Goal: Task Accomplishment & Management: Complete application form

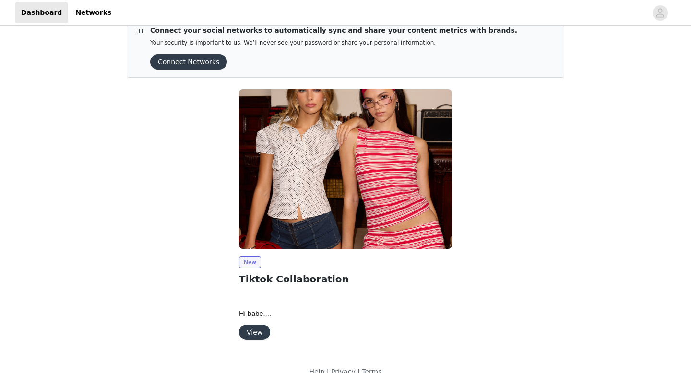
scroll to position [34, 0]
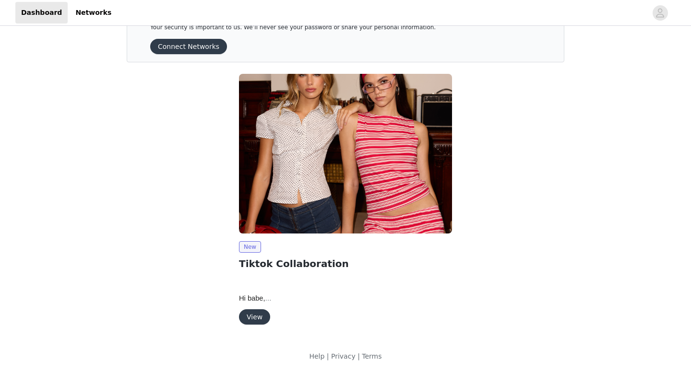
click at [209, 51] on button "Connect Networks" at bounding box center [188, 46] width 77 height 15
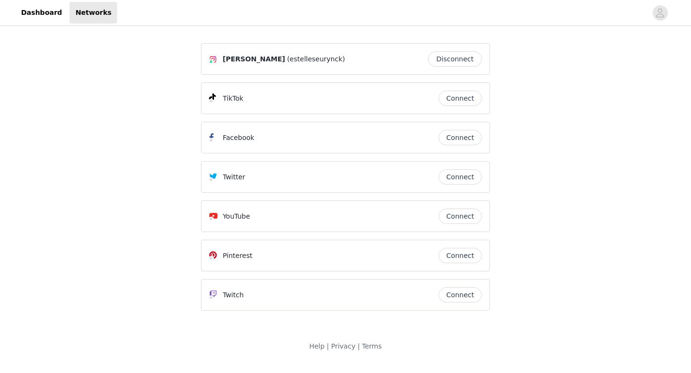
click at [474, 96] on button "Connect" at bounding box center [459, 98] width 43 height 15
click at [453, 102] on button "Connect" at bounding box center [459, 98] width 43 height 15
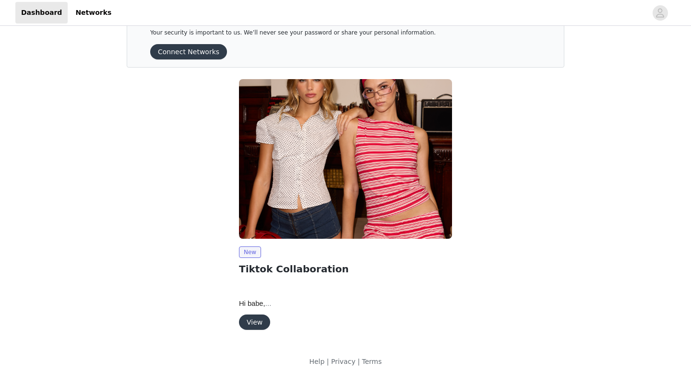
scroll to position [30, 0]
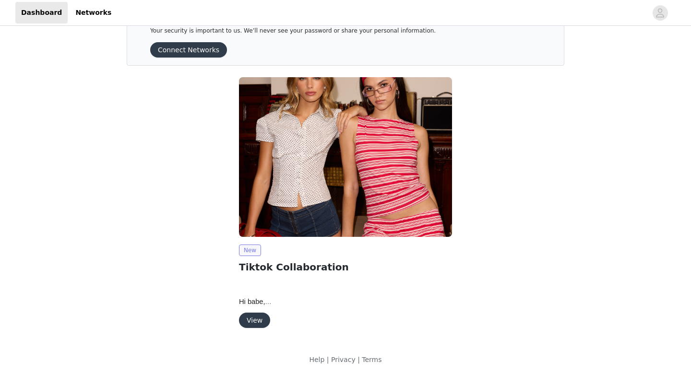
click at [253, 251] on span "New" at bounding box center [250, 251] width 22 height 12
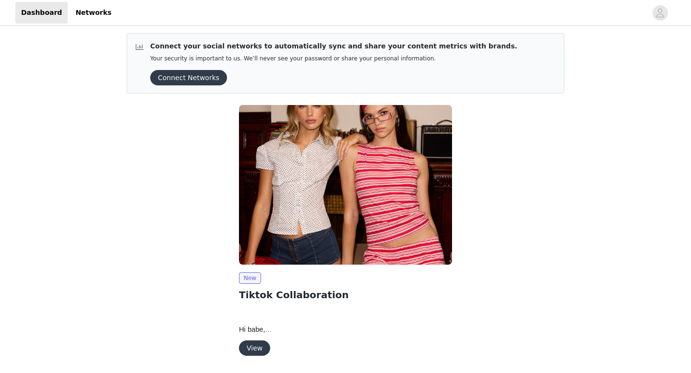
scroll to position [0, 0]
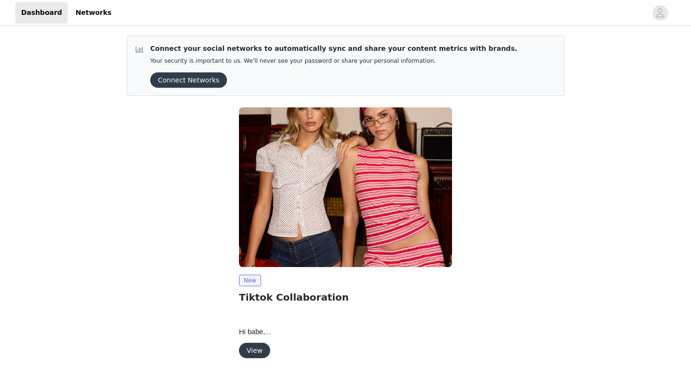
click at [321, 198] on img at bounding box center [345, 187] width 213 height 160
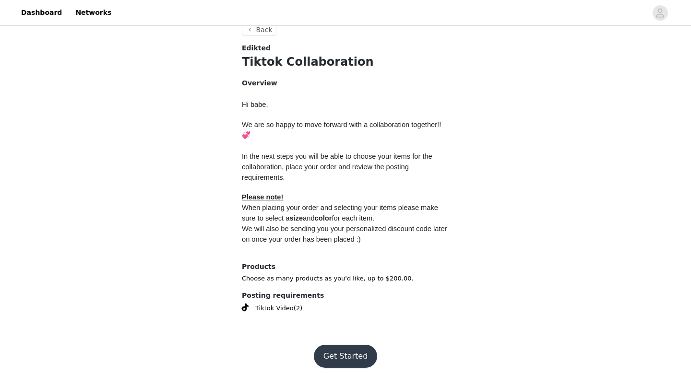
scroll to position [363, 0]
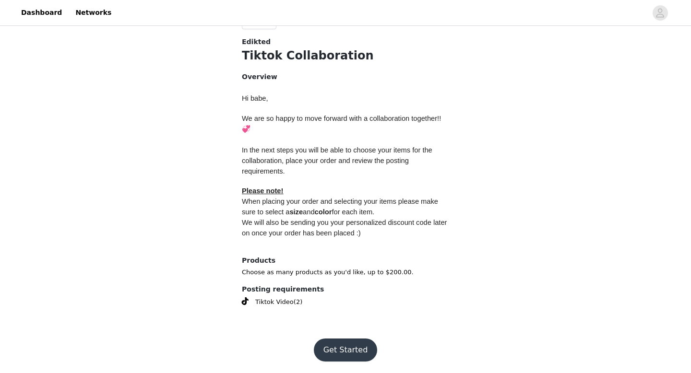
click at [347, 347] on button "Get Started" at bounding box center [346, 350] width 64 height 23
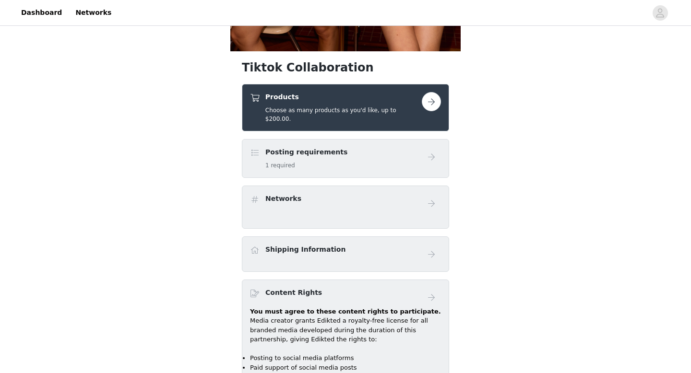
scroll to position [305, 0]
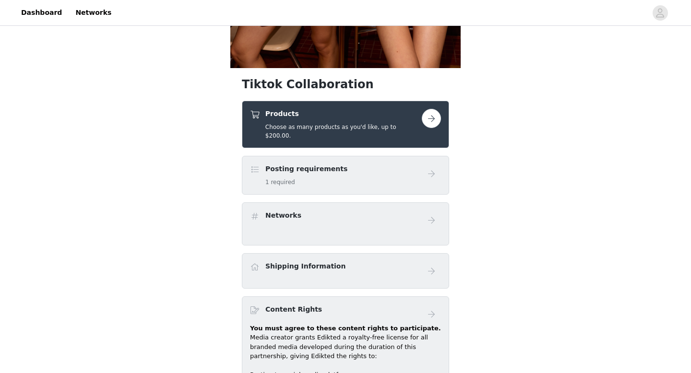
click at [396, 174] on div "Posting requirements 1 required" at bounding box center [336, 175] width 172 height 23
click at [422, 121] on button "button" at bounding box center [431, 118] width 19 height 19
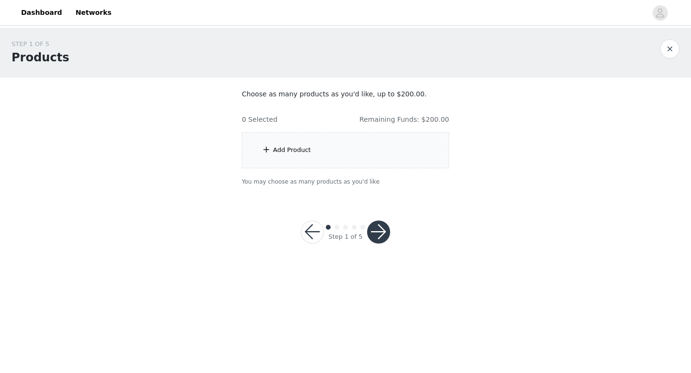
click at [271, 154] on div "Add Product" at bounding box center [345, 150] width 207 height 36
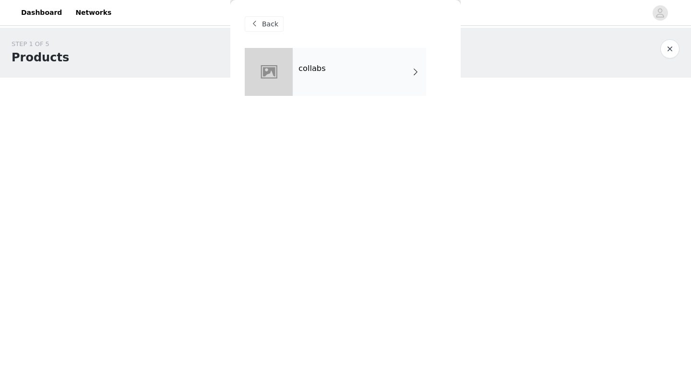
click at [260, 24] on div "Back" at bounding box center [264, 23] width 39 height 15
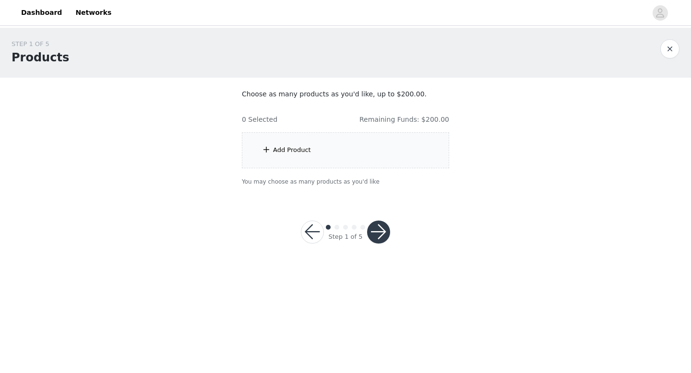
click at [374, 232] on button "button" at bounding box center [378, 232] width 23 height 23
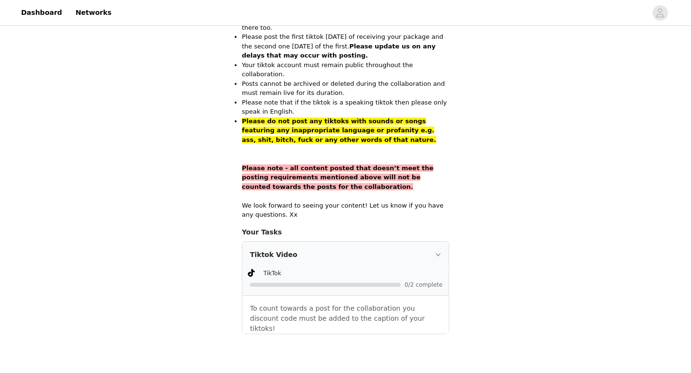
scroll to position [664, 0]
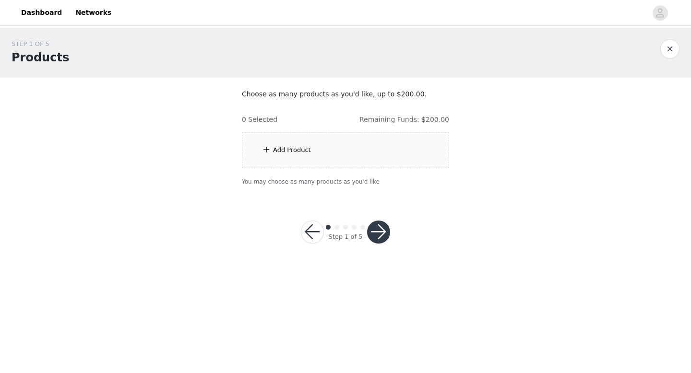
click at [308, 226] on button "button" at bounding box center [312, 232] width 23 height 23
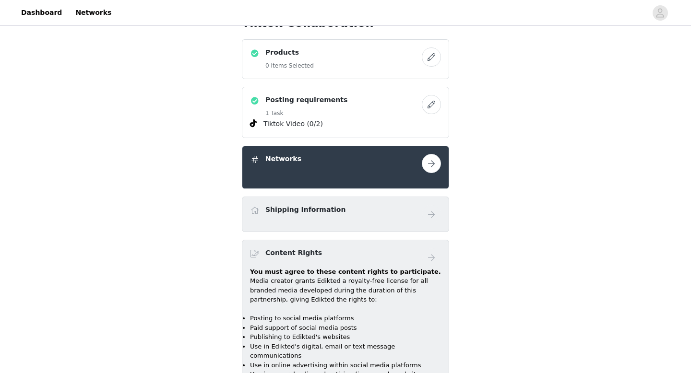
scroll to position [337, 0]
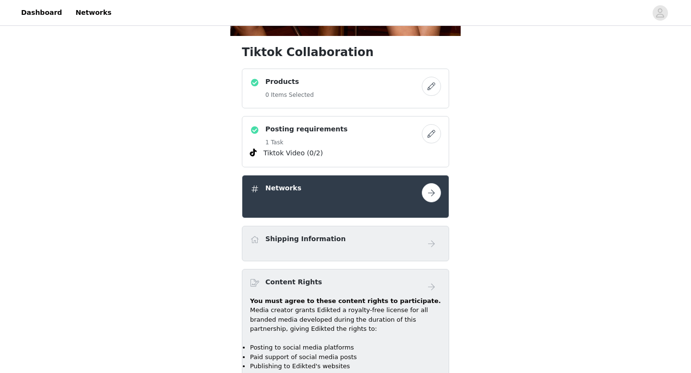
click at [298, 93] on h5 "0 Items Selected" at bounding box center [289, 95] width 48 height 9
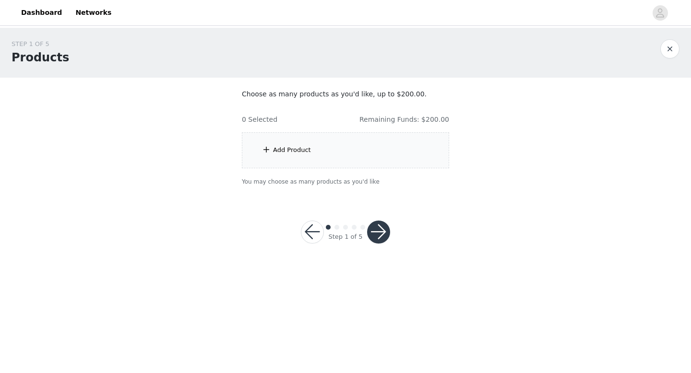
click at [290, 142] on div "Add Product" at bounding box center [345, 150] width 207 height 36
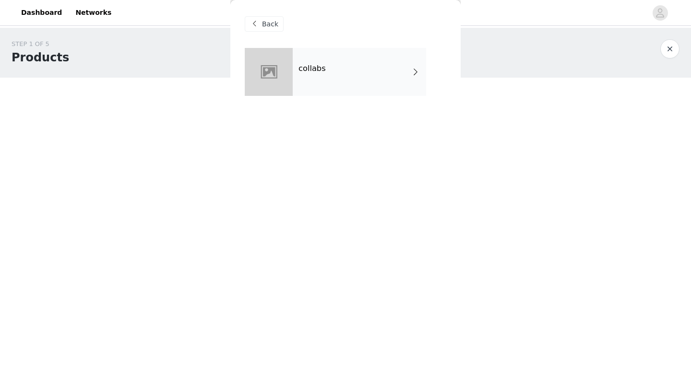
click at [290, 74] on div at bounding box center [269, 72] width 48 height 48
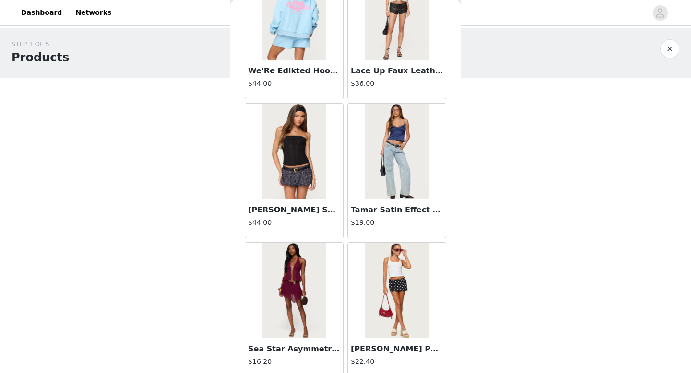
scroll to position [1095, 0]
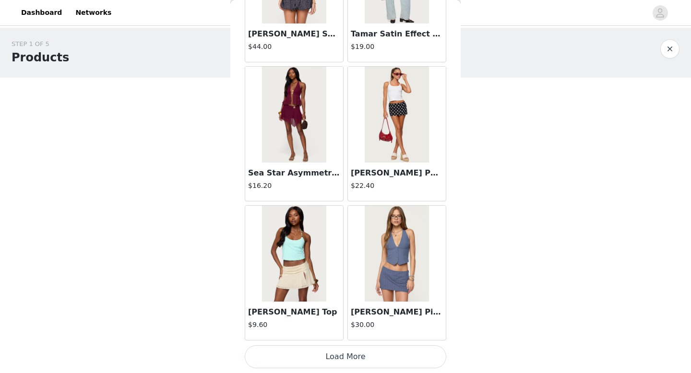
click at [320, 363] on button "Load More" at bounding box center [345, 356] width 201 height 23
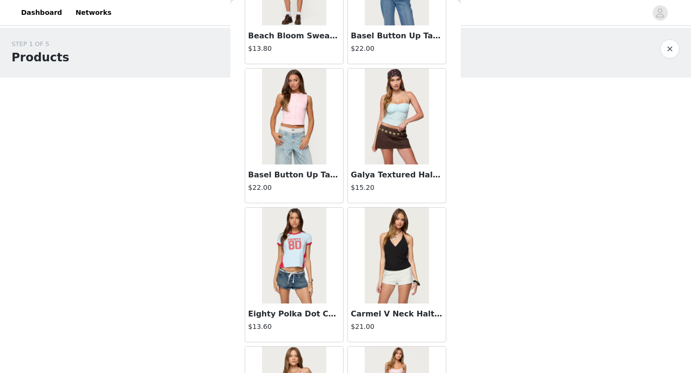
scroll to position [2486, 0]
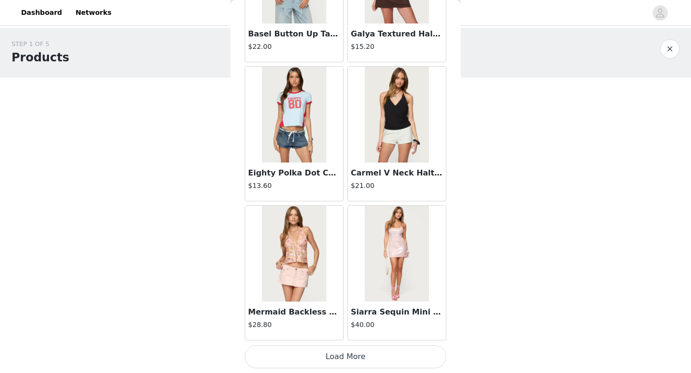
click at [389, 362] on button "Load More" at bounding box center [345, 356] width 201 height 23
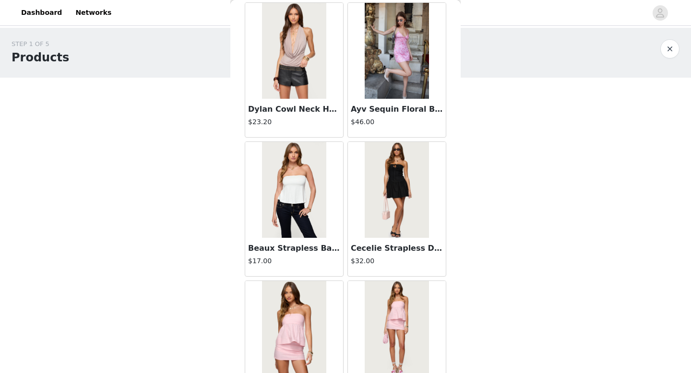
scroll to position [3877, 0]
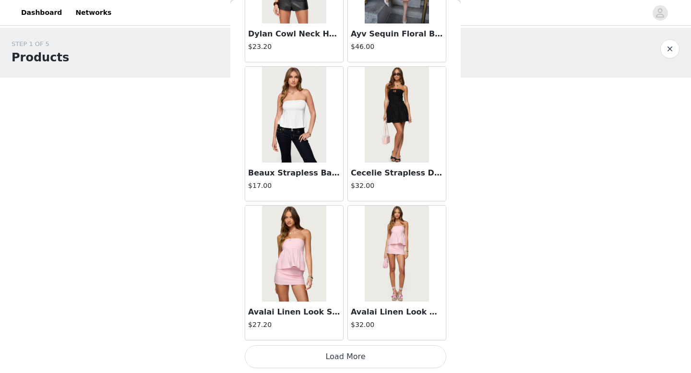
click at [378, 356] on button "Load More" at bounding box center [345, 356] width 201 height 23
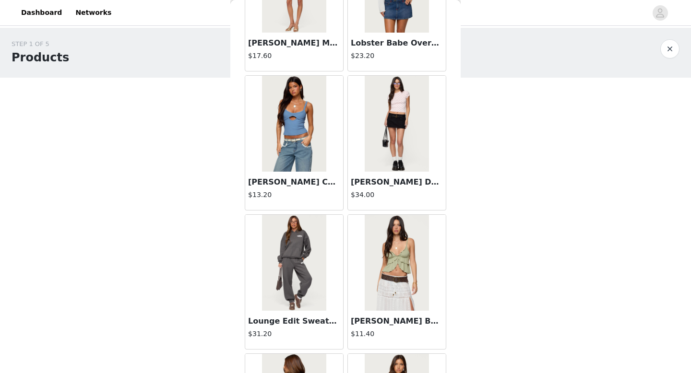
scroll to position [5268, 0]
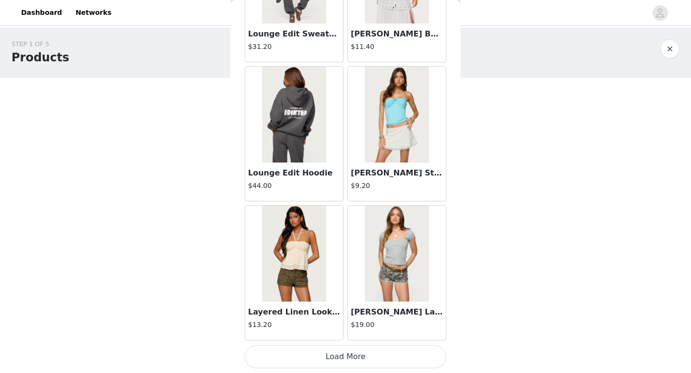
click at [391, 364] on button "Load More" at bounding box center [345, 356] width 201 height 23
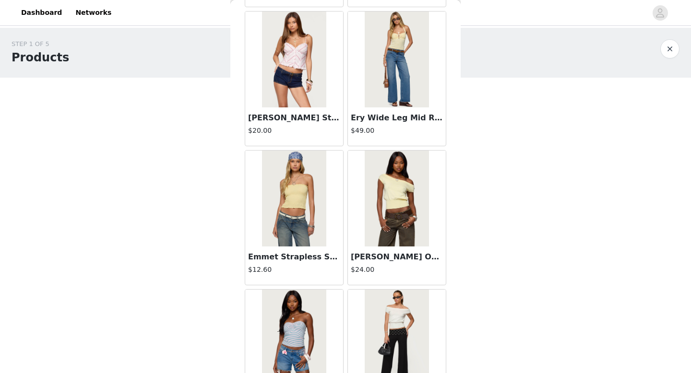
scroll to position [6160, 0]
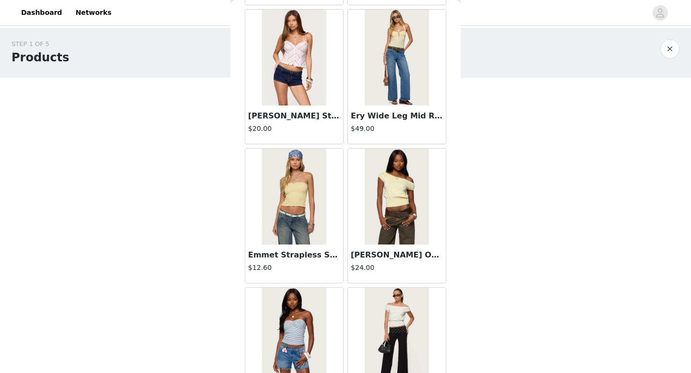
click at [402, 213] on img at bounding box center [397, 197] width 64 height 96
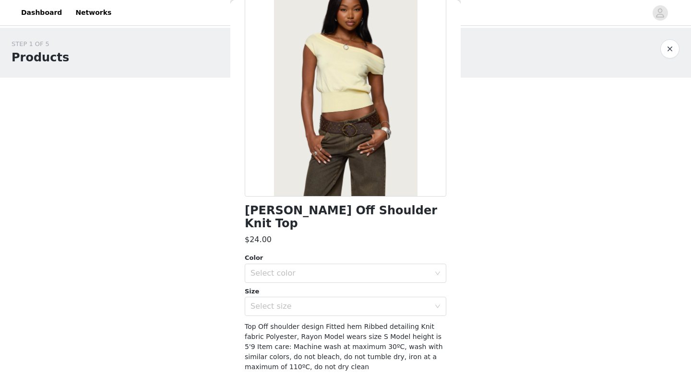
scroll to position [91, 0]
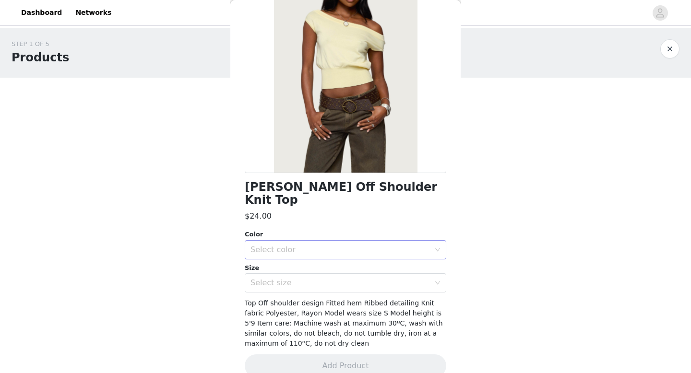
click at [389, 245] on div "Select color" at bounding box center [339, 250] width 179 height 10
click at [383, 256] on li "YELLOW" at bounding box center [345, 257] width 201 height 15
click at [367, 278] on div "Select size" at bounding box center [339, 283] width 179 height 10
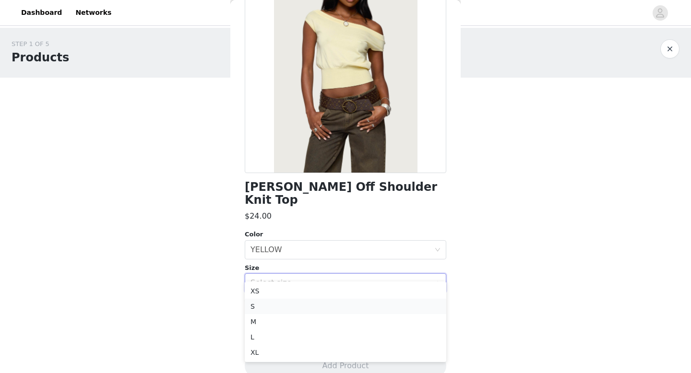
click at [336, 304] on li "S" at bounding box center [345, 306] width 201 height 15
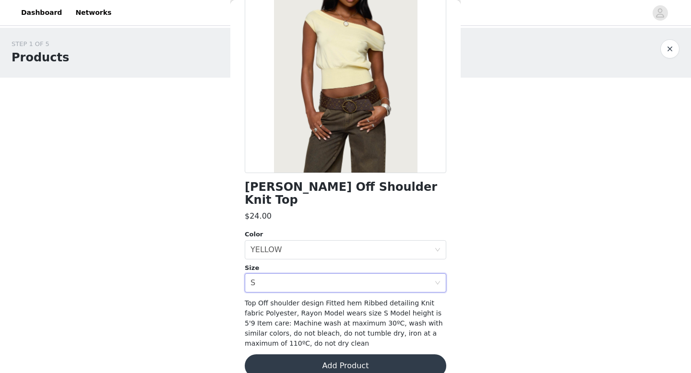
click at [347, 357] on button "Add Product" at bounding box center [345, 365] width 201 height 23
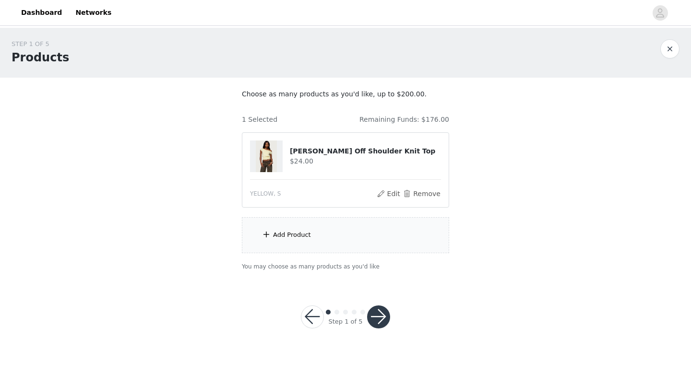
click at [285, 235] on div "Add Product" at bounding box center [292, 235] width 38 height 10
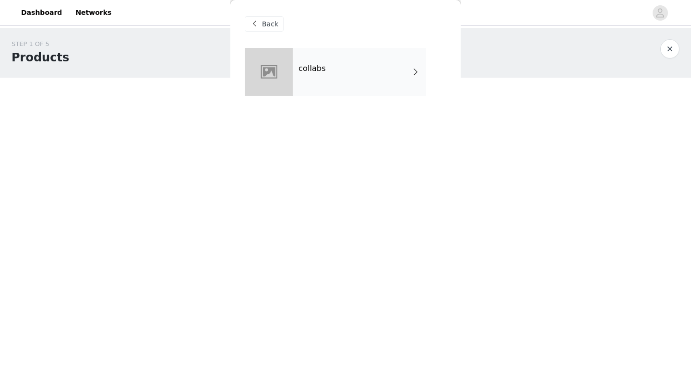
click at [284, 72] on div at bounding box center [269, 72] width 48 height 48
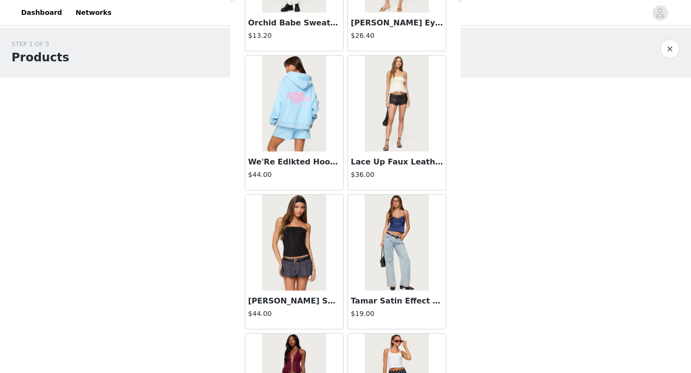
scroll to position [1095, 0]
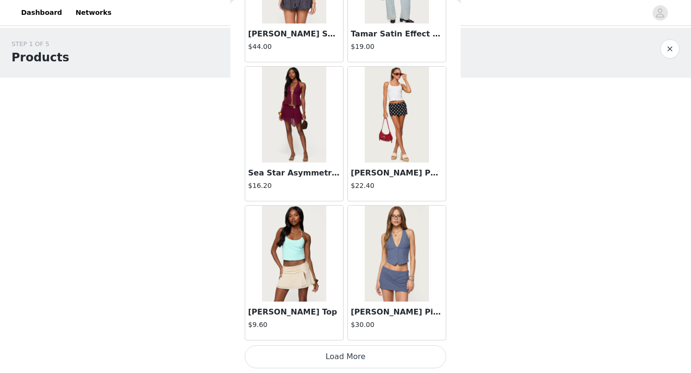
click at [342, 355] on button "Load More" at bounding box center [345, 356] width 201 height 23
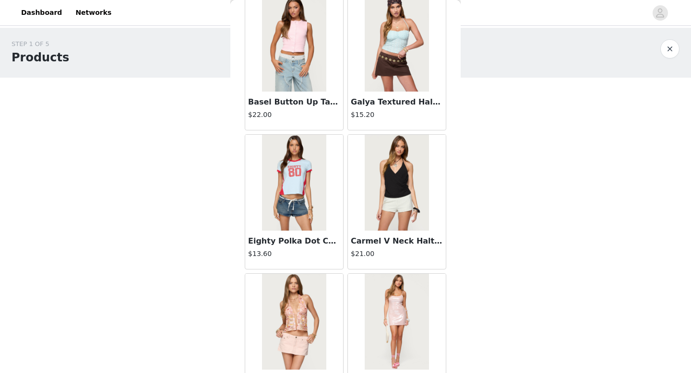
scroll to position [2486, 0]
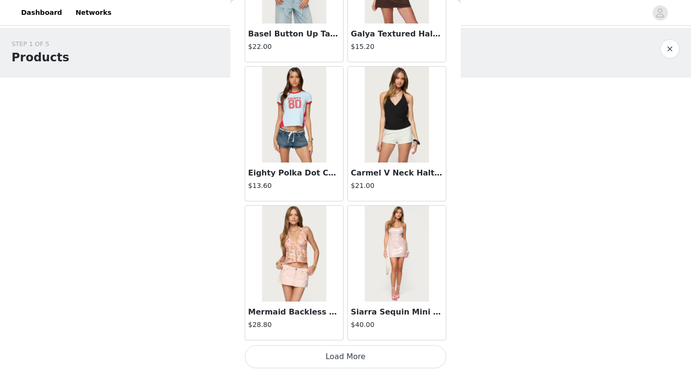
click at [343, 356] on button "Load More" at bounding box center [345, 356] width 201 height 23
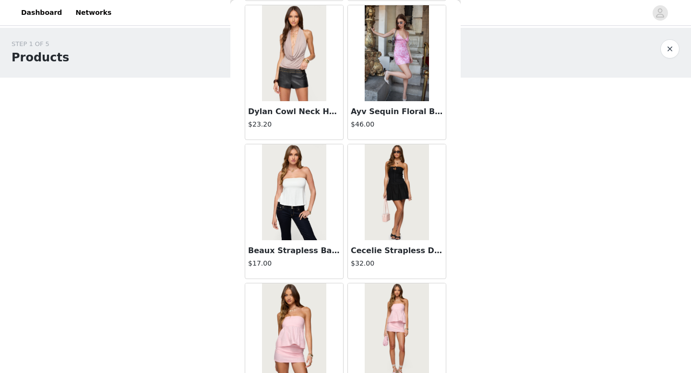
scroll to position [3877, 0]
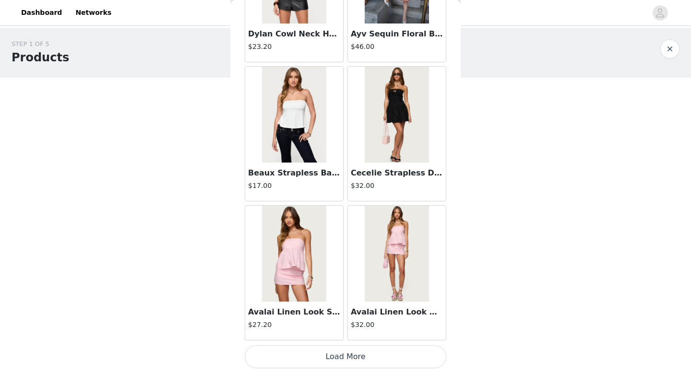
click at [358, 354] on button "Load More" at bounding box center [345, 356] width 201 height 23
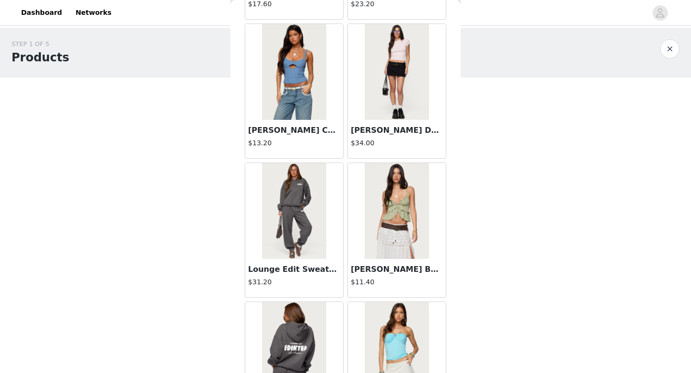
scroll to position [5268, 0]
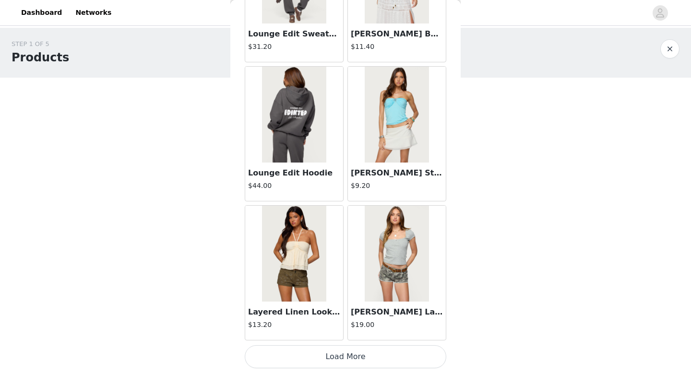
click at [357, 359] on button "Load More" at bounding box center [345, 356] width 201 height 23
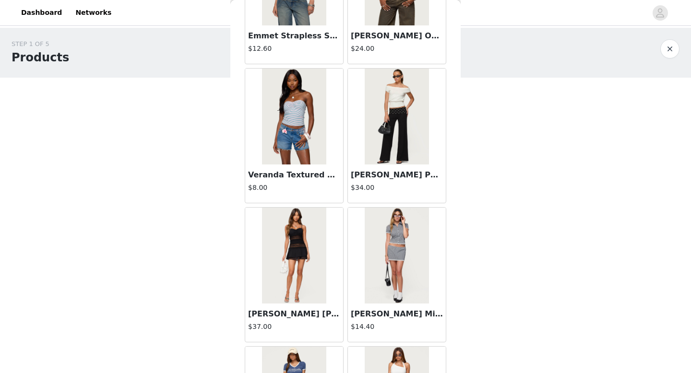
scroll to position [6433, 0]
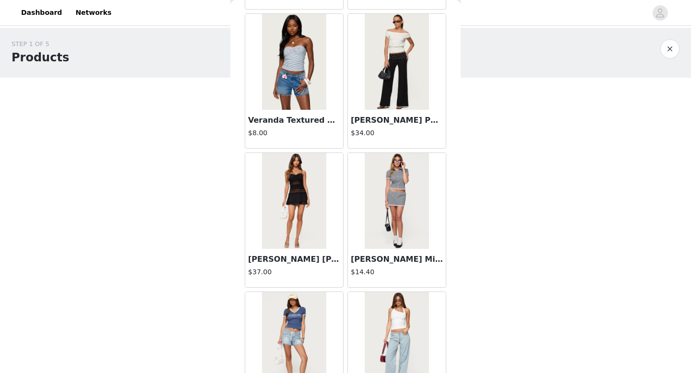
click at [401, 72] on img at bounding box center [397, 62] width 64 height 96
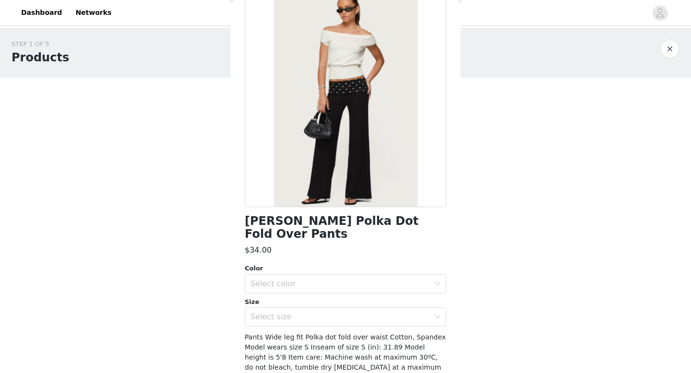
scroll to position [66, 0]
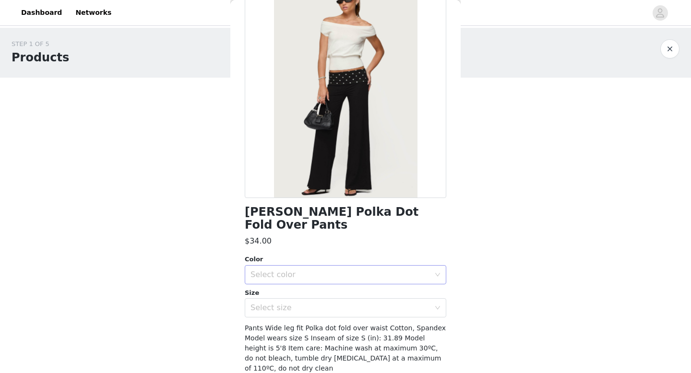
click at [345, 270] on div "Select color" at bounding box center [339, 275] width 179 height 10
click at [329, 285] on li "BLACK" at bounding box center [345, 282] width 201 height 15
click at [326, 303] on div "Select size" at bounding box center [339, 308] width 179 height 10
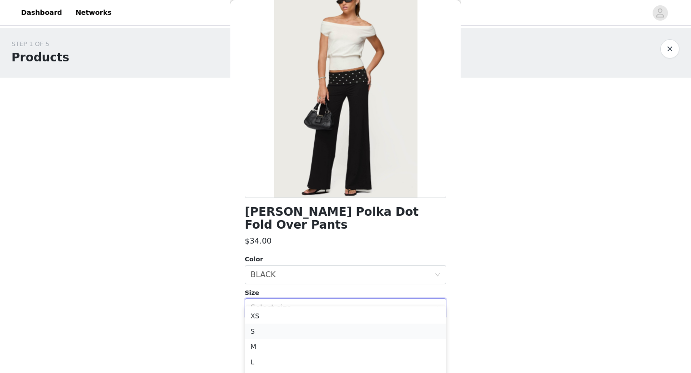
click at [306, 333] on li "S" at bounding box center [345, 331] width 201 height 15
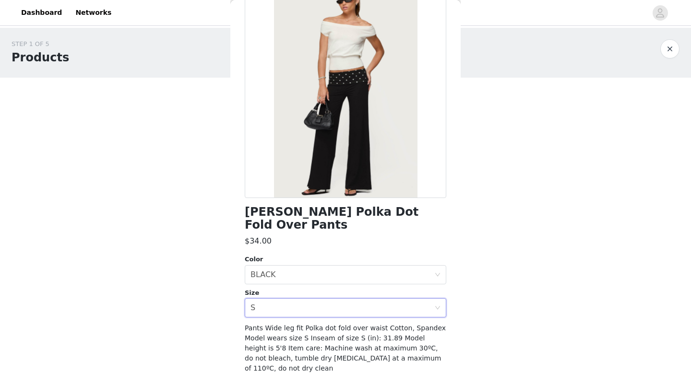
scroll to position [83, 0]
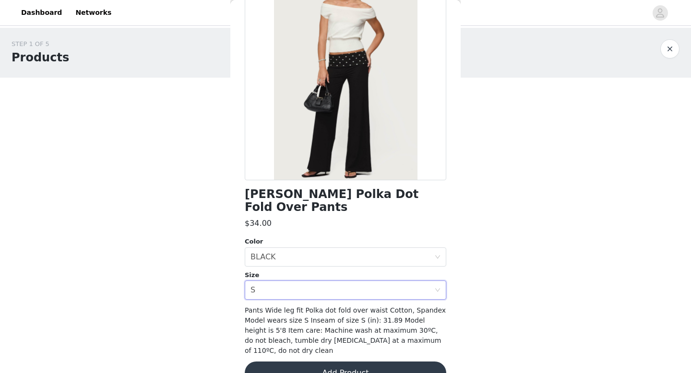
click at [311, 362] on button "Add Product" at bounding box center [345, 373] width 201 height 23
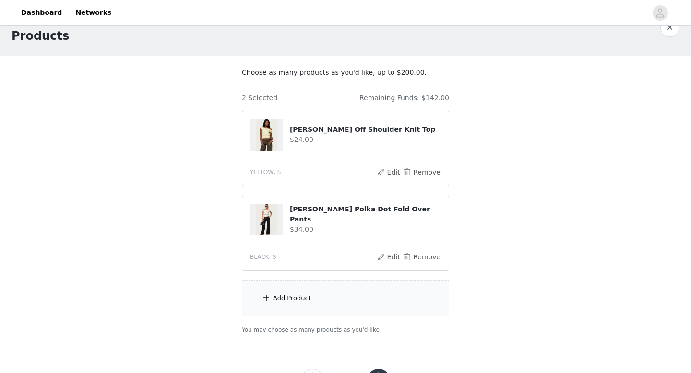
scroll to position [26, 0]
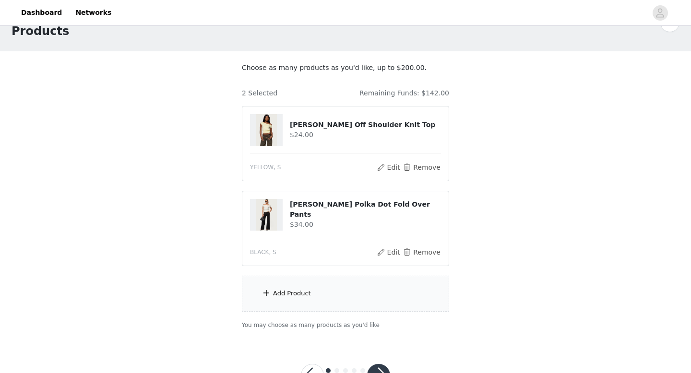
click at [317, 295] on div "Add Product" at bounding box center [345, 294] width 207 height 36
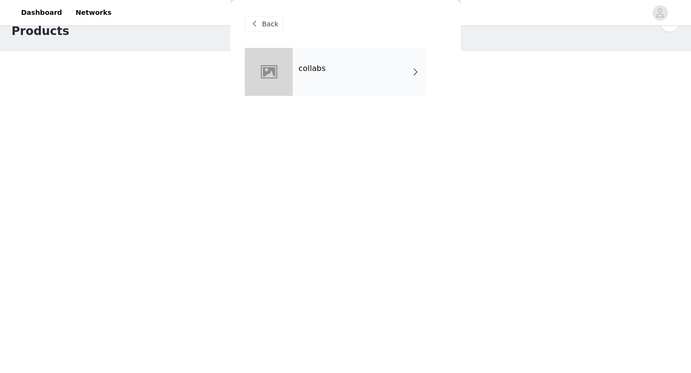
click at [334, 59] on div "collabs" at bounding box center [359, 72] width 133 height 48
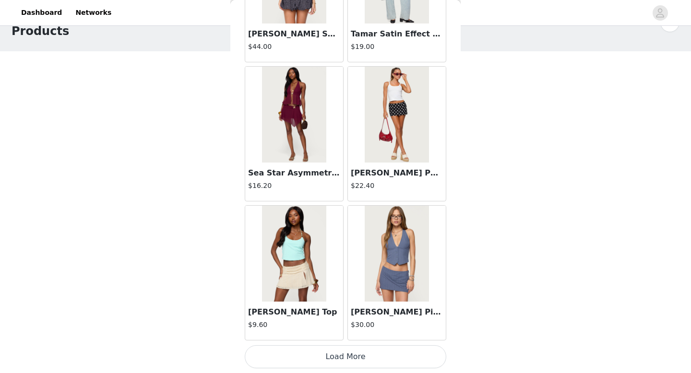
scroll to position [63, 0]
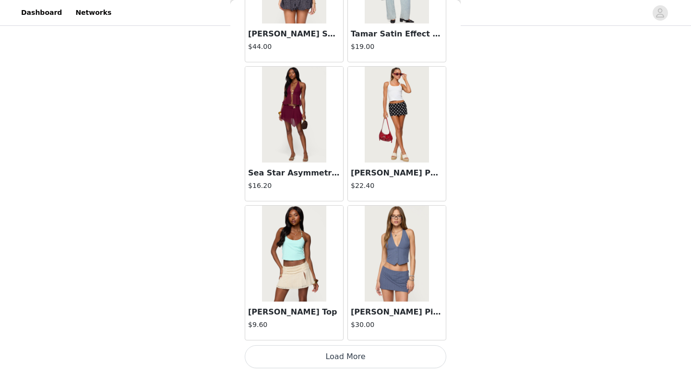
click at [329, 365] on button "Load More" at bounding box center [345, 356] width 201 height 23
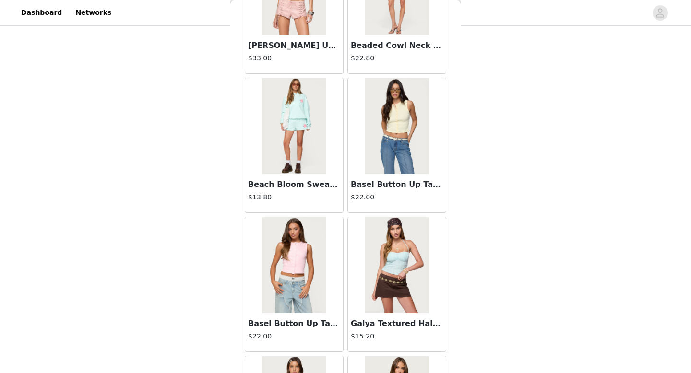
scroll to position [2203, 0]
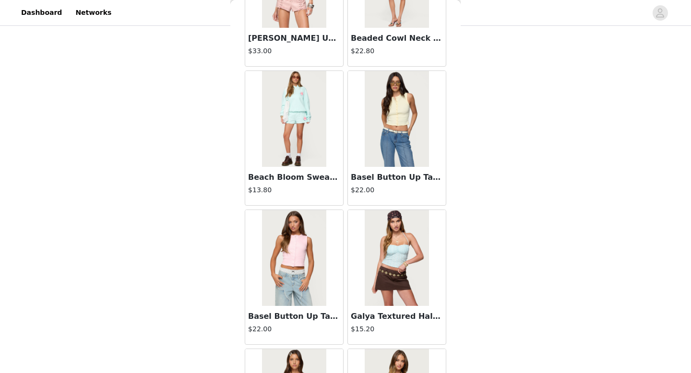
click at [392, 116] on img at bounding box center [397, 119] width 64 height 96
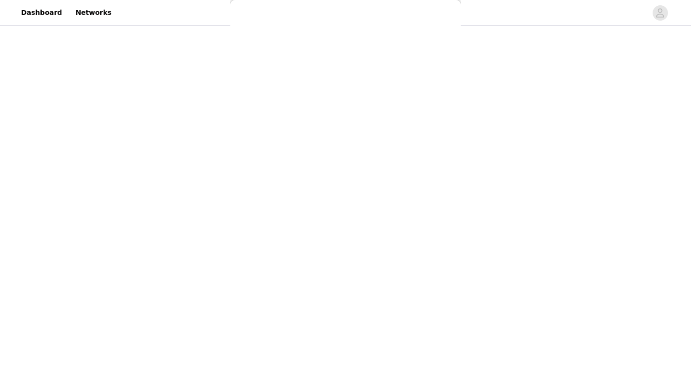
scroll to position [0, 0]
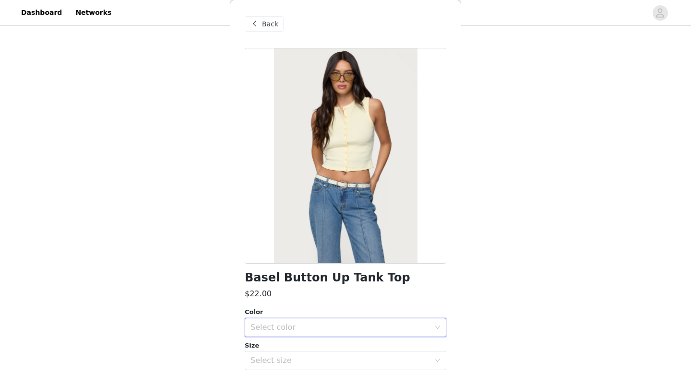
click at [327, 332] on div "Select color" at bounding box center [342, 328] width 184 height 18
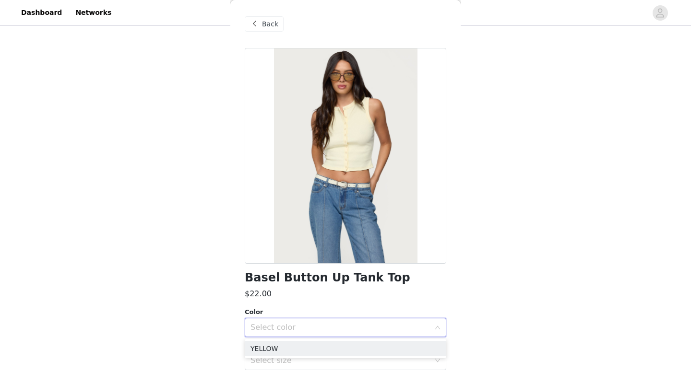
scroll to position [22, 0]
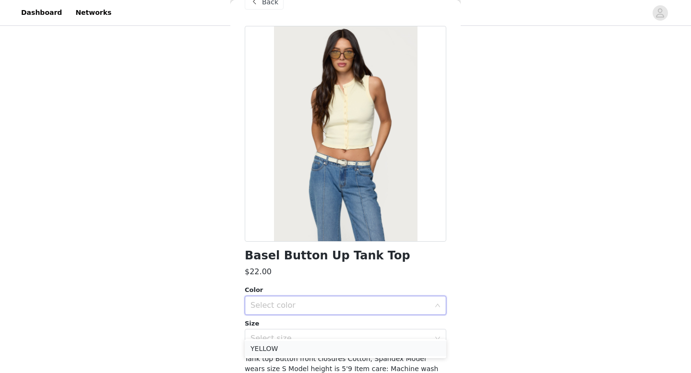
click at [323, 347] on li "YELLOW" at bounding box center [345, 348] width 201 height 15
click at [326, 339] on div "Select size" at bounding box center [339, 339] width 179 height 10
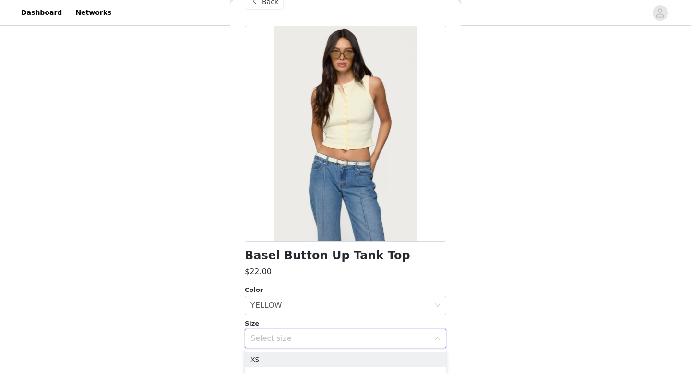
scroll to position [0, 0]
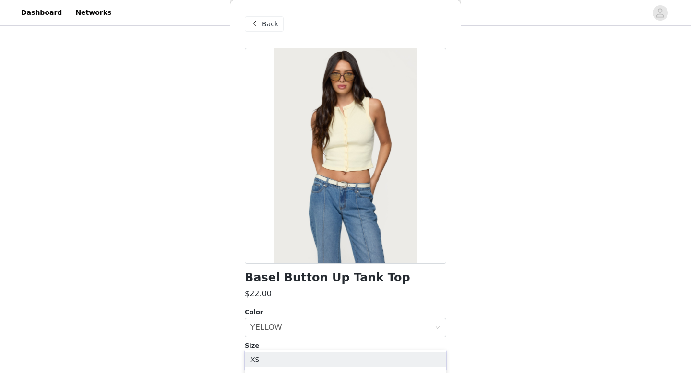
click at [269, 24] on span "Back" at bounding box center [270, 24] width 16 height 10
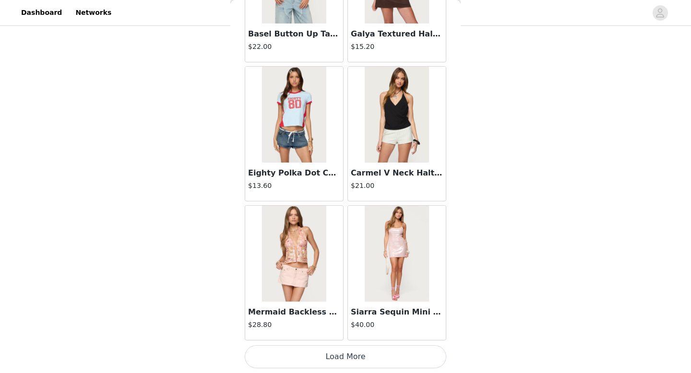
scroll to position [63, 0]
click at [359, 359] on button "Load More" at bounding box center [345, 356] width 201 height 23
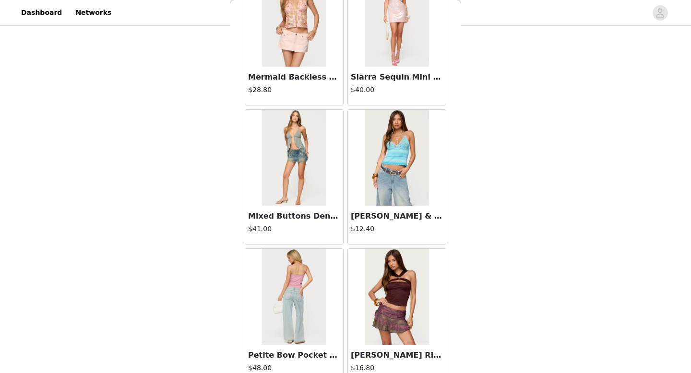
scroll to position [2723, 0]
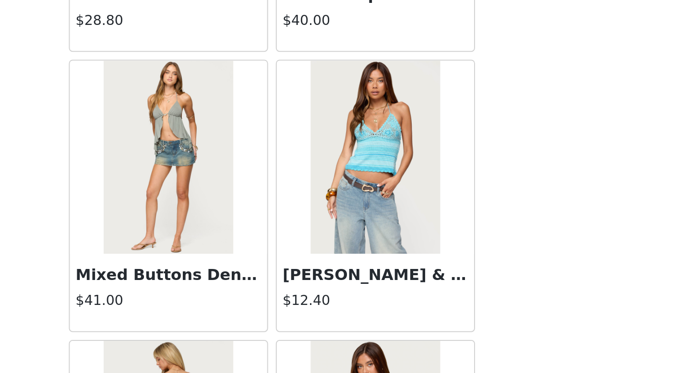
click at [406, 155] on img at bounding box center [397, 155] width 64 height 96
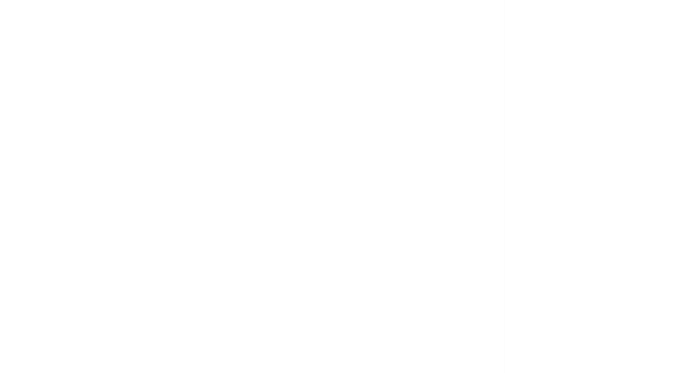
scroll to position [0, 0]
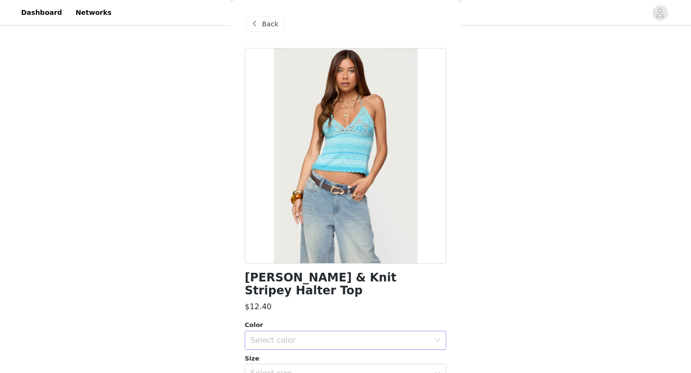
click at [334, 348] on div "Select color" at bounding box center [342, 340] width 184 height 18
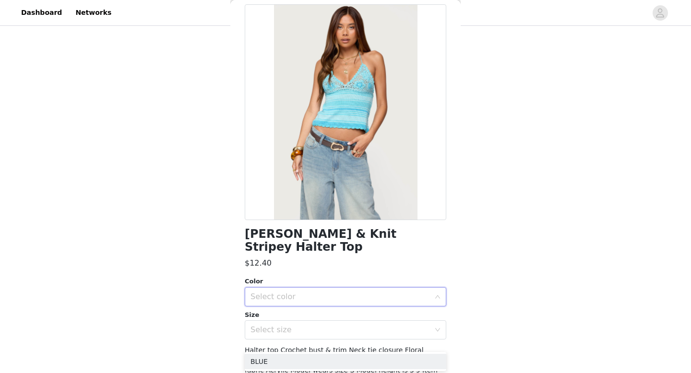
scroll to position [48, 0]
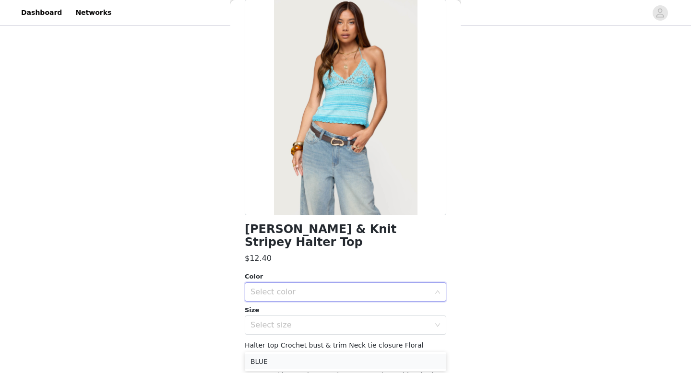
click at [313, 362] on li "BLUE" at bounding box center [345, 361] width 201 height 15
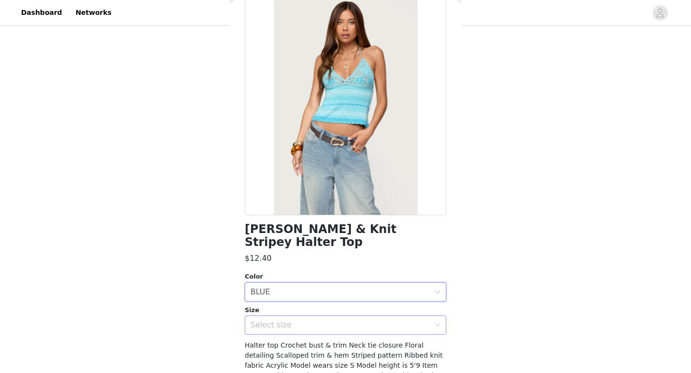
click at [316, 321] on div "Select size" at bounding box center [339, 325] width 179 height 10
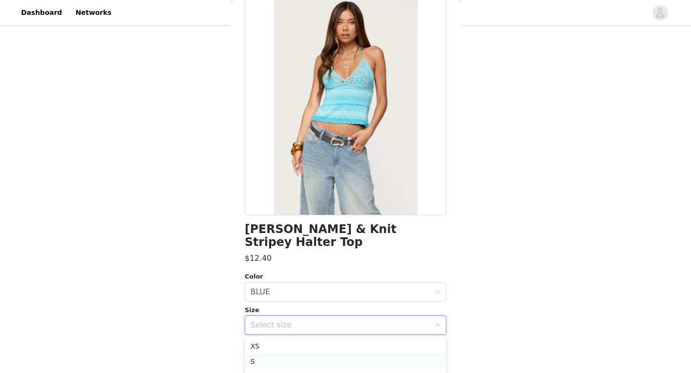
click at [304, 361] on li "S" at bounding box center [345, 361] width 201 height 15
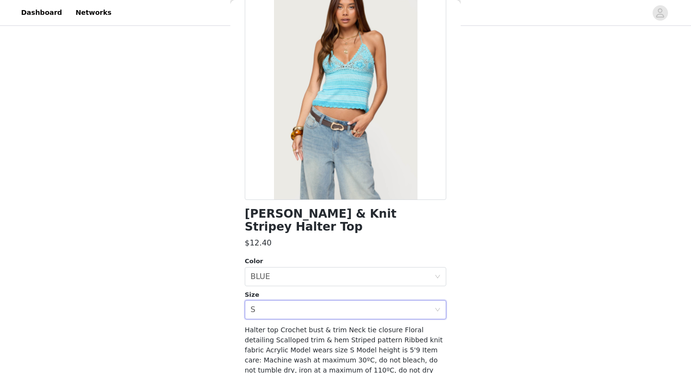
scroll to position [106, 0]
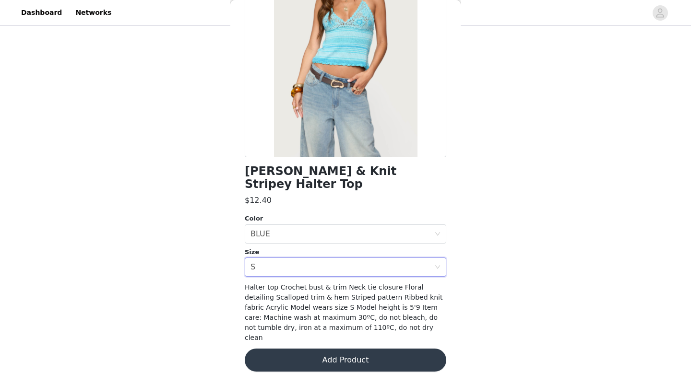
click at [342, 359] on button "Add Product" at bounding box center [345, 360] width 201 height 23
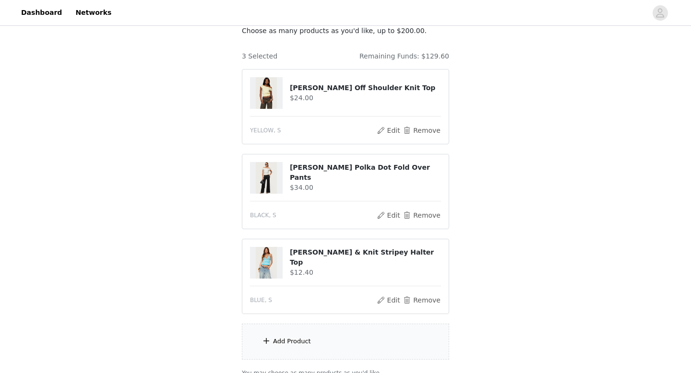
click at [332, 340] on div "Add Product" at bounding box center [345, 342] width 207 height 36
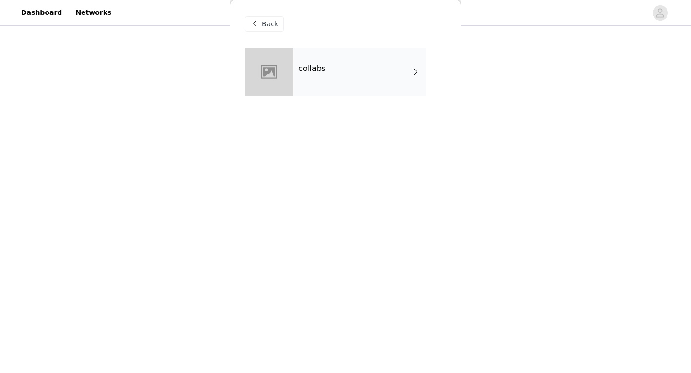
click at [356, 66] on div "collabs" at bounding box center [359, 72] width 133 height 48
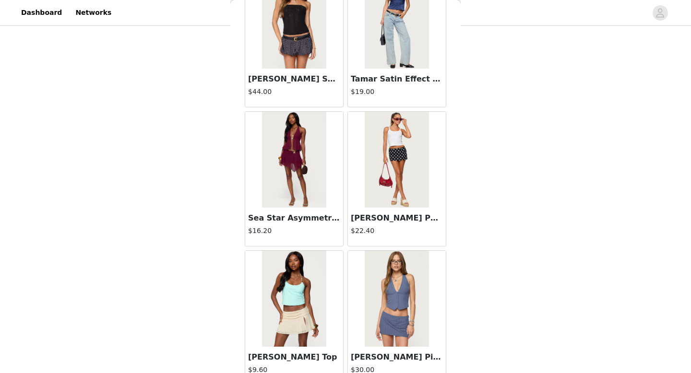
scroll to position [1095, 0]
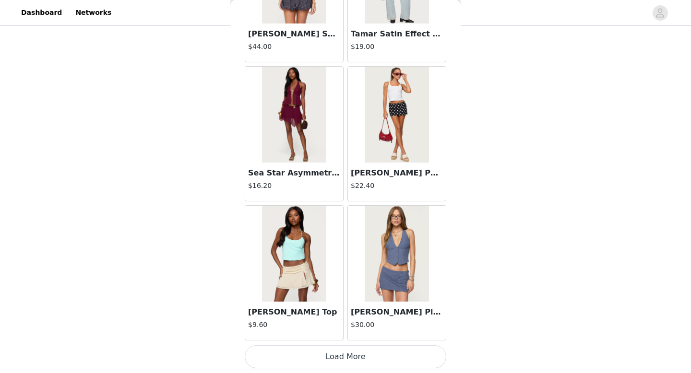
click at [368, 359] on button "Load More" at bounding box center [345, 356] width 201 height 23
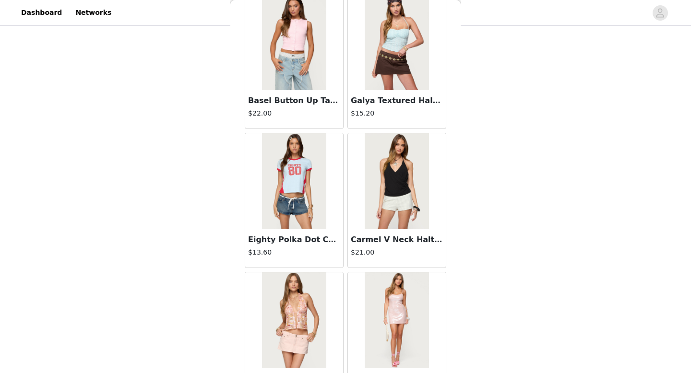
scroll to position [2486, 0]
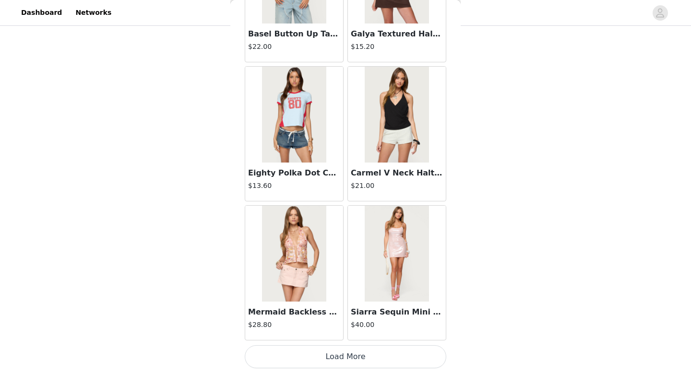
click at [366, 366] on button "Load More" at bounding box center [345, 356] width 201 height 23
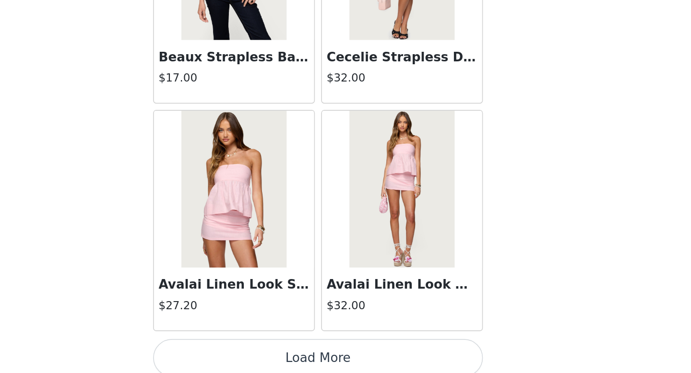
scroll to position [148, 0]
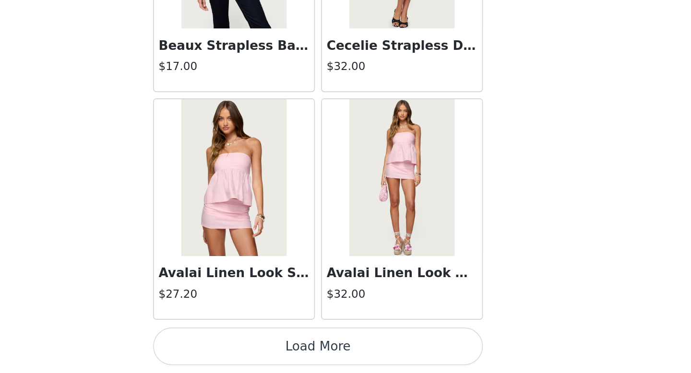
click at [387, 360] on button "Load More" at bounding box center [345, 356] width 201 height 23
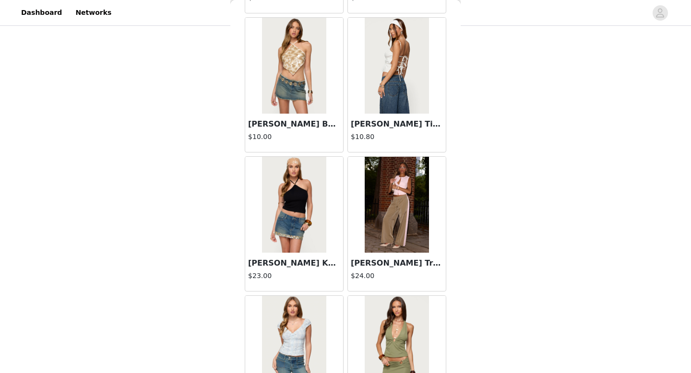
scroll to position [4496, 0]
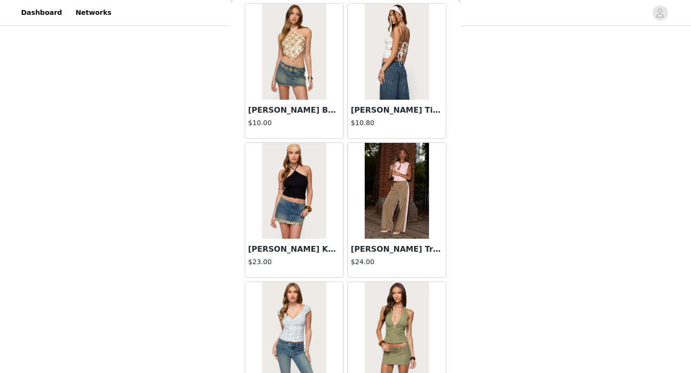
click at [398, 229] on img at bounding box center [397, 191] width 64 height 96
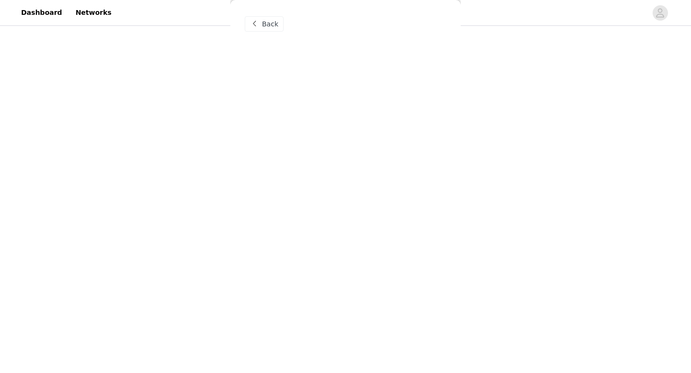
scroll to position [0, 0]
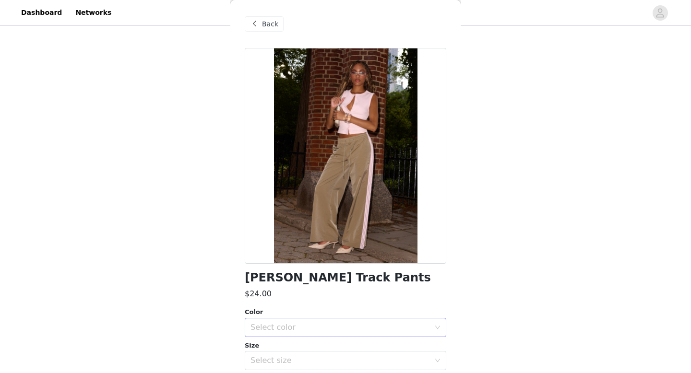
click at [350, 329] on div "Select color" at bounding box center [339, 328] width 179 height 10
click at [347, 352] on li "OLIVE" at bounding box center [345, 348] width 201 height 15
click at [344, 365] on div "Select size" at bounding box center [339, 361] width 179 height 10
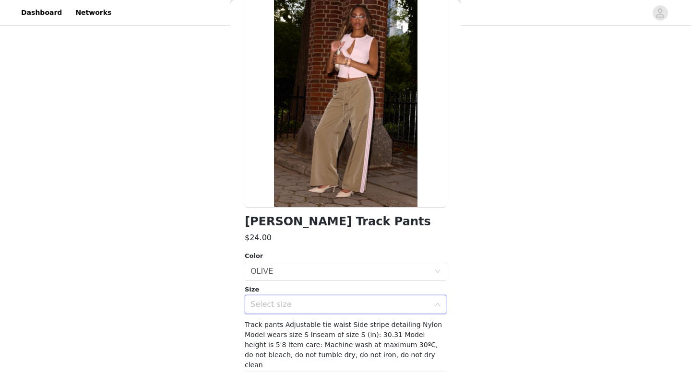
scroll to position [60, 0]
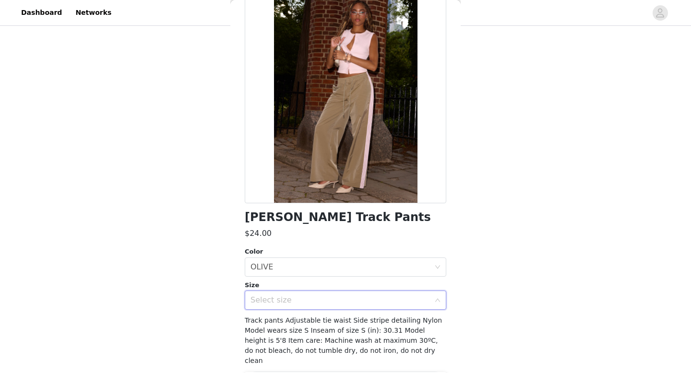
click at [344, 299] on div "Select size" at bounding box center [339, 300] width 179 height 10
click at [342, 304] on div "Select size" at bounding box center [339, 300] width 179 height 10
click at [342, 237] on li "S" at bounding box center [345, 232] width 201 height 15
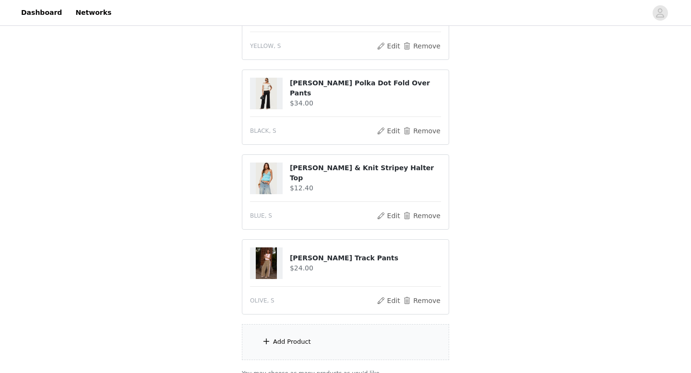
click at [356, 346] on div "Add Product" at bounding box center [345, 342] width 207 height 36
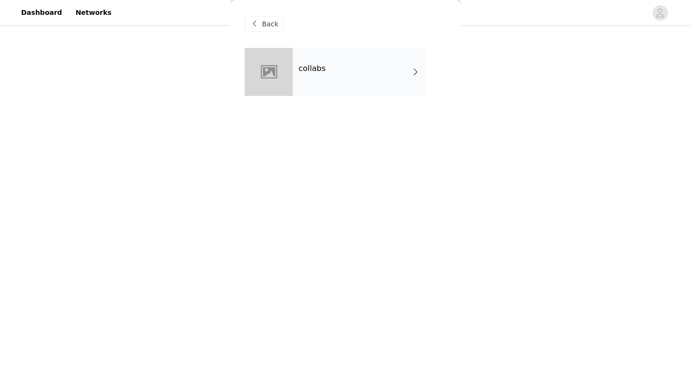
click at [354, 86] on div "collabs" at bounding box center [359, 72] width 133 height 48
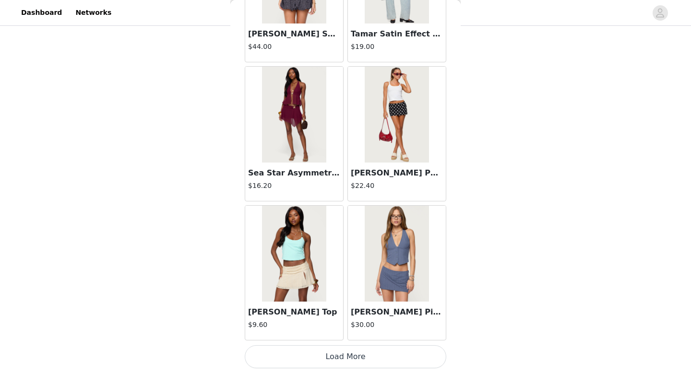
scroll to position [233, 0]
click at [364, 356] on button "Load More" at bounding box center [345, 356] width 201 height 23
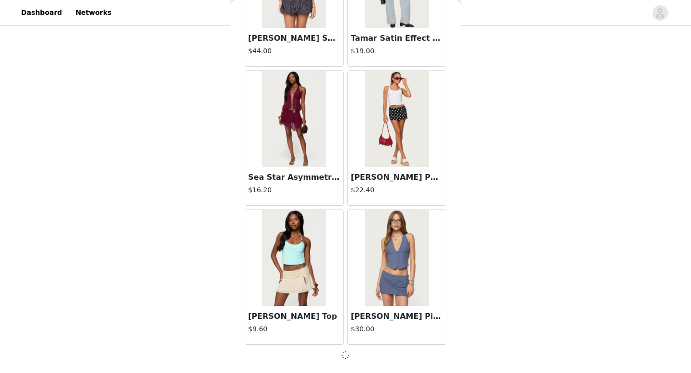
scroll to position [1090, 0]
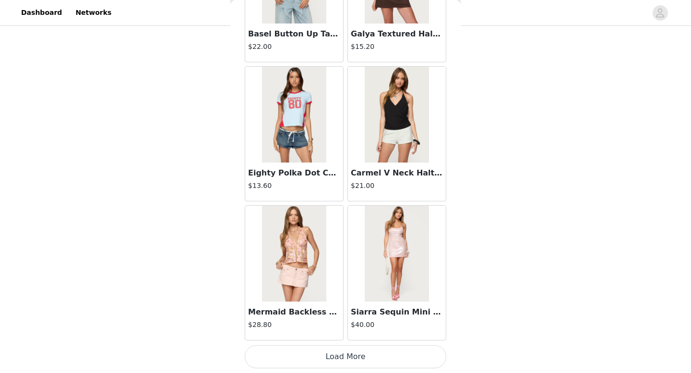
click at [366, 363] on button "Load More" at bounding box center [345, 356] width 201 height 23
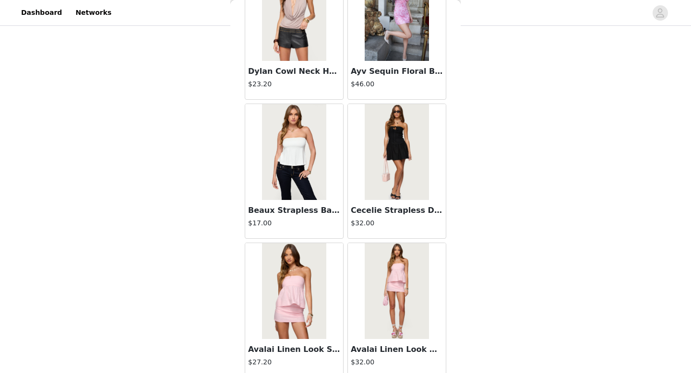
scroll to position [3877, 0]
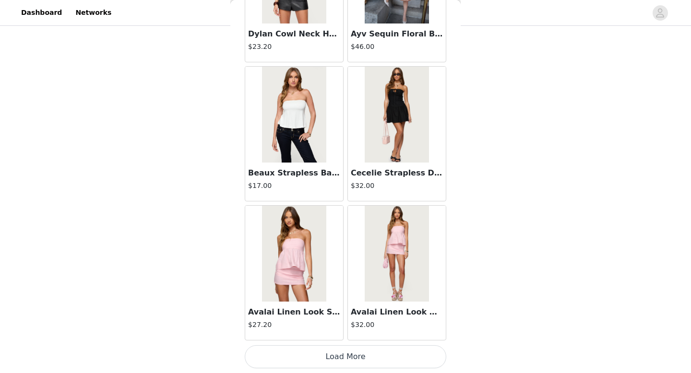
click at [360, 354] on button "Load More" at bounding box center [345, 356] width 201 height 23
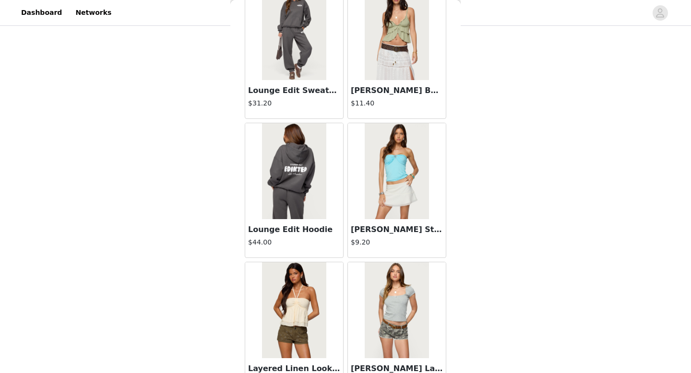
scroll to position [5268, 0]
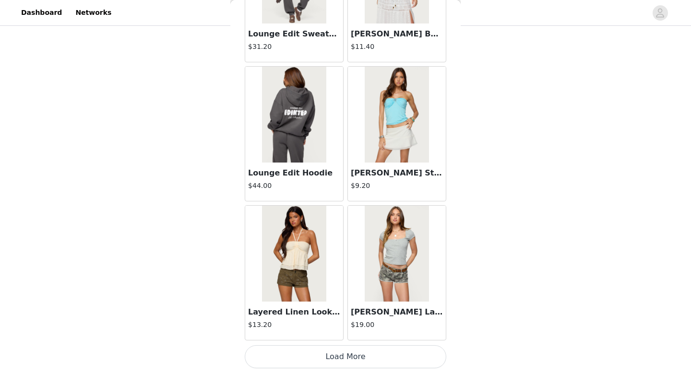
click at [366, 364] on button "Load More" at bounding box center [345, 356] width 201 height 23
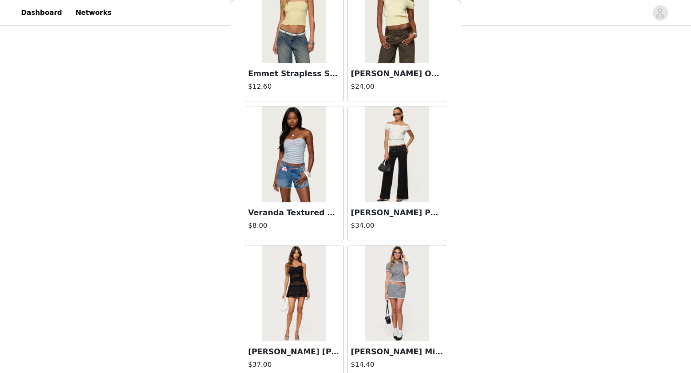
scroll to position [6659, 0]
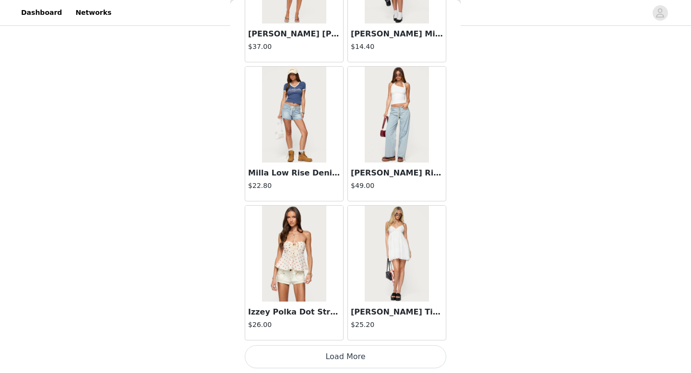
click at [374, 357] on button "Load More" at bounding box center [345, 356] width 201 height 23
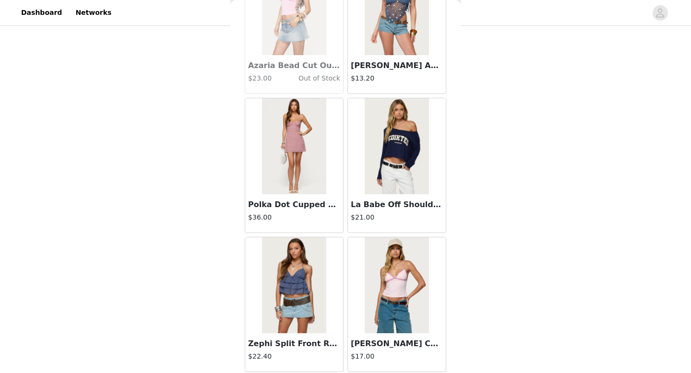
scroll to position [8042, 0]
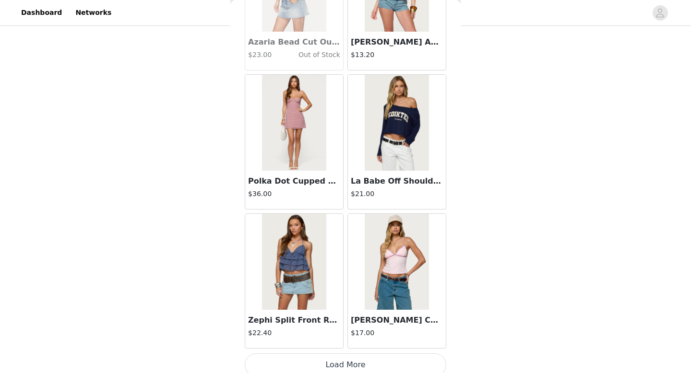
click at [415, 126] on img at bounding box center [397, 123] width 64 height 96
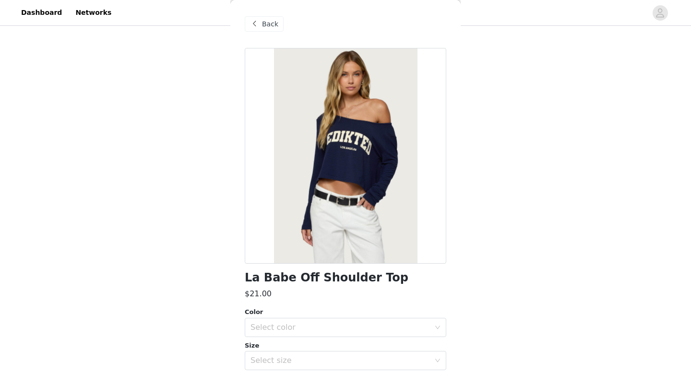
scroll to position [24, 0]
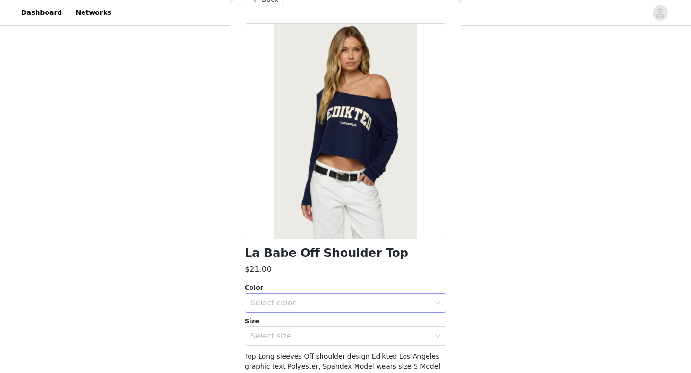
click at [334, 302] on div "Select color" at bounding box center [339, 303] width 179 height 10
click at [333, 327] on li "NAVY AND CREAM" at bounding box center [345, 324] width 201 height 15
click at [338, 338] on div "Select size" at bounding box center [339, 336] width 179 height 10
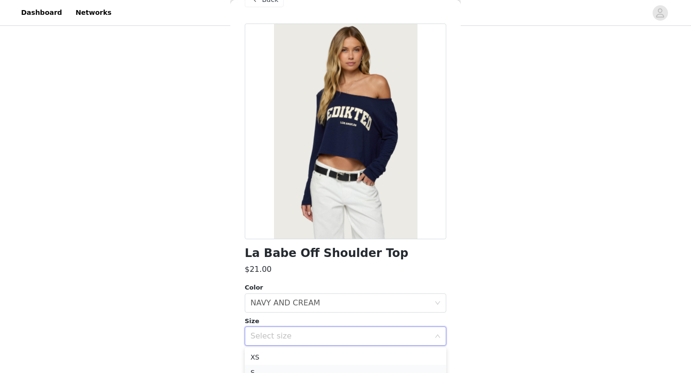
click at [321, 367] on li "S" at bounding box center [345, 372] width 201 height 15
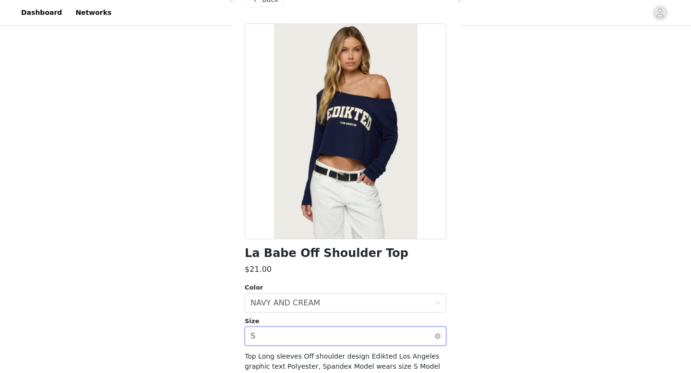
scroll to position [83, 0]
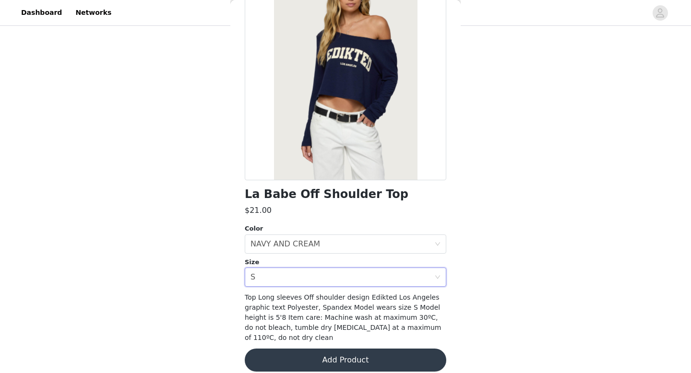
click at [336, 353] on button "Add Product" at bounding box center [345, 360] width 201 height 23
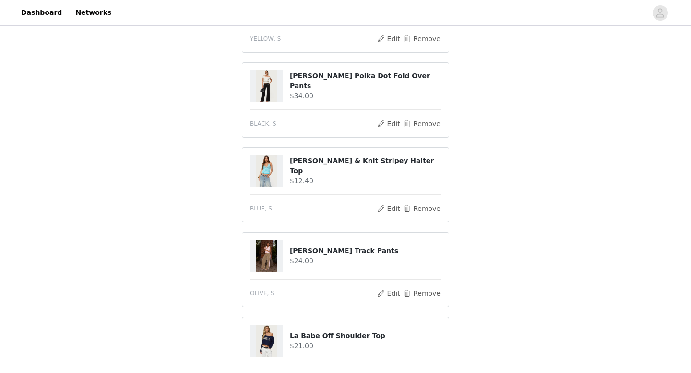
scroll to position [161, 0]
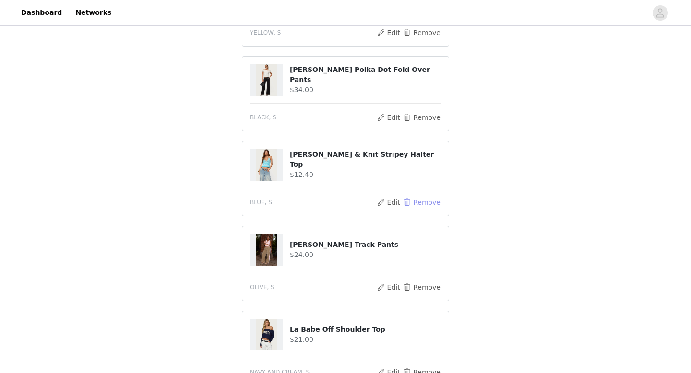
click at [432, 206] on button "Remove" at bounding box center [421, 203] width 38 height 12
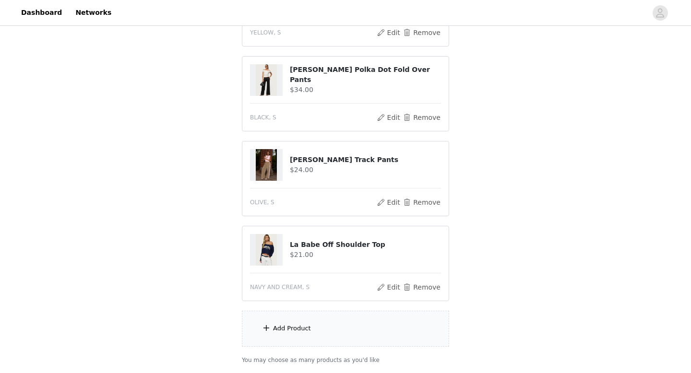
click at [393, 326] on div "Add Product" at bounding box center [345, 329] width 207 height 36
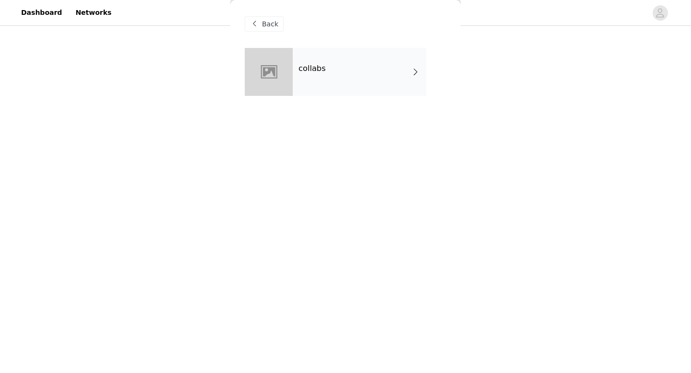
click at [295, 83] on div "collabs" at bounding box center [359, 72] width 133 height 48
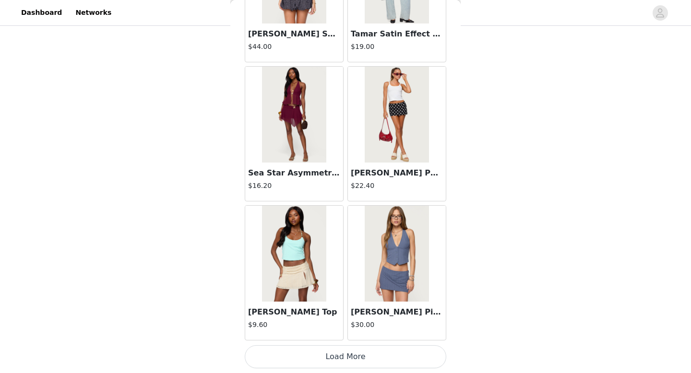
scroll to position [233, 0]
click at [351, 355] on button "Load More" at bounding box center [345, 356] width 201 height 23
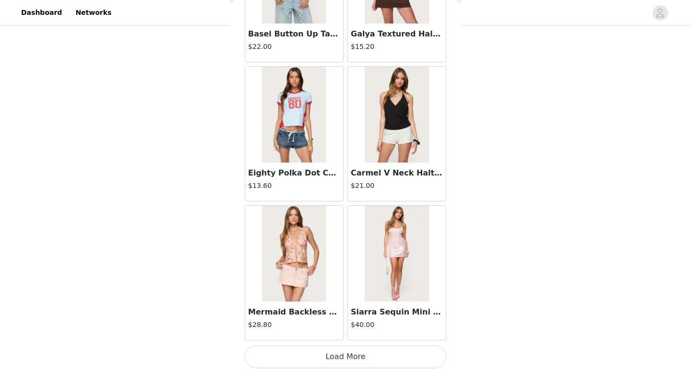
click at [358, 355] on button "Load More" at bounding box center [345, 356] width 201 height 23
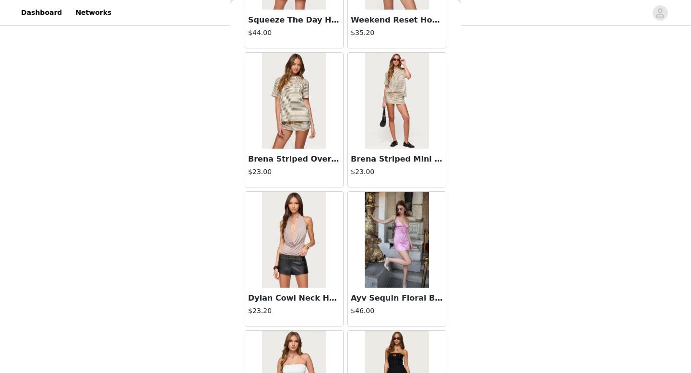
scroll to position [3877, 0]
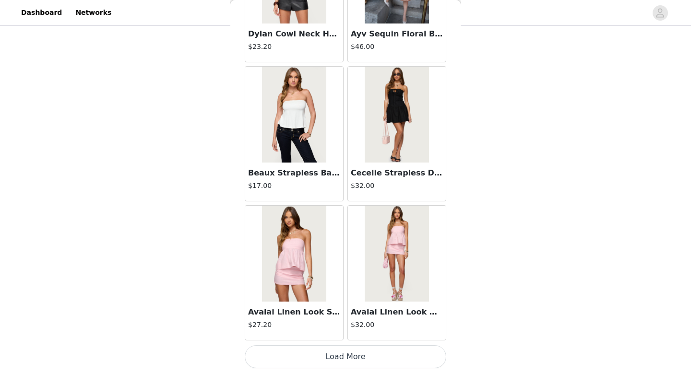
click at [368, 360] on button "Load More" at bounding box center [345, 356] width 201 height 23
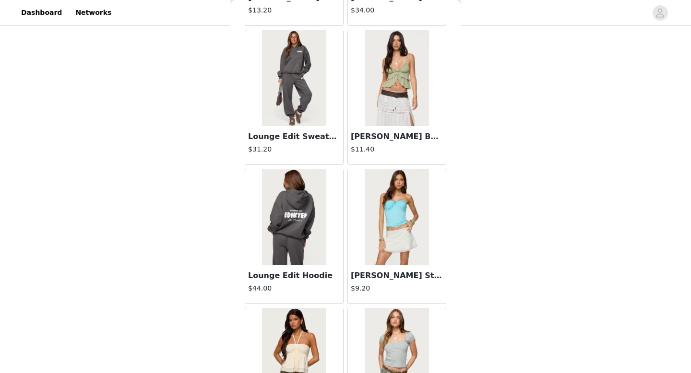
scroll to position [5268, 0]
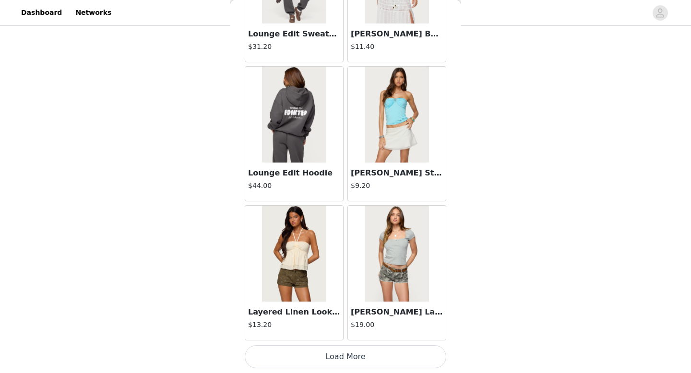
click at [387, 356] on button "Load More" at bounding box center [345, 356] width 201 height 23
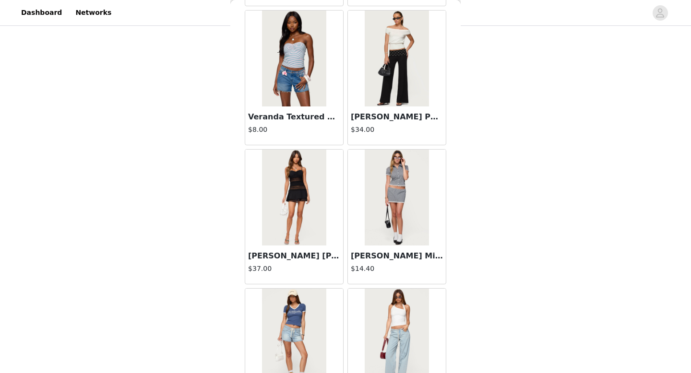
scroll to position [6659, 0]
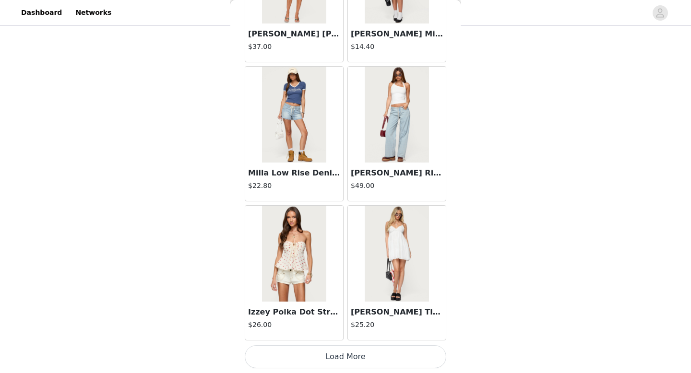
click at [392, 354] on button "Load More" at bounding box center [345, 356] width 201 height 23
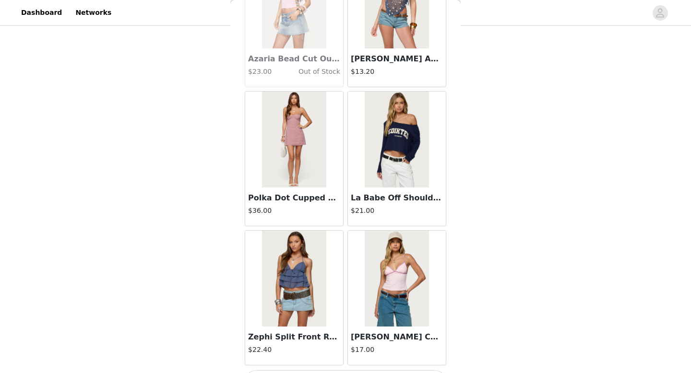
scroll to position [8050, 0]
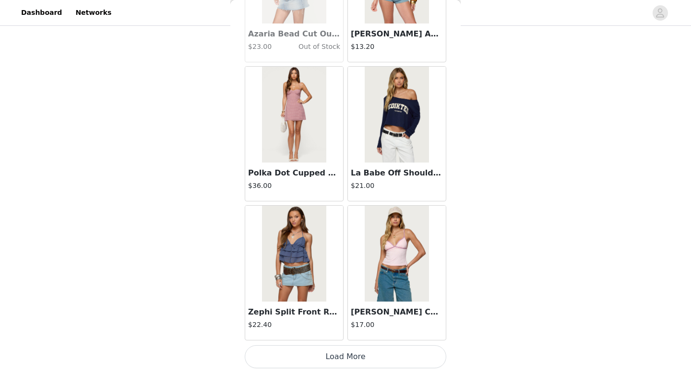
click at [386, 357] on button "Load More" at bounding box center [345, 356] width 201 height 23
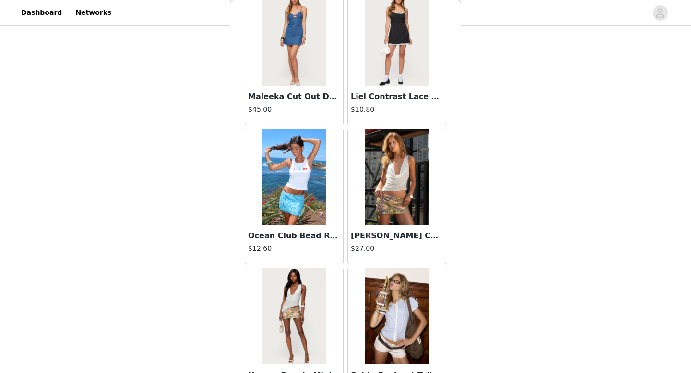
scroll to position [9441, 0]
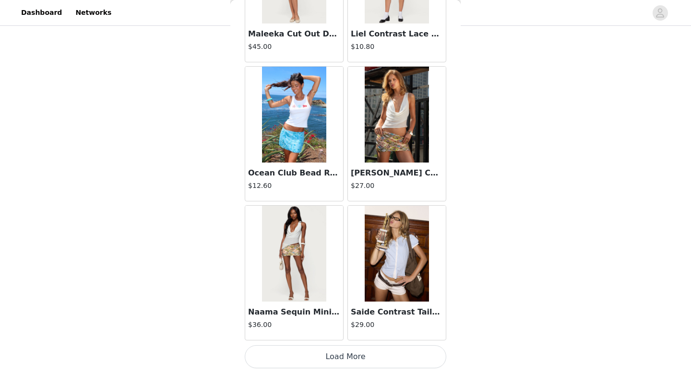
click at [348, 356] on button "Load More" at bounding box center [345, 356] width 201 height 23
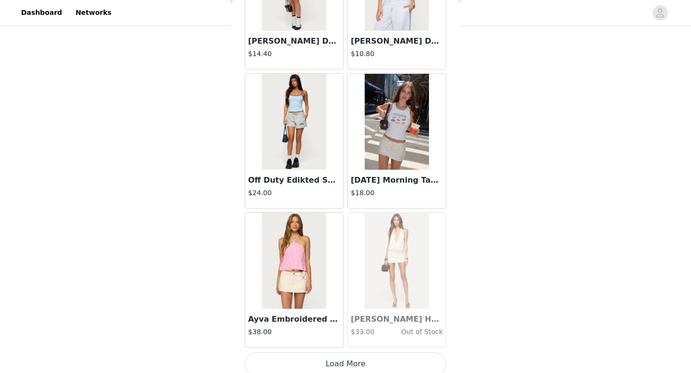
scroll to position [10832, 0]
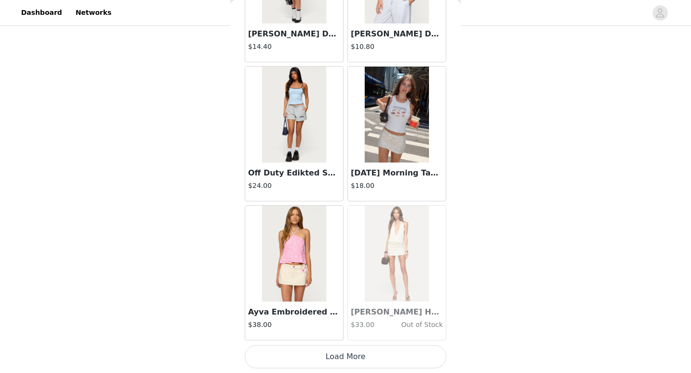
click at [356, 357] on button "Load More" at bounding box center [345, 356] width 201 height 23
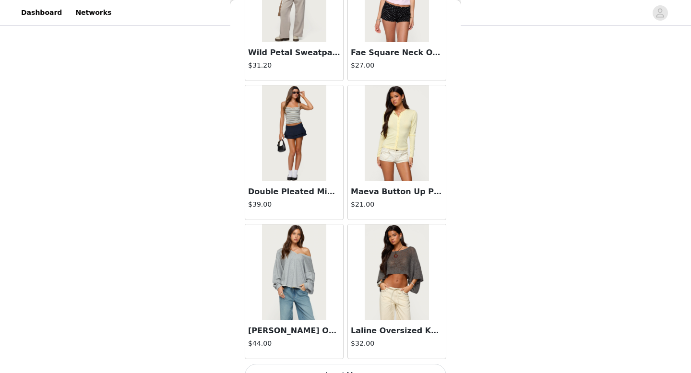
scroll to position [12223, 0]
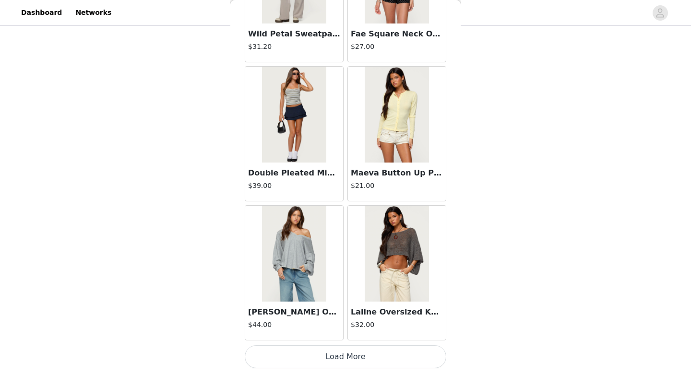
click at [380, 354] on button "Load More" at bounding box center [345, 356] width 201 height 23
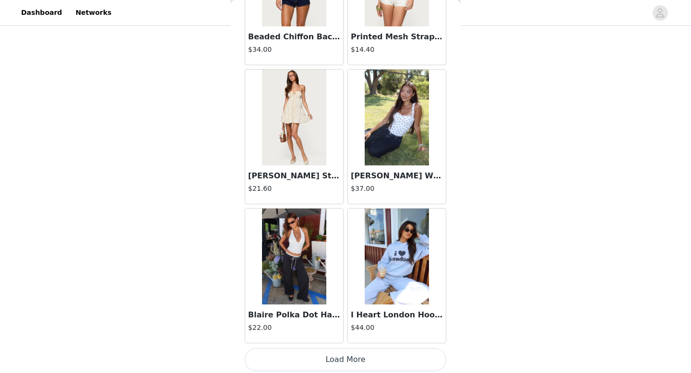
scroll to position [13614, 0]
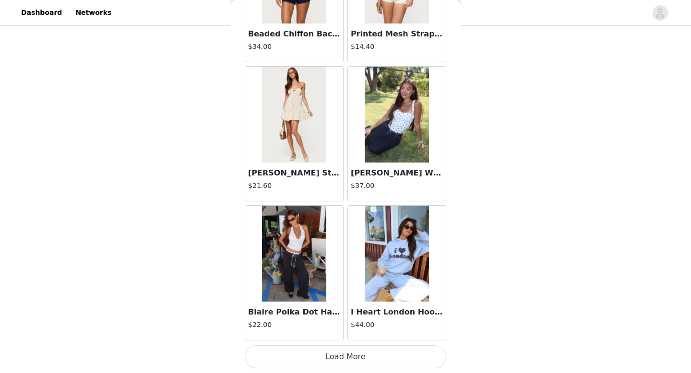
click at [392, 365] on button "Load More" at bounding box center [345, 356] width 201 height 23
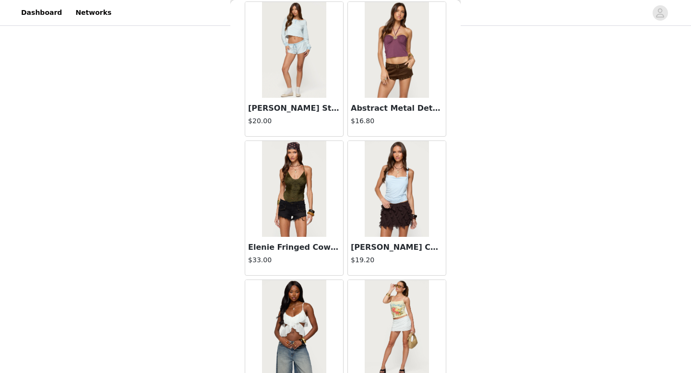
scroll to position [15005, 0]
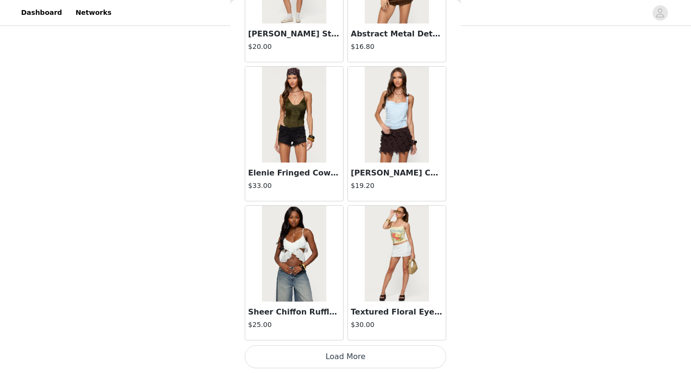
click at [360, 356] on button "Load More" at bounding box center [345, 356] width 201 height 23
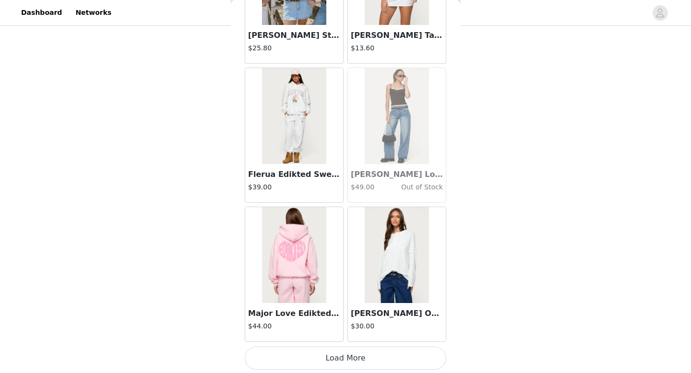
scroll to position [16396, 0]
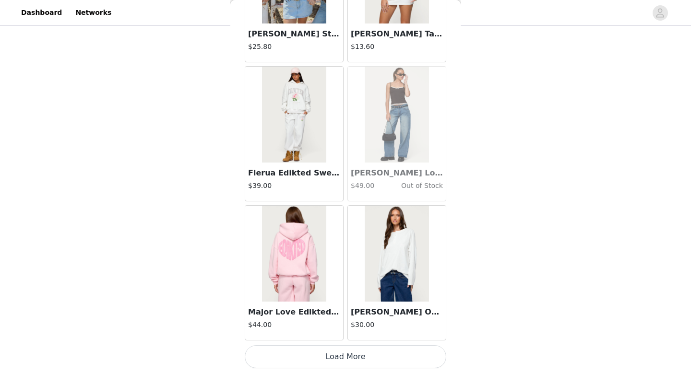
click at [393, 356] on button "Load More" at bounding box center [345, 356] width 201 height 23
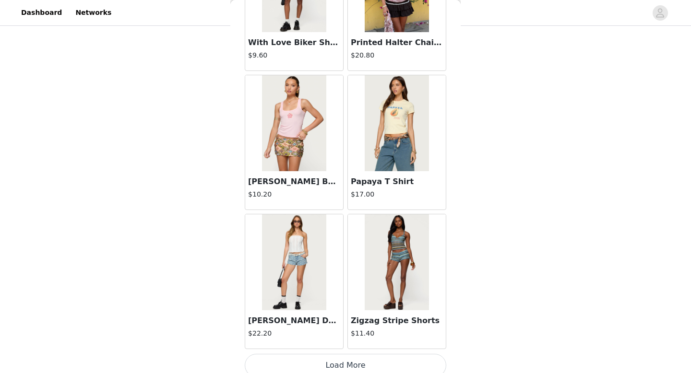
scroll to position [17787, 0]
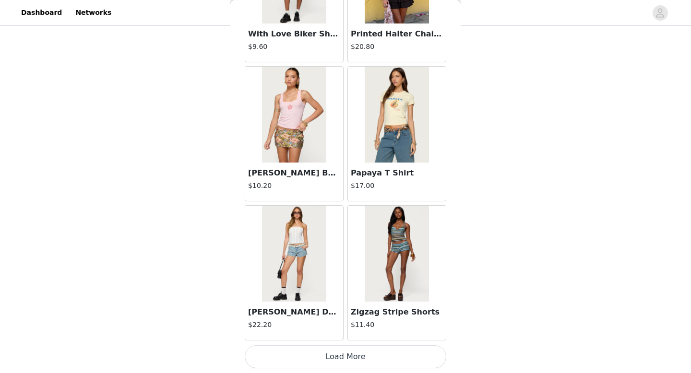
click at [397, 363] on button "Load More" at bounding box center [345, 356] width 201 height 23
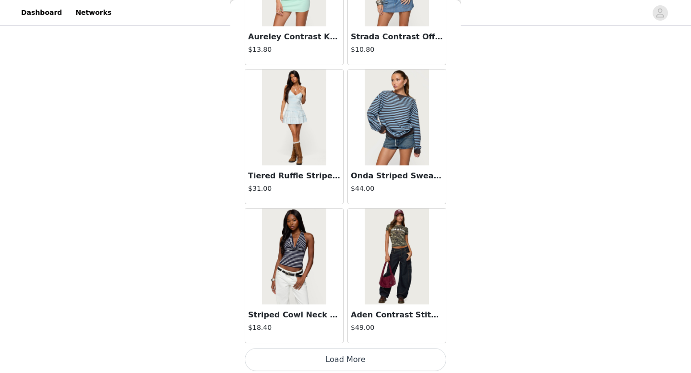
scroll to position [19179, 0]
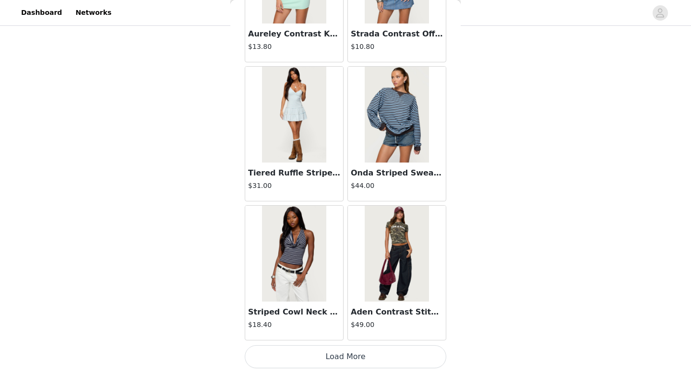
click at [370, 358] on button "Load More" at bounding box center [345, 356] width 201 height 23
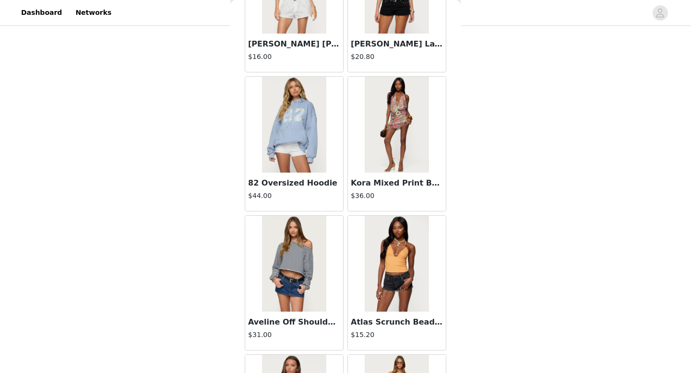
scroll to position [19627, 0]
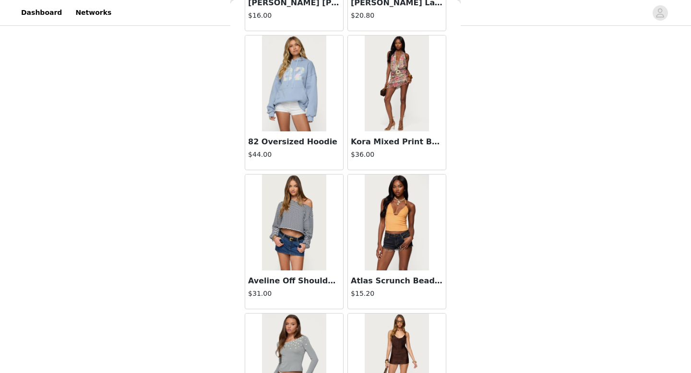
click at [279, 252] on img at bounding box center [294, 223] width 64 height 96
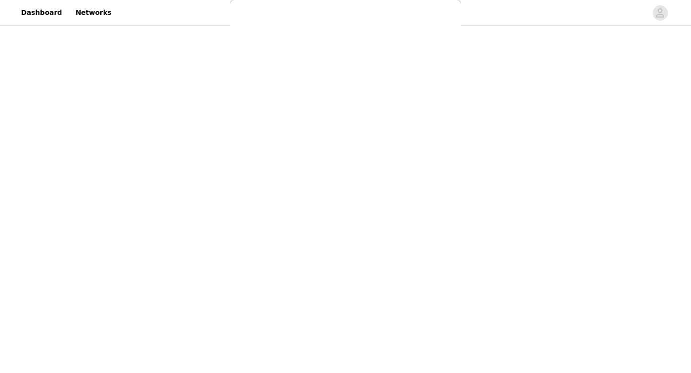
scroll to position [0, 0]
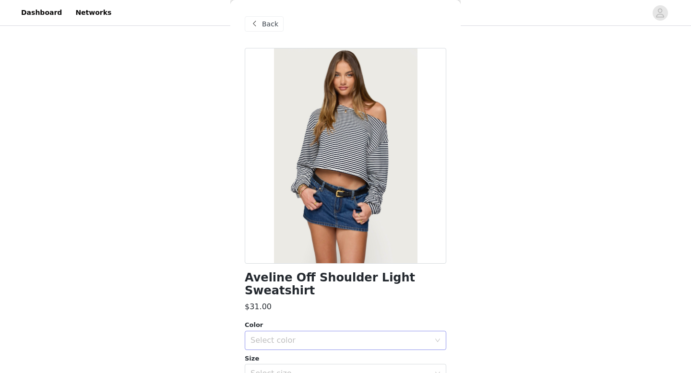
click at [347, 336] on div "Select color" at bounding box center [339, 341] width 179 height 10
click at [336, 348] on li "NAVY AND WHITE" at bounding box center [345, 348] width 201 height 15
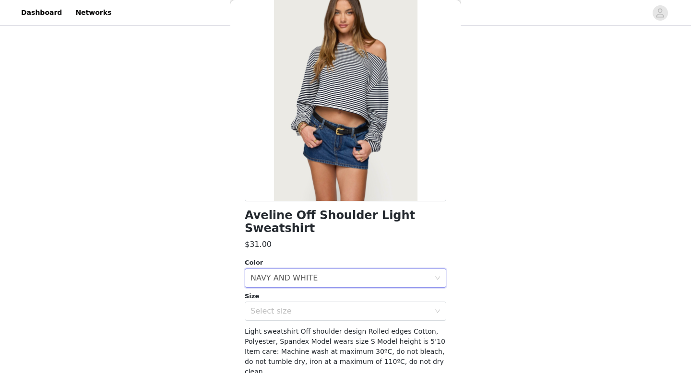
scroll to position [83, 0]
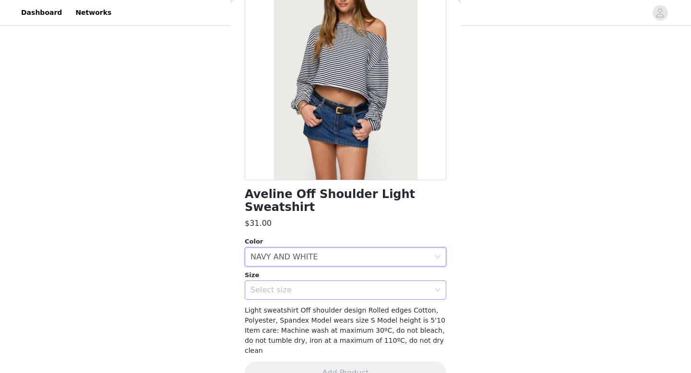
click at [349, 285] on div "Select size" at bounding box center [339, 290] width 179 height 10
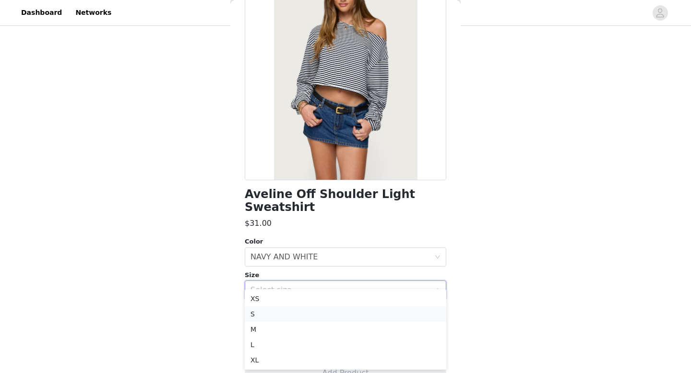
click at [330, 318] on li "S" at bounding box center [345, 314] width 201 height 15
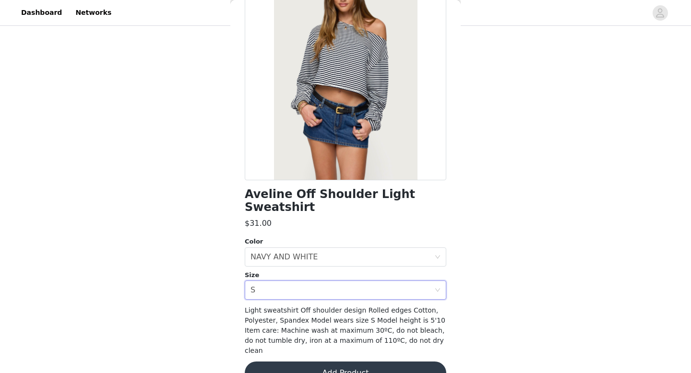
scroll to position [0, 0]
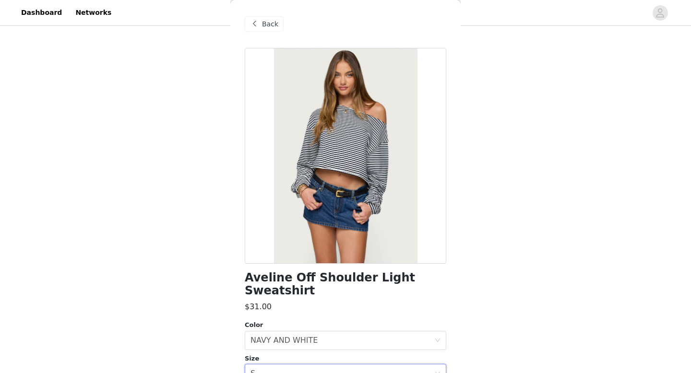
click at [273, 25] on span "Back" at bounding box center [270, 24] width 16 height 10
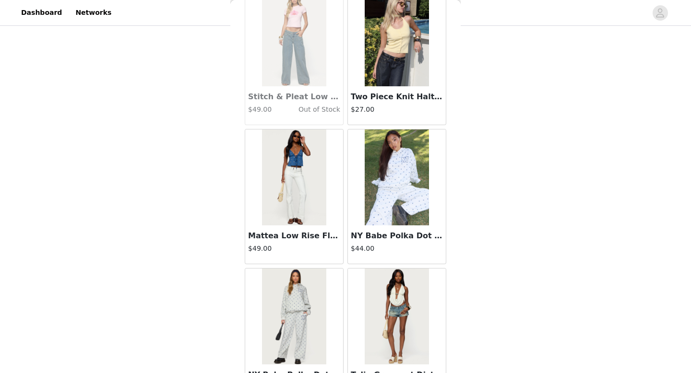
scroll to position [20570, 0]
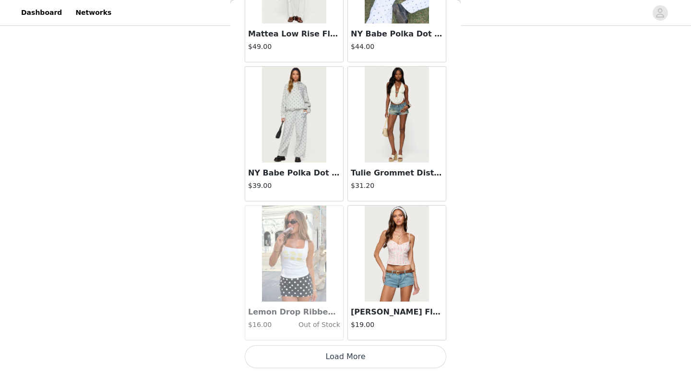
click at [334, 358] on button "Load More" at bounding box center [345, 356] width 201 height 23
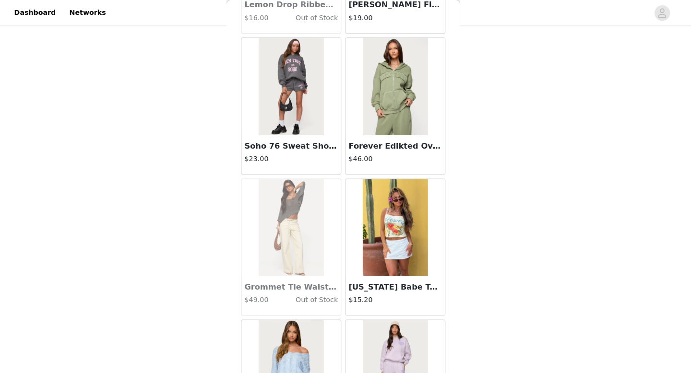
scroll to position [231, 0]
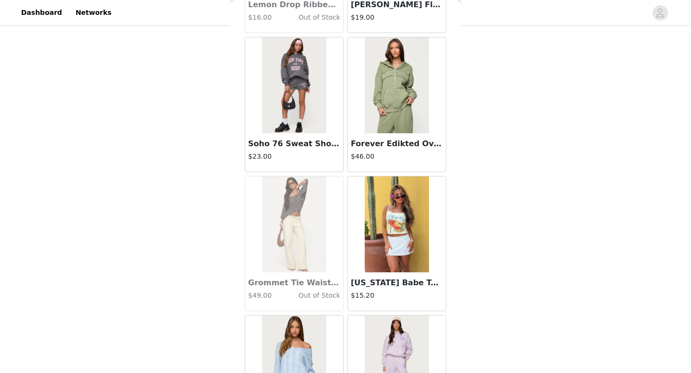
click at [410, 105] on img at bounding box center [397, 85] width 64 height 96
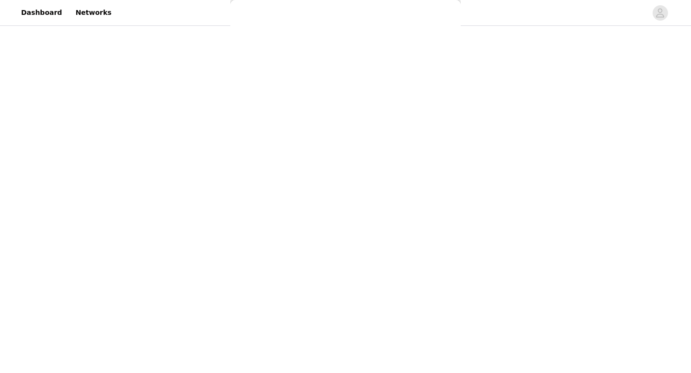
scroll to position [0, 0]
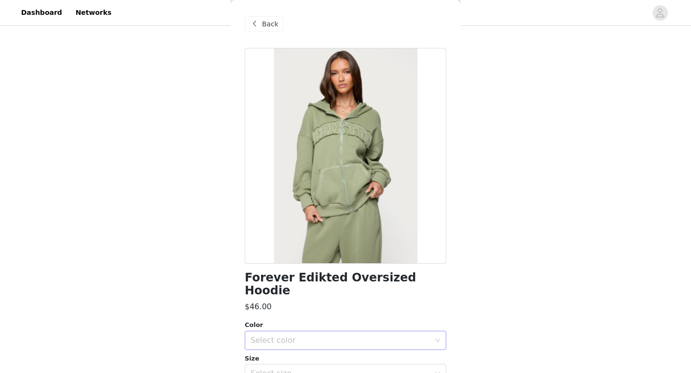
click at [345, 336] on div "Select color" at bounding box center [339, 341] width 179 height 10
click at [337, 343] on li "OLIVE" at bounding box center [345, 348] width 201 height 15
click at [335, 369] on div "Select size" at bounding box center [339, 374] width 179 height 10
click at [327, 369] on div "Select size" at bounding box center [339, 374] width 179 height 10
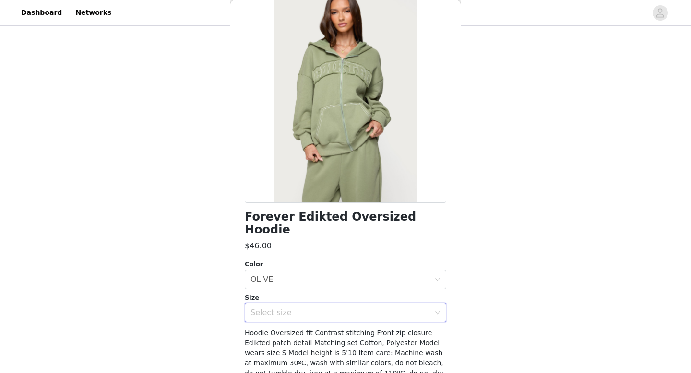
scroll to position [61, 0]
click at [328, 307] on div "Select size" at bounding box center [339, 312] width 179 height 10
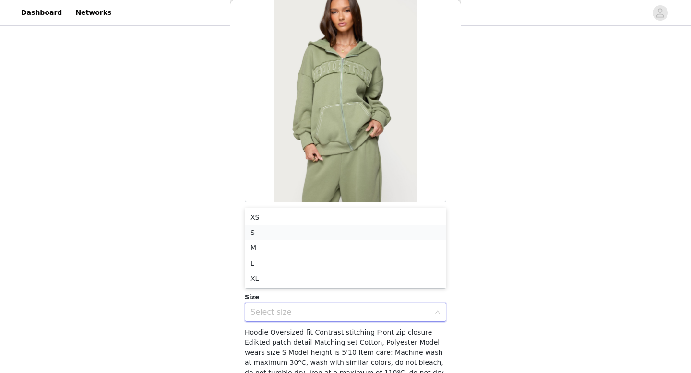
click at [316, 230] on li "S" at bounding box center [345, 232] width 201 height 15
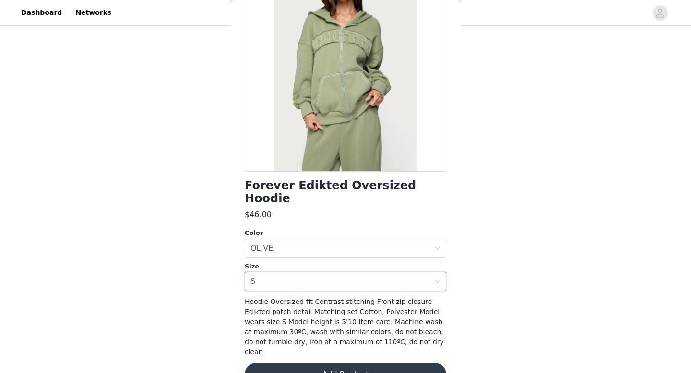
scroll to position [94, 0]
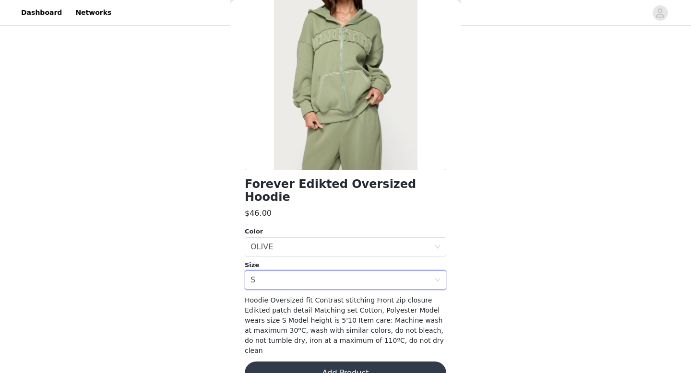
click at [328, 362] on button "Add Product" at bounding box center [345, 373] width 201 height 23
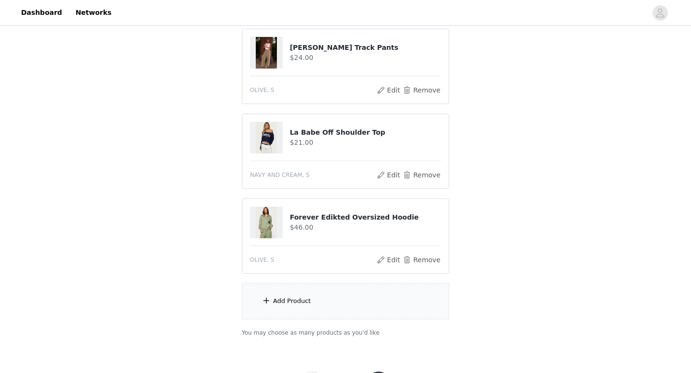
scroll to position [318, 0]
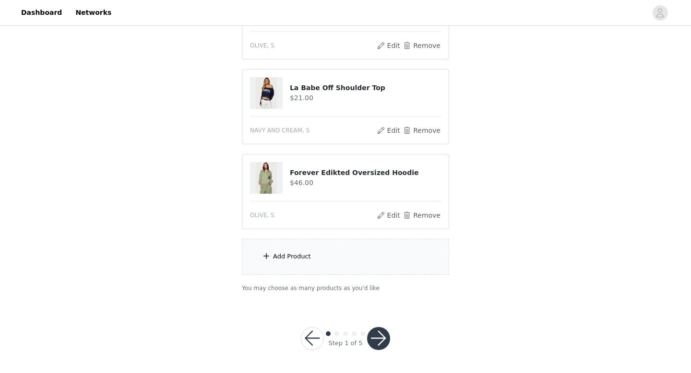
click at [366, 259] on div "Add Product" at bounding box center [345, 257] width 207 height 36
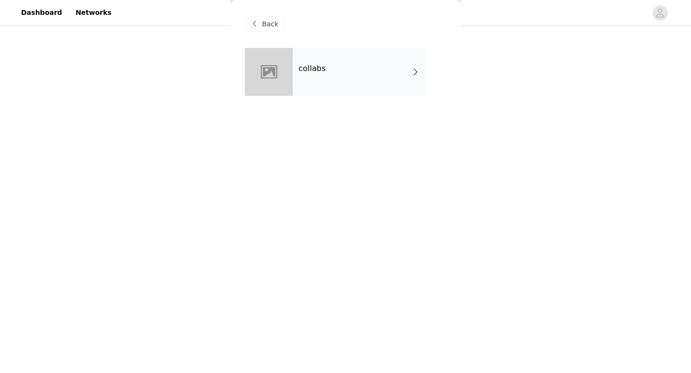
click at [339, 76] on div "collabs" at bounding box center [359, 72] width 133 height 48
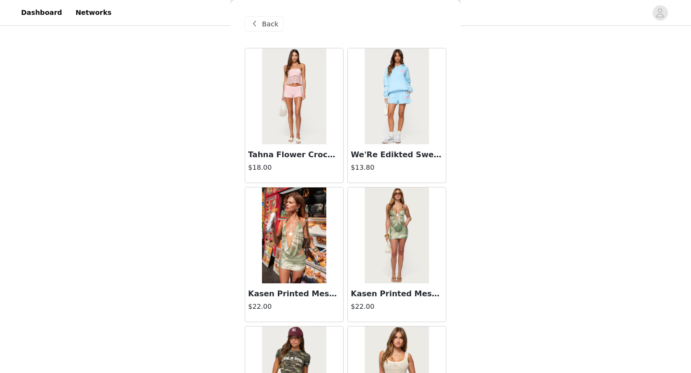
scroll to position [1095, 0]
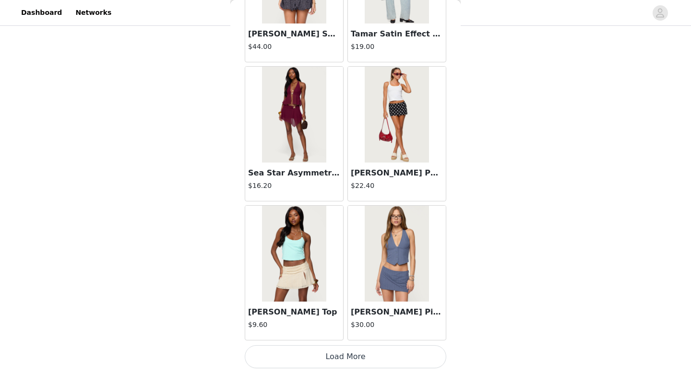
click at [330, 351] on button "Load More" at bounding box center [345, 356] width 201 height 23
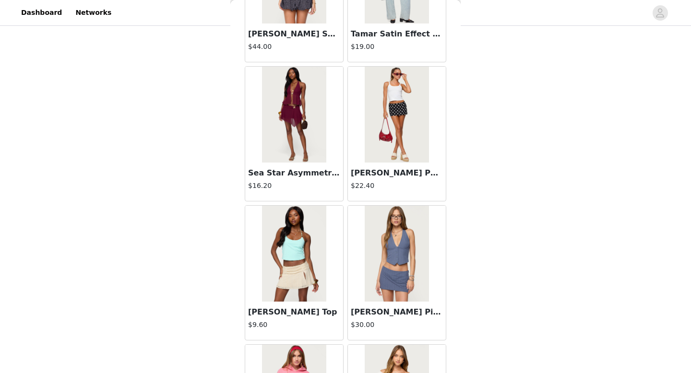
click at [302, 268] on img at bounding box center [294, 254] width 64 height 96
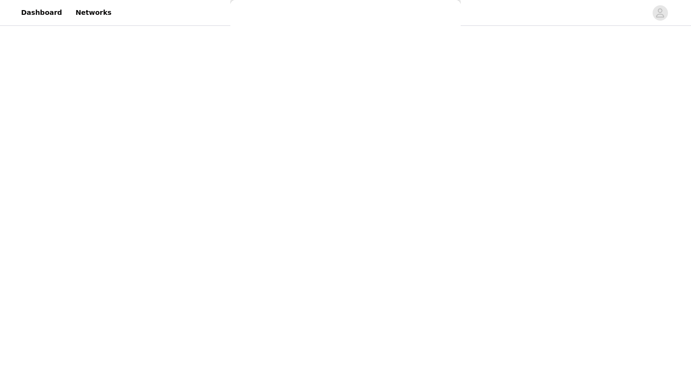
scroll to position [0, 0]
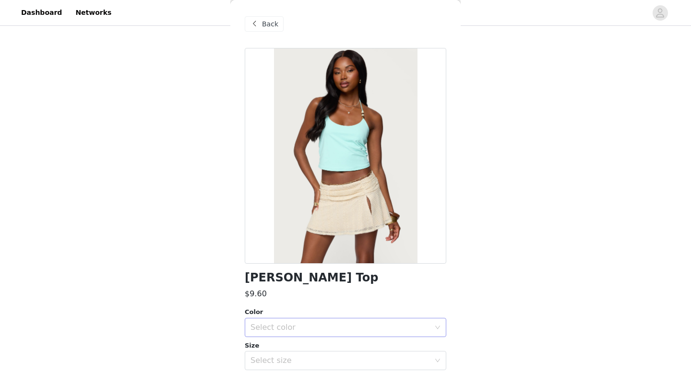
click at [309, 331] on div "Select color" at bounding box center [339, 328] width 179 height 10
click at [304, 348] on li "AQUA" at bounding box center [345, 348] width 201 height 15
click at [303, 365] on div "Select size" at bounding box center [339, 361] width 179 height 10
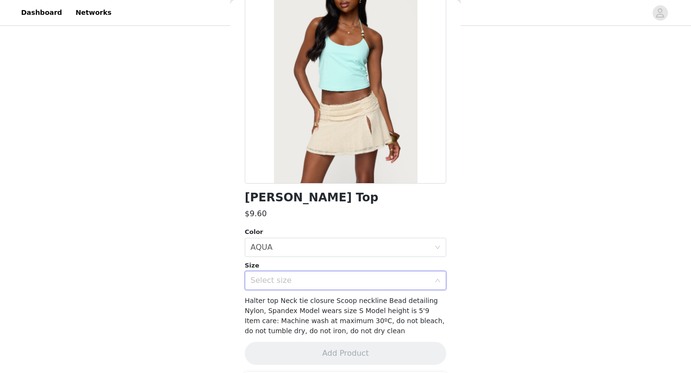
scroll to position [83, 0]
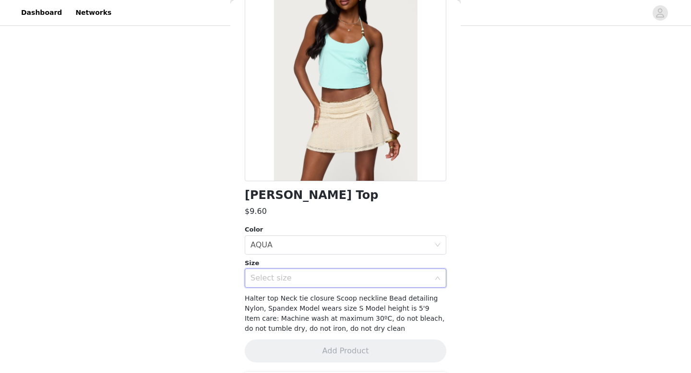
click at [315, 278] on div "Select size" at bounding box center [339, 278] width 179 height 10
click at [365, 281] on div "Select size" at bounding box center [339, 278] width 179 height 10
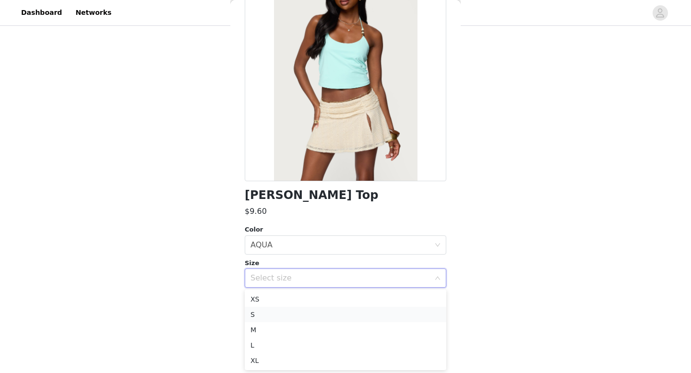
click at [371, 317] on li "S" at bounding box center [345, 314] width 201 height 15
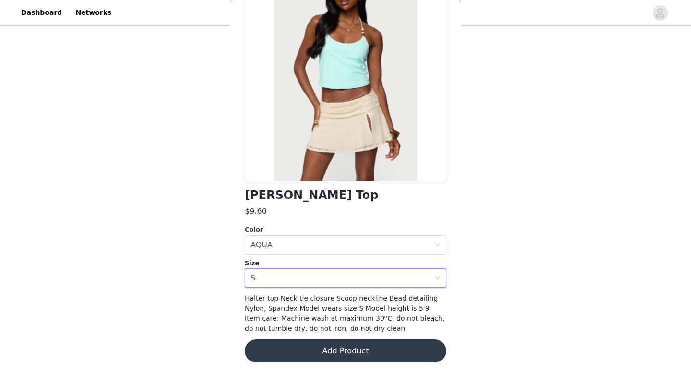
click at [369, 349] on button "Add Product" at bounding box center [345, 351] width 201 height 23
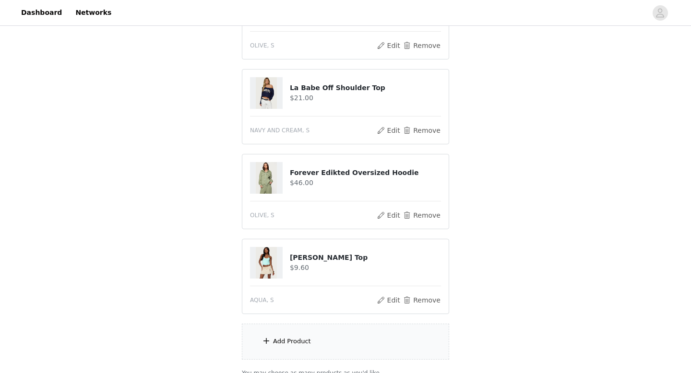
click at [369, 349] on div "Add Product" at bounding box center [345, 342] width 207 height 36
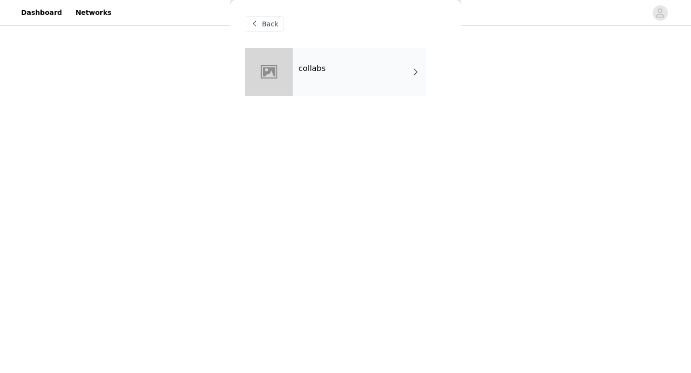
click at [277, 88] on div at bounding box center [269, 72] width 48 height 48
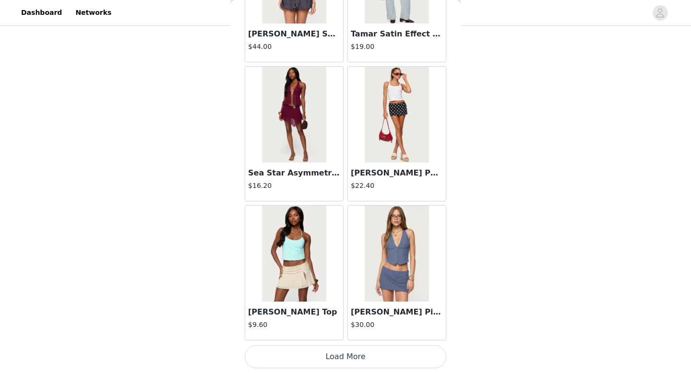
scroll to position [403, 0]
click at [322, 359] on button "Load More" at bounding box center [345, 356] width 201 height 23
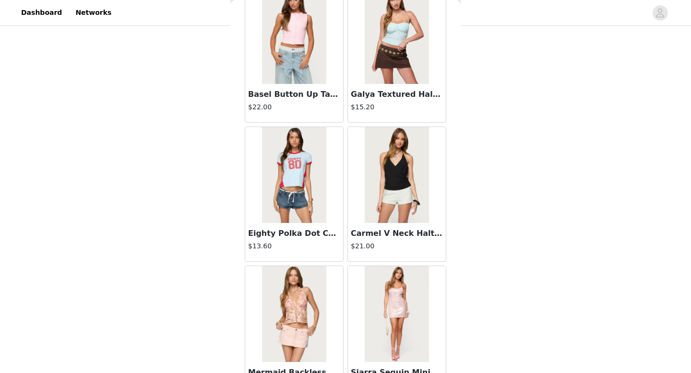
scroll to position [2486, 0]
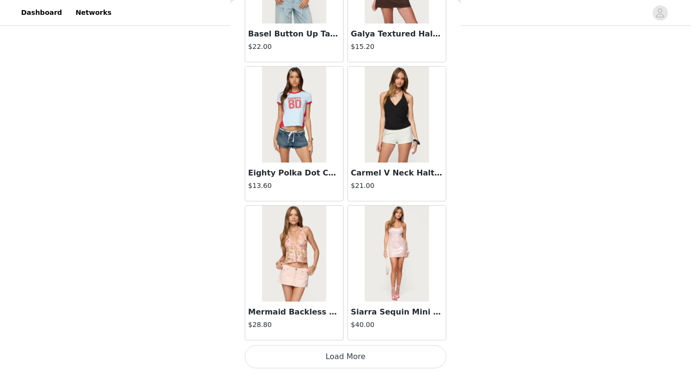
click at [317, 362] on button "Load More" at bounding box center [345, 356] width 201 height 23
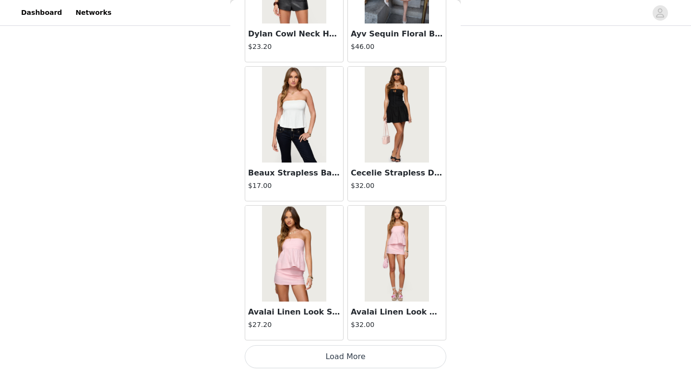
click at [331, 361] on button "Load More" at bounding box center [345, 356] width 201 height 23
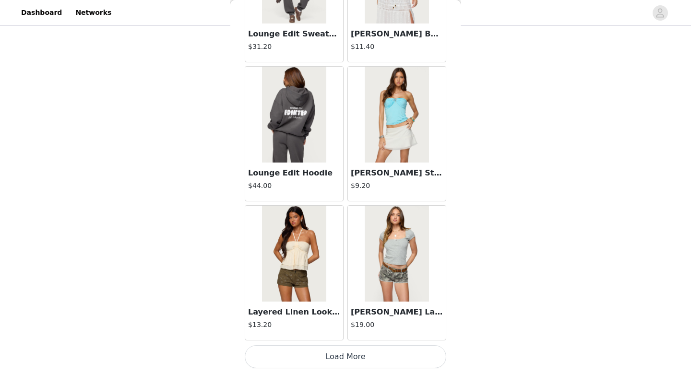
click at [331, 361] on button "Load More" at bounding box center [345, 356] width 201 height 23
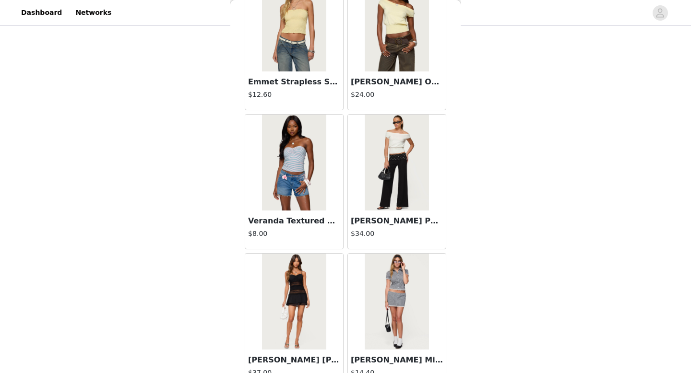
scroll to position [6659, 0]
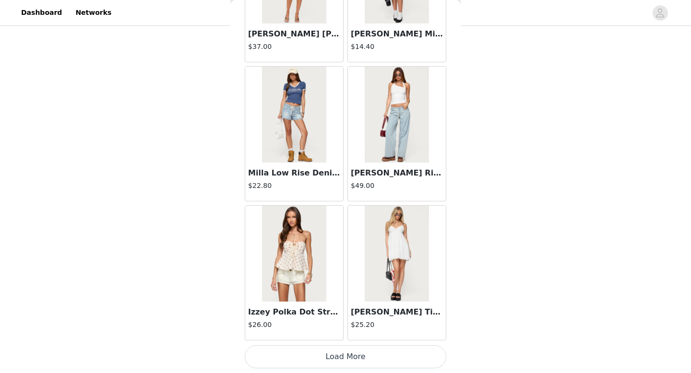
click at [345, 349] on button "Load More" at bounding box center [345, 356] width 201 height 23
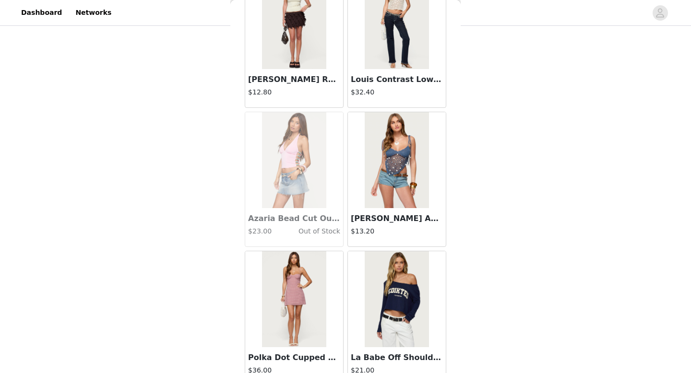
scroll to position [8050, 0]
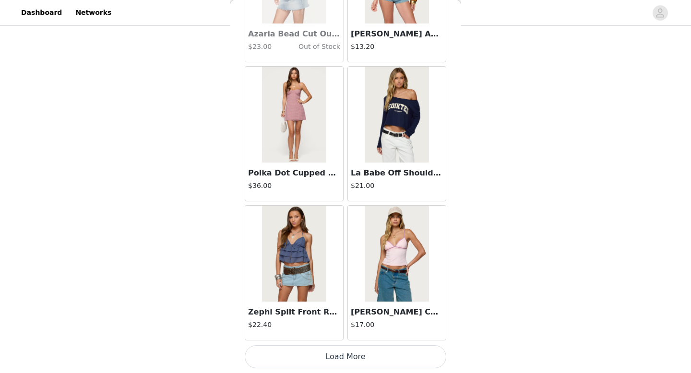
click at [343, 362] on button "Load More" at bounding box center [345, 356] width 201 height 23
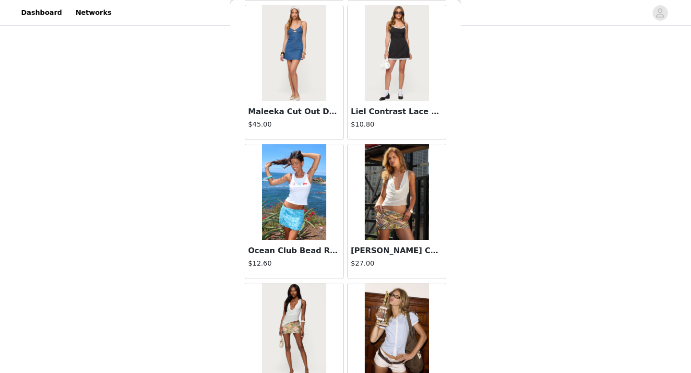
scroll to position [9441, 0]
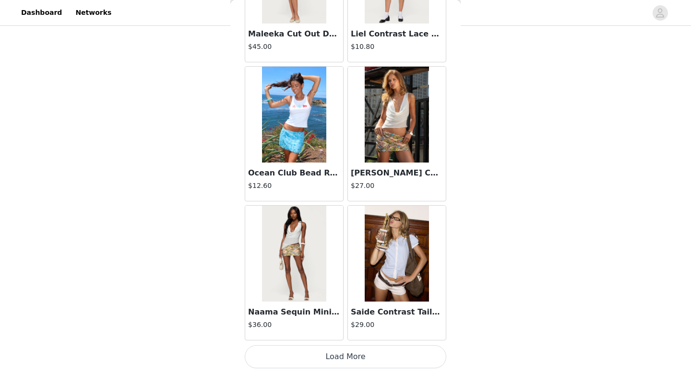
click at [349, 358] on button "Load More" at bounding box center [345, 356] width 201 height 23
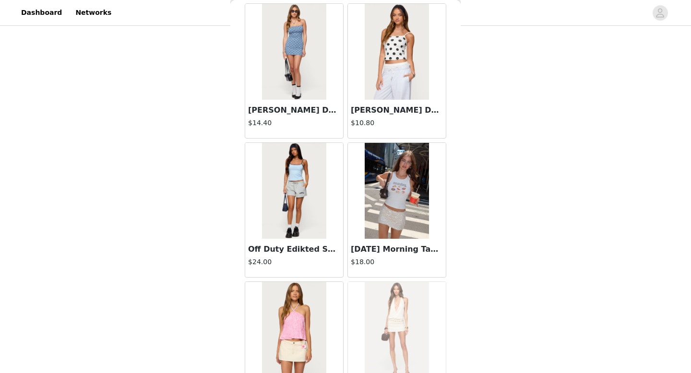
scroll to position [10832, 0]
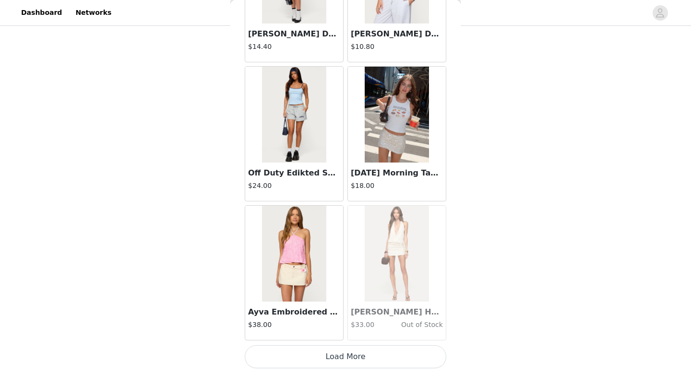
click at [366, 358] on button "Load More" at bounding box center [345, 356] width 201 height 23
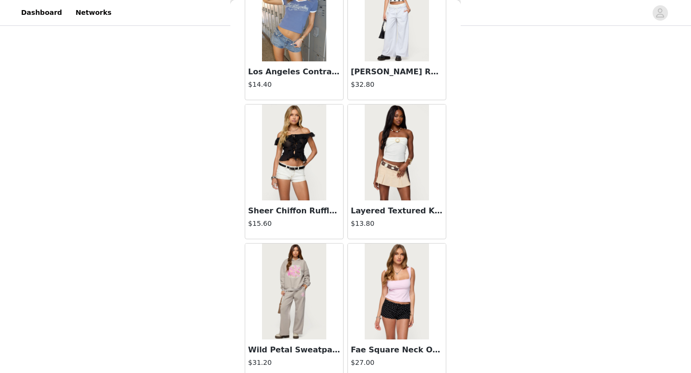
scroll to position [12223, 0]
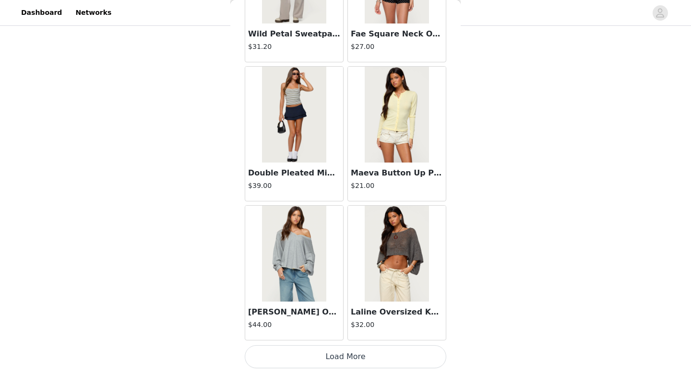
click at [389, 363] on button "Load More" at bounding box center [345, 356] width 201 height 23
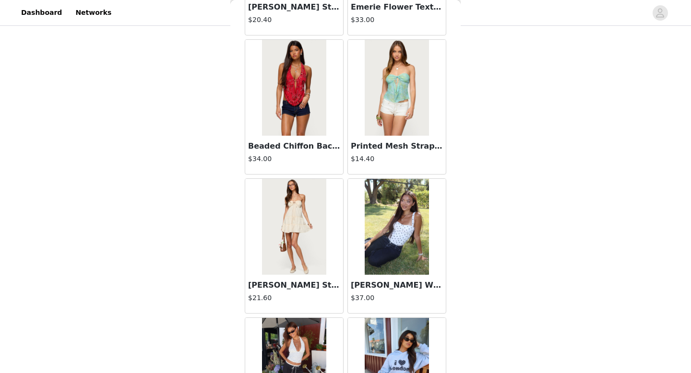
scroll to position [13614, 0]
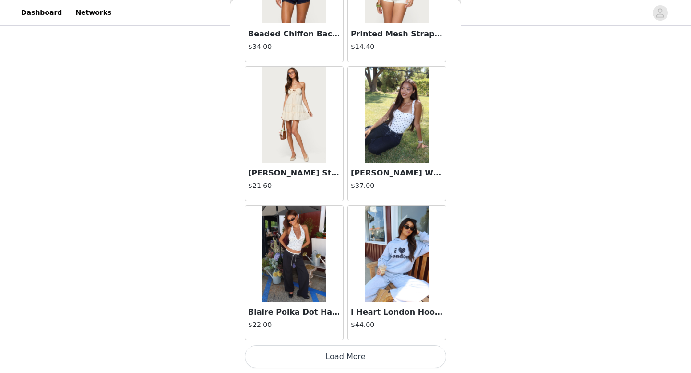
click at [365, 361] on button "Load More" at bounding box center [345, 356] width 201 height 23
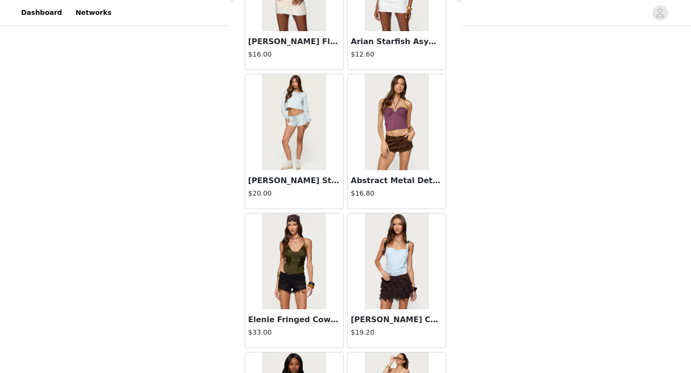
scroll to position [15005, 0]
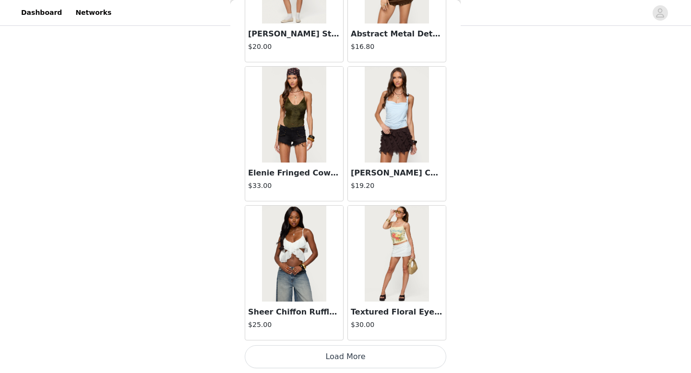
click at [371, 352] on button "Load More" at bounding box center [345, 356] width 201 height 23
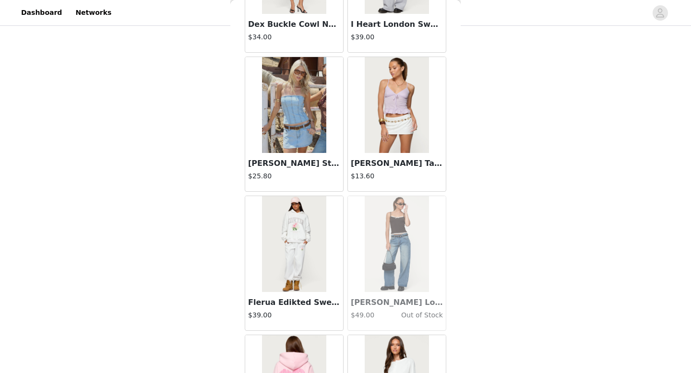
scroll to position [16396, 0]
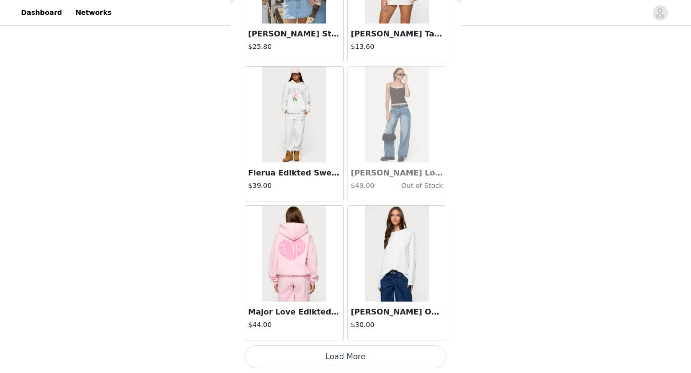
click at [361, 356] on button "Load More" at bounding box center [345, 356] width 201 height 23
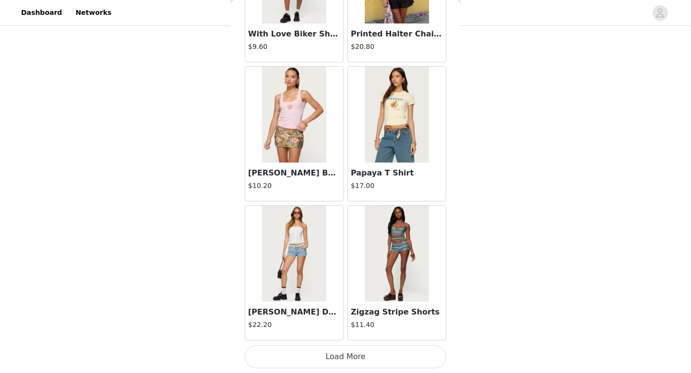
click at [361, 356] on button "Load More" at bounding box center [345, 356] width 201 height 23
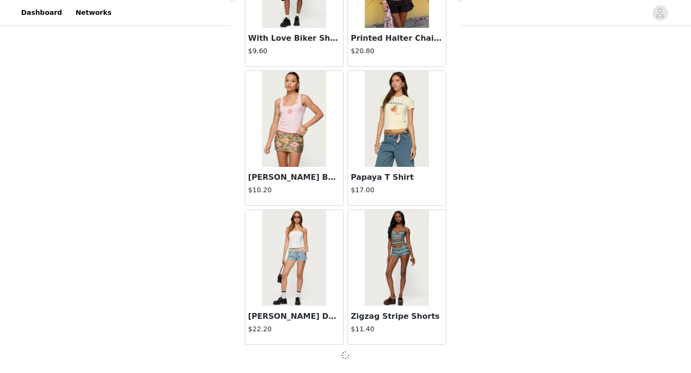
scroll to position [17783, 0]
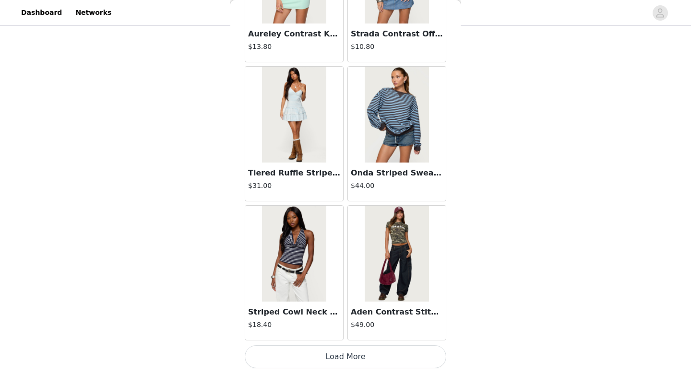
click at [361, 359] on button "Load More" at bounding box center [345, 356] width 201 height 23
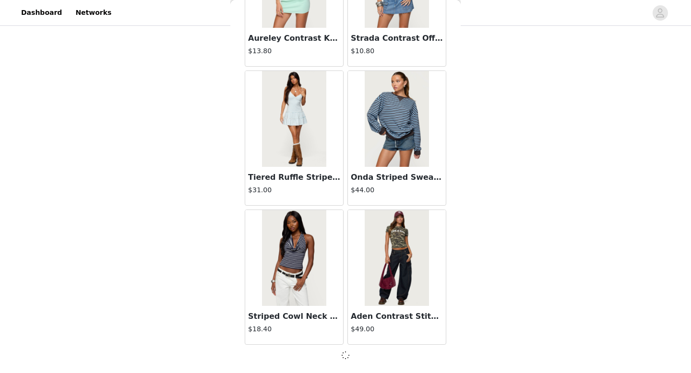
scroll to position [19174, 0]
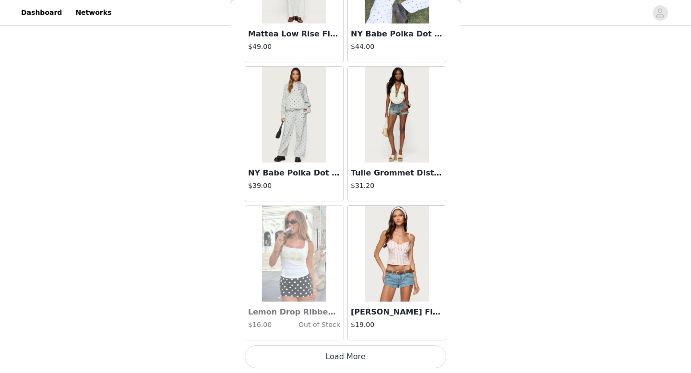
click at [385, 359] on button "Load More" at bounding box center [345, 356] width 201 height 23
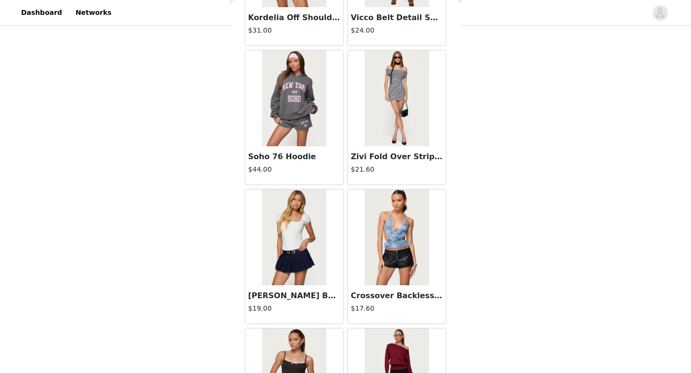
scroll to position [21961, 0]
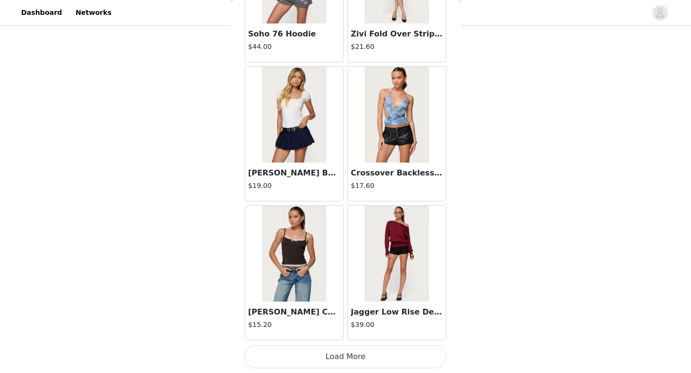
click at [376, 364] on button "Load More" at bounding box center [345, 356] width 201 height 23
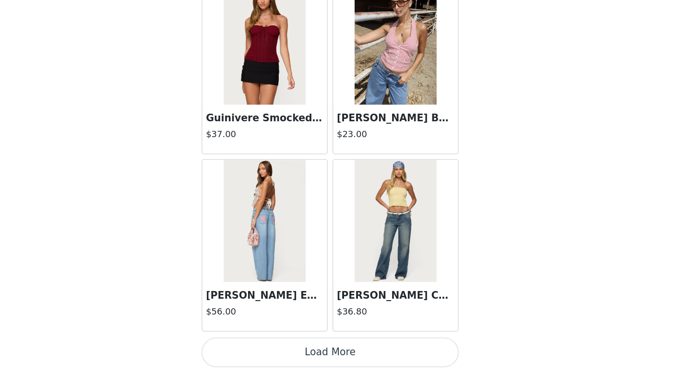
scroll to position [23350, 0]
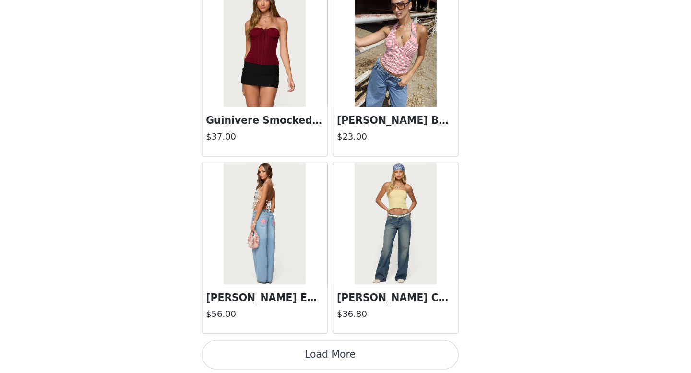
click at [365, 362] on button "Load More" at bounding box center [345, 358] width 201 height 23
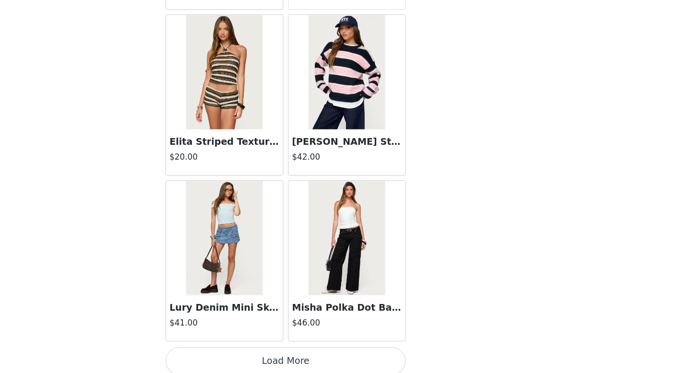
scroll to position [403, 0]
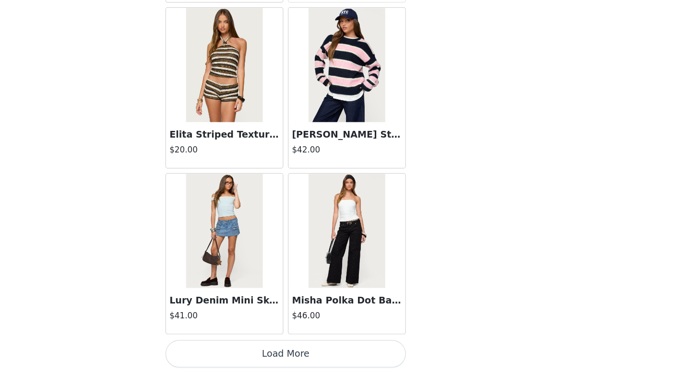
click at [360, 360] on button "Load More" at bounding box center [345, 356] width 201 height 23
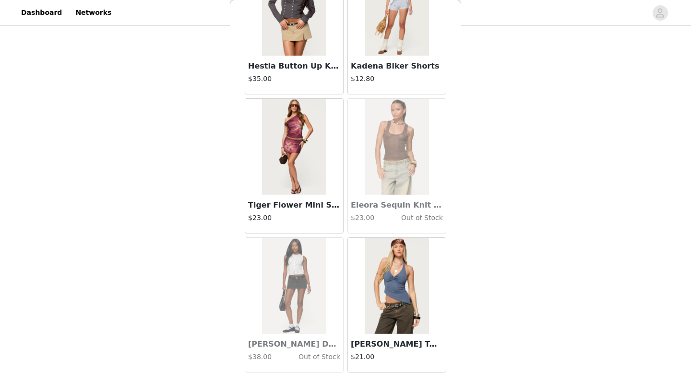
scroll to position [26134, 0]
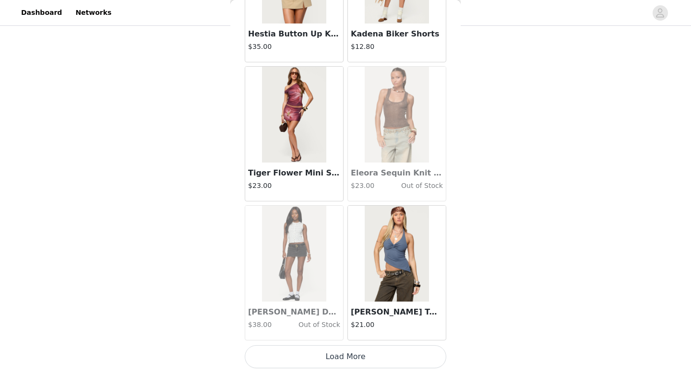
click at [356, 358] on button "Load More" at bounding box center [345, 356] width 201 height 23
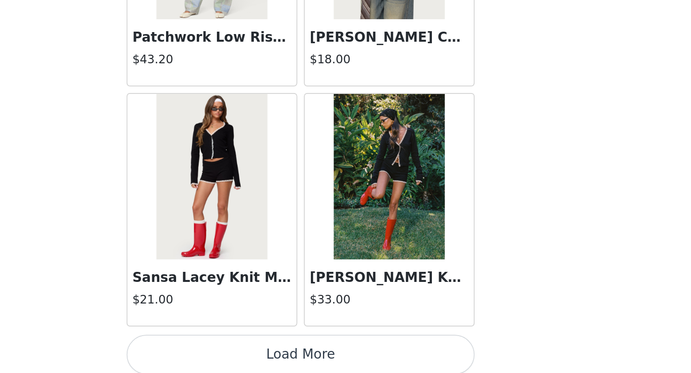
scroll to position [27525, 0]
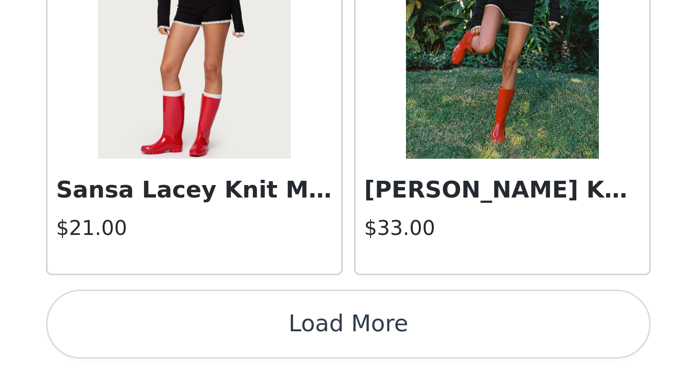
click at [337, 355] on button "Load More" at bounding box center [345, 356] width 201 height 23
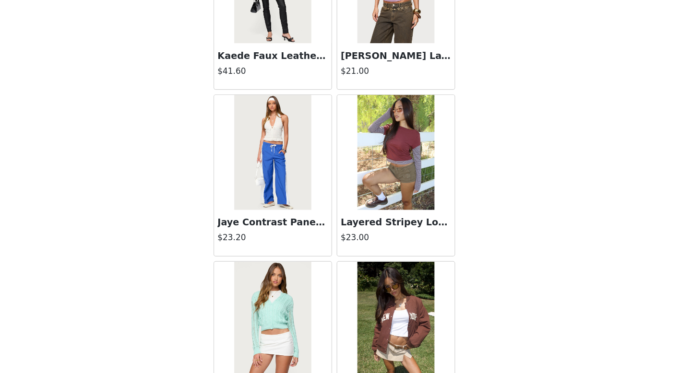
scroll to position [28916, 0]
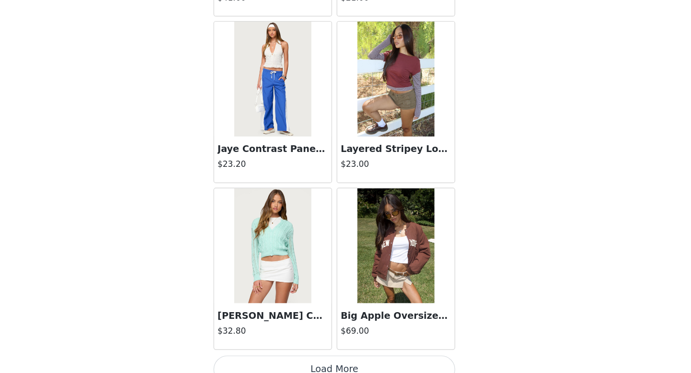
click at [365, 354] on button "Load More" at bounding box center [345, 356] width 201 height 23
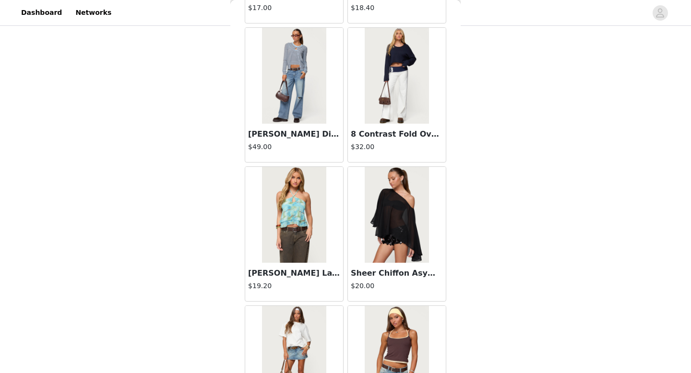
scroll to position [30307, 0]
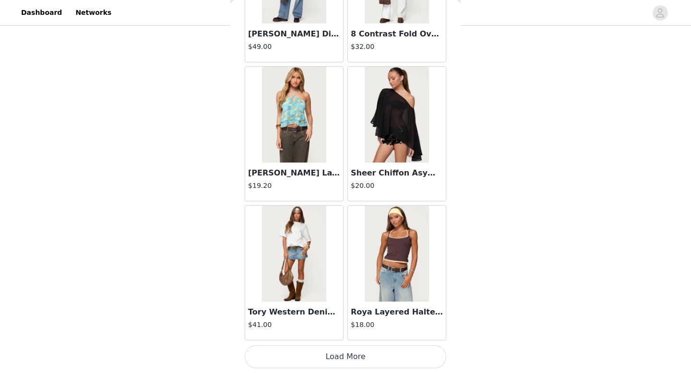
click at [412, 271] on img at bounding box center [397, 254] width 64 height 96
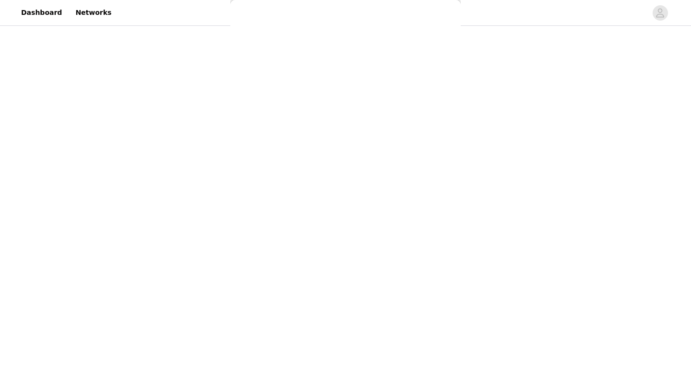
scroll to position [0, 0]
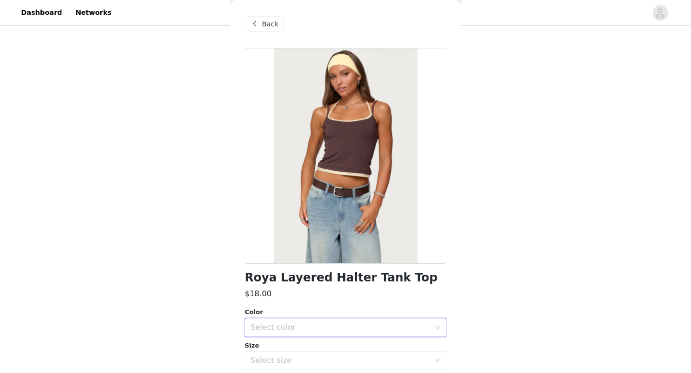
click at [379, 320] on div "Select color" at bounding box center [342, 328] width 184 height 18
click at [364, 346] on li "BROWN" at bounding box center [345, 348] width 201 height 15
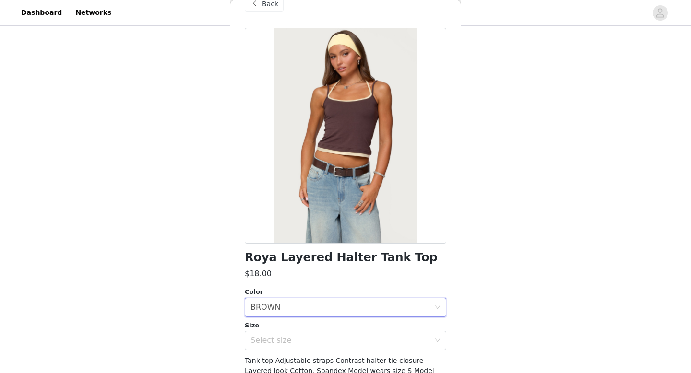
scroll to position [83, 0]
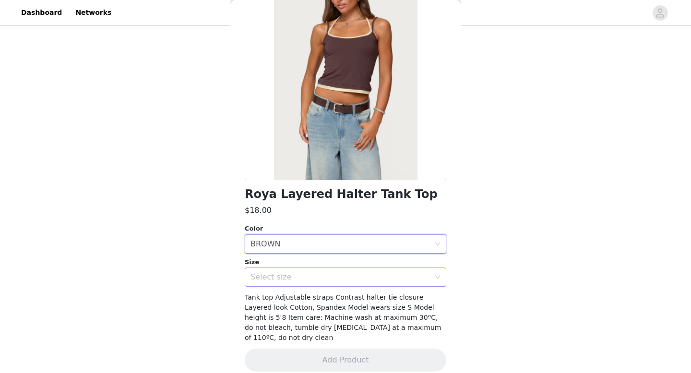
click at [354, 277] on div "Select size" at bounding box center [339, 277] width 179 height 10
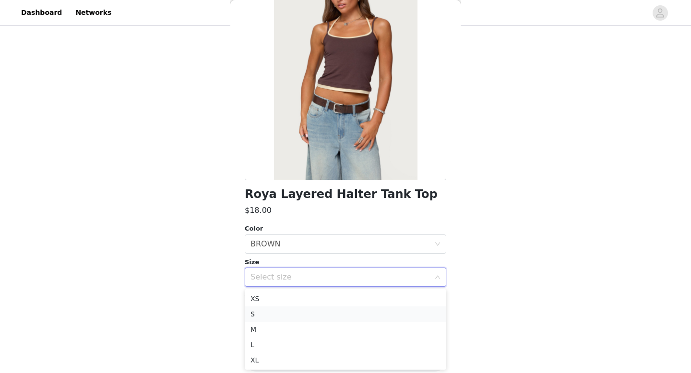
click at [336, 313] on li "S" at bounding box center [345, 314] width 201 height 15
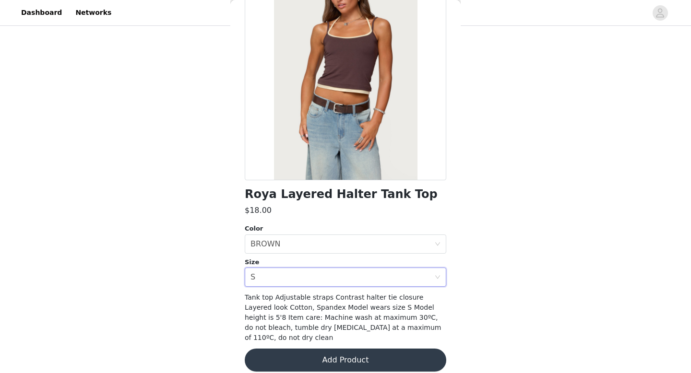
click at [345, 349] on button "Add Product" at bounding box center [345, 360] width 201 height 23
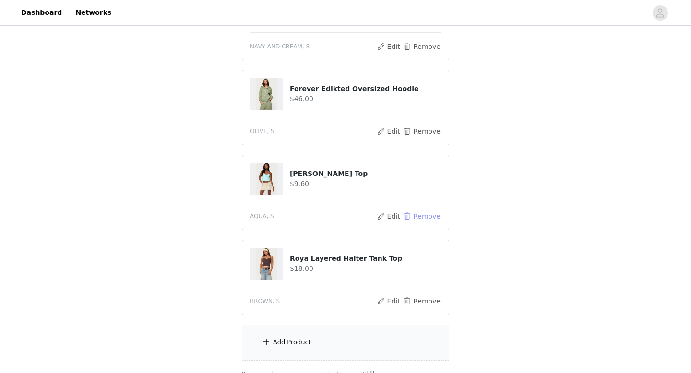
click at [429, 218] on button "Remove" at bounding box center [421, 217] width 38 height 12
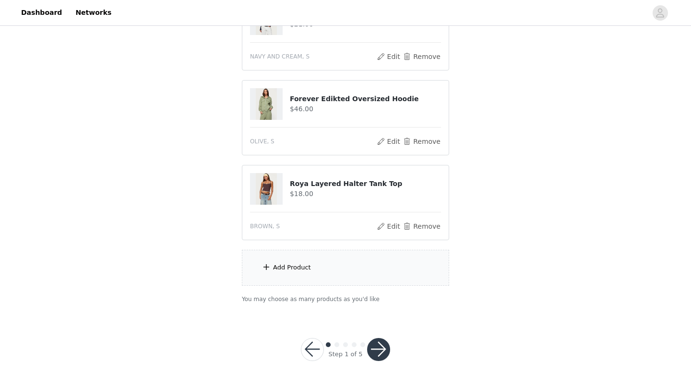
scroll to position [403, 0]
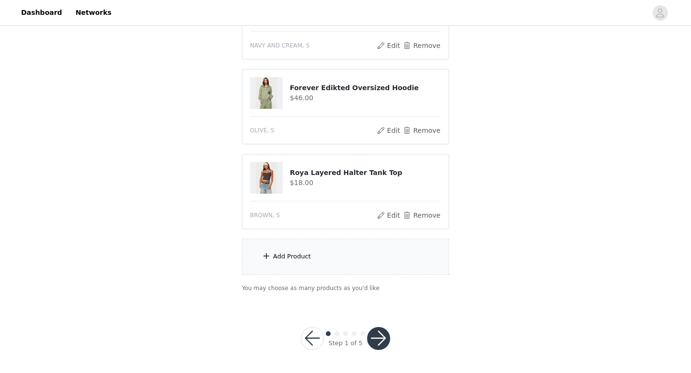
click at [297, 259] on div "Add Product" at bounding box center [292, 257] width 38 height 10
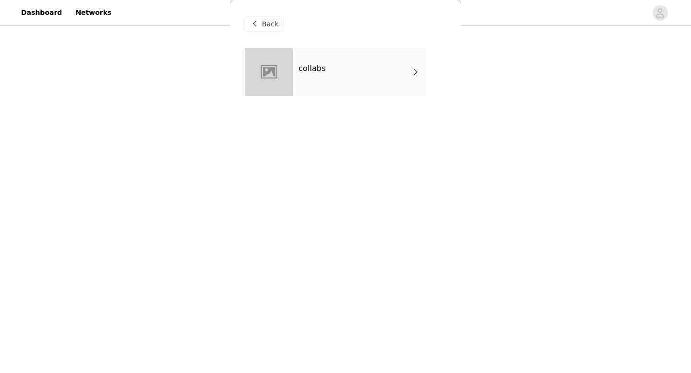
click at [266, 63] on div at bounding box center [269, 72] width 48 height 48
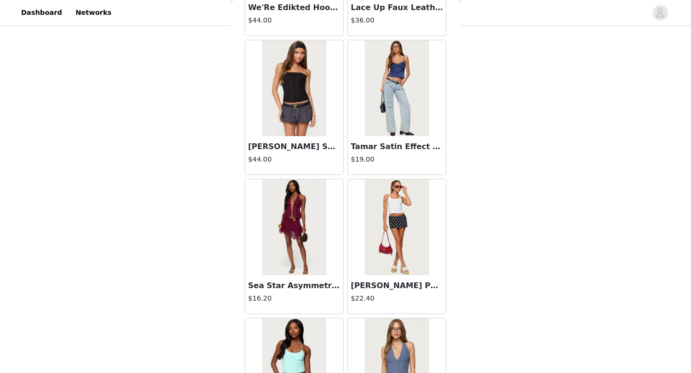
scroll to position [1095, 0]
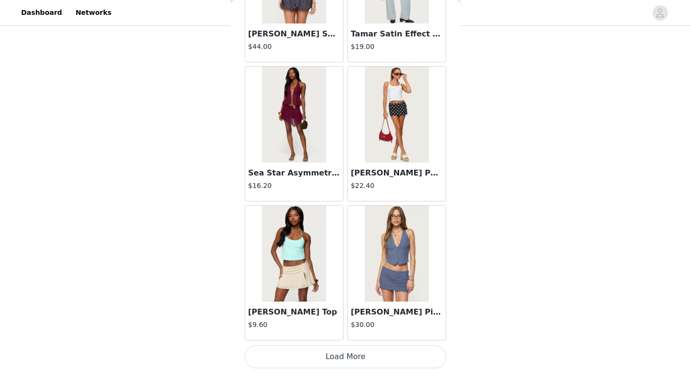
click at [354, 358] on button "Load More" at bounding box center [345, 356] width 201 height 23
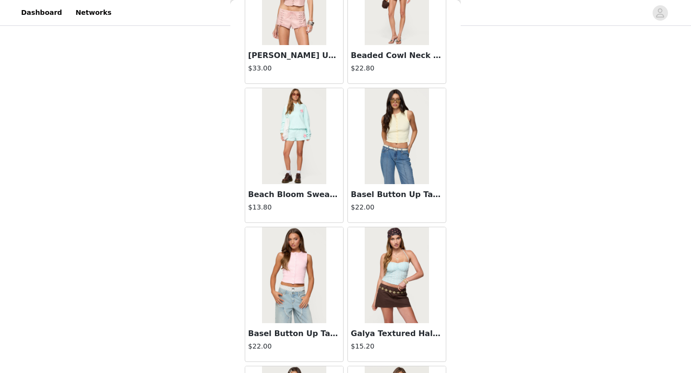
scroll to position [2486, 0]
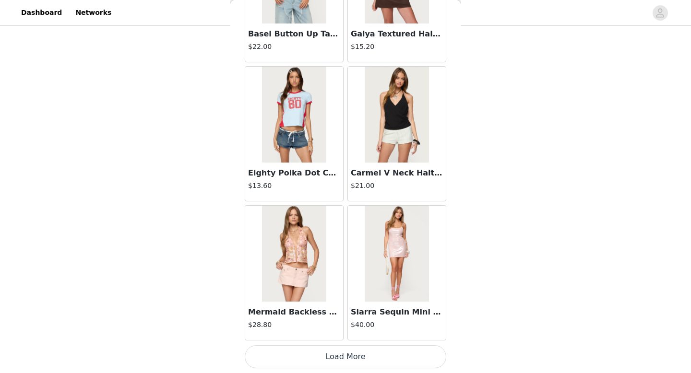
click at [395, 355] on button "Load More" at bounding box center [345, 356] width 201 height 23
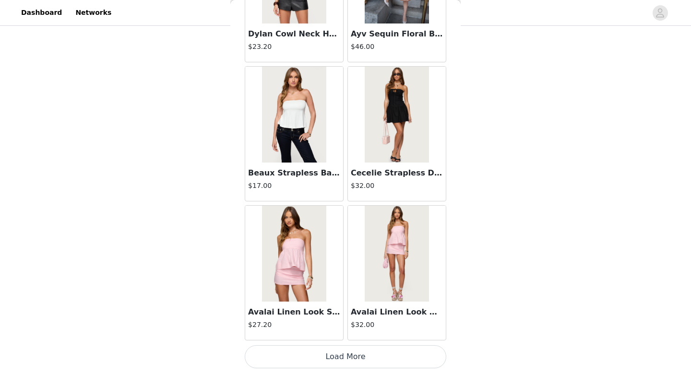
click at [395, 355] on button "Load More" at bounding box center [345, 356] width 201 height 23
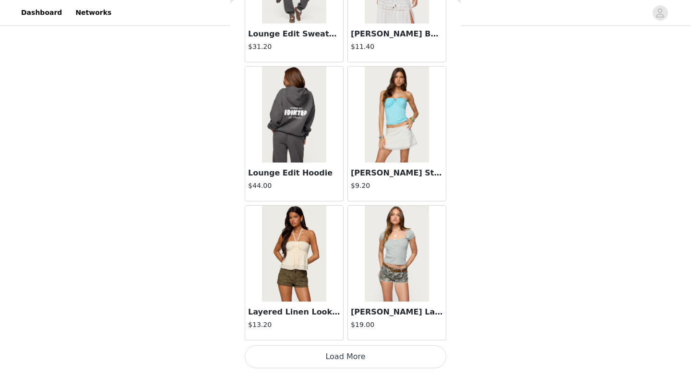
click at [383, 360] on button "Load More" at bounding box center [345, 356] width 201 height 23
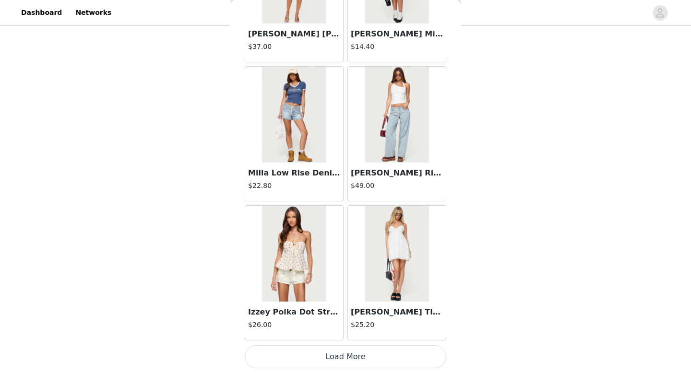
click at [364, 358] on button "Load More" at bounding box center [345, 356] width 201 height 23
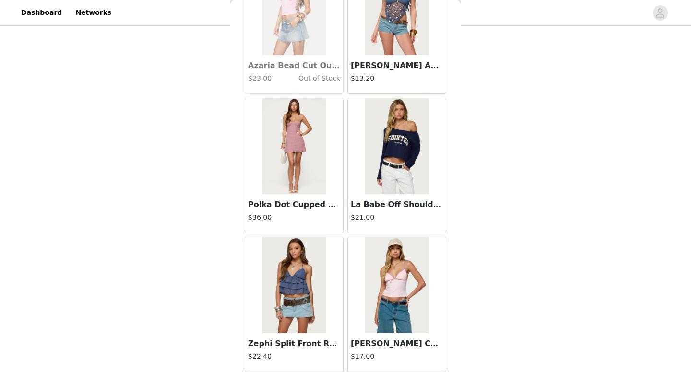
scroll to position [8050, 0]
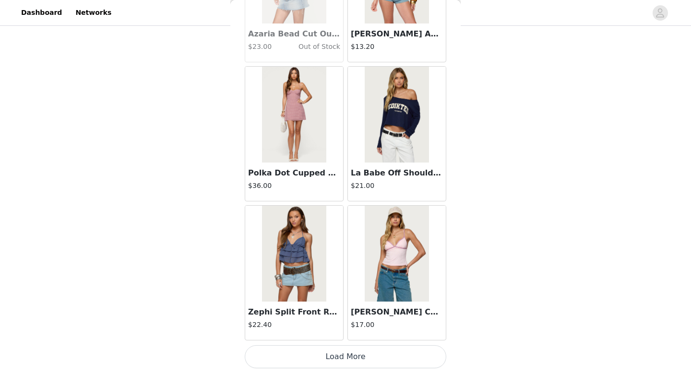
click at [369, 357] on button "Load More" at bounding box center [345, 356] width 201 height 23
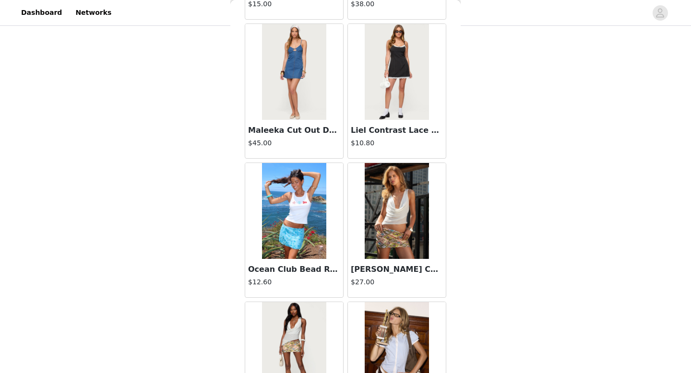
scroll to position [9441, 0]
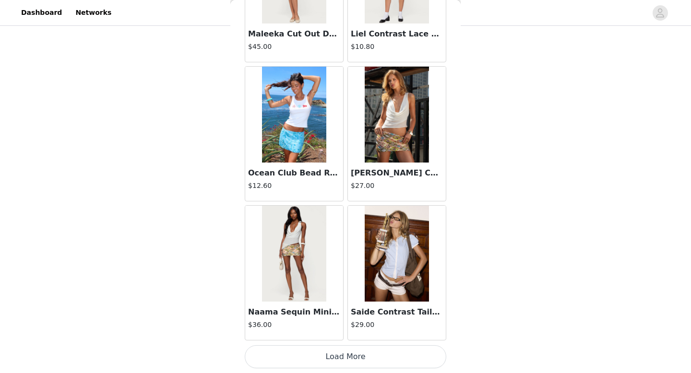
click at [376, 367] on button "Load More" at bounding box center [345, 356] width 201 height 23
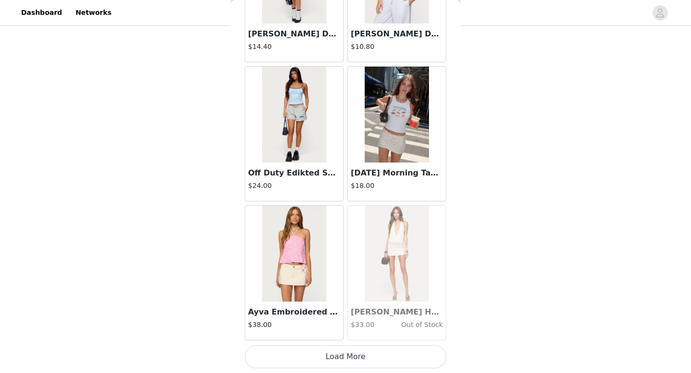
click at [374, 352] on button "Load More" at bounding box center [345, 356] width 201 height 23
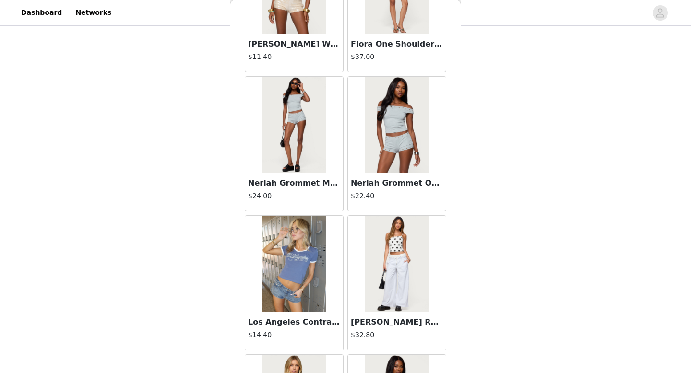
scroll to position [12223, 0]
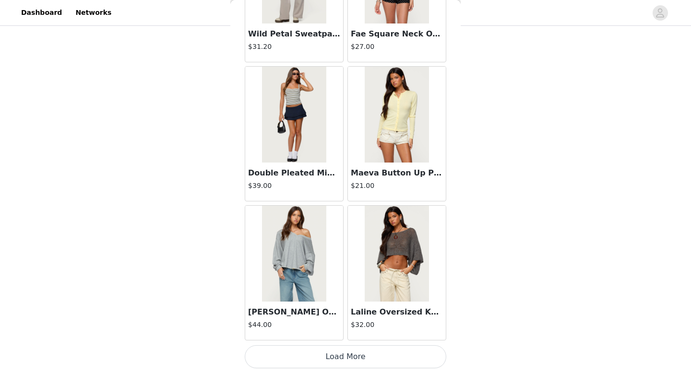
click at [350, 357] on button "Load More" at bounding box center [345, 356] width 201 height 23
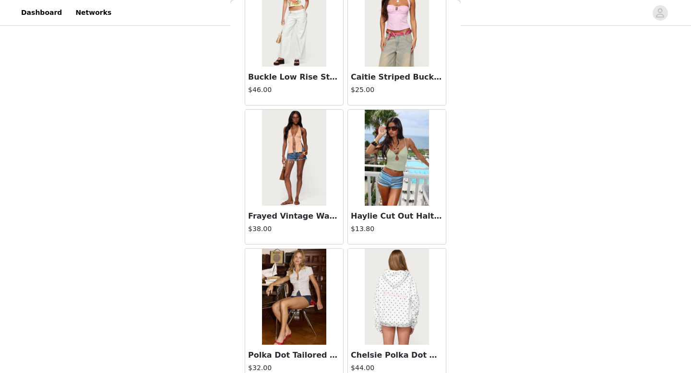
scroll to position [13614, 0]
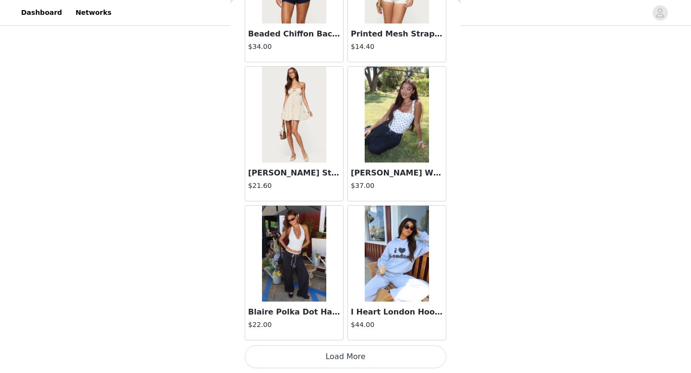
click at [355, 361] on button "Load More" at bounding box center [345, 356] width 201 height 23
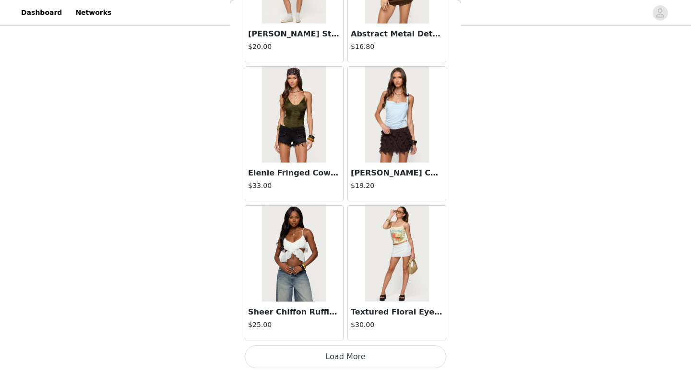
click at [357, 355] on button "Load More" at bounding box center [345, 356] width 201 height 23
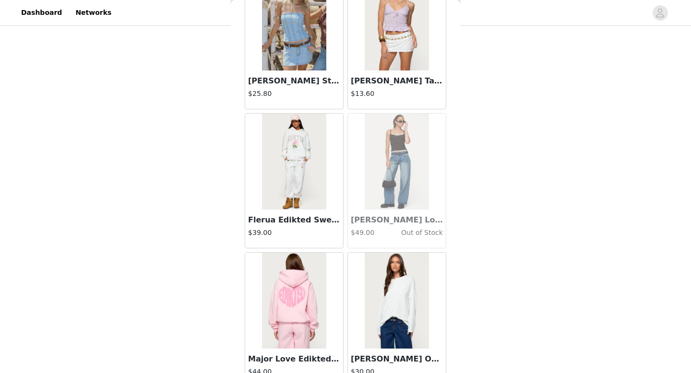
scroll to position [16396, 0]
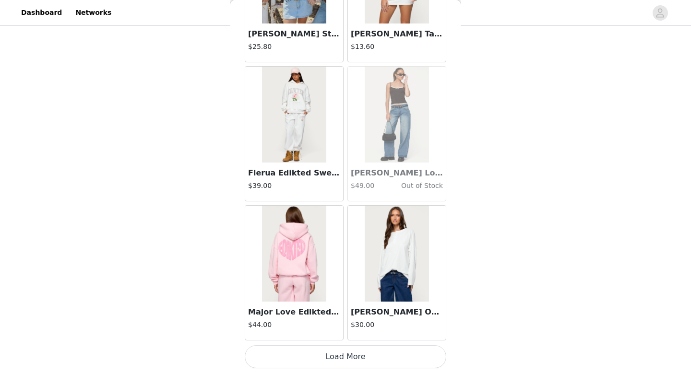
click at [354, 359] on button "Load More" at bounding box center [345, 356] width 201 height 23
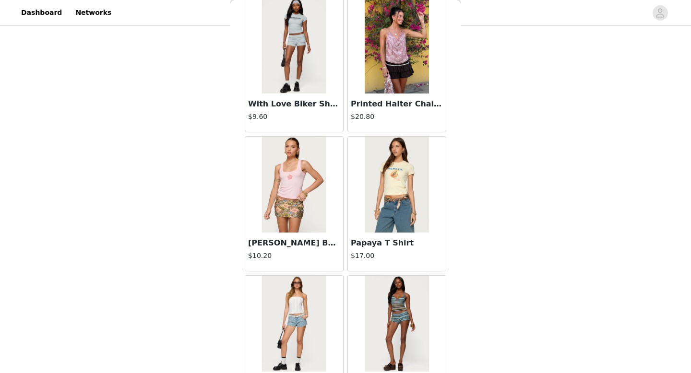
scroll to position [17787, 0]
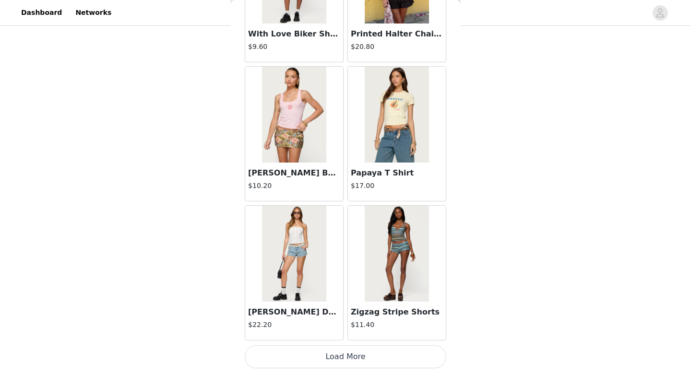
click at [348, 361] on button "Load More" at bounding box center [345, 356] width 201 height 23
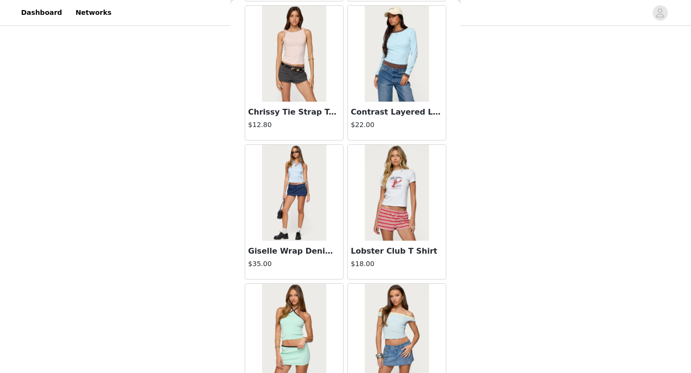
scroll to position [19179, 0]
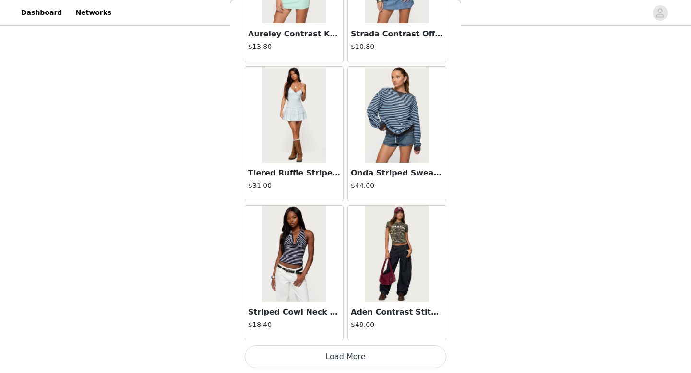
click at [350, 356] on button "Load More" at bounding box center [345, 356] width 201 height 23
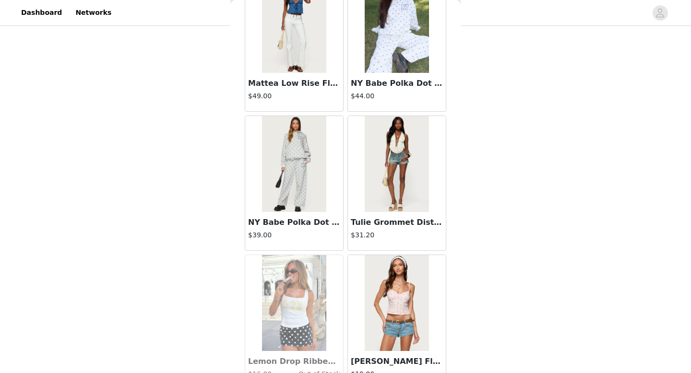
scroll to position [20570, 0]
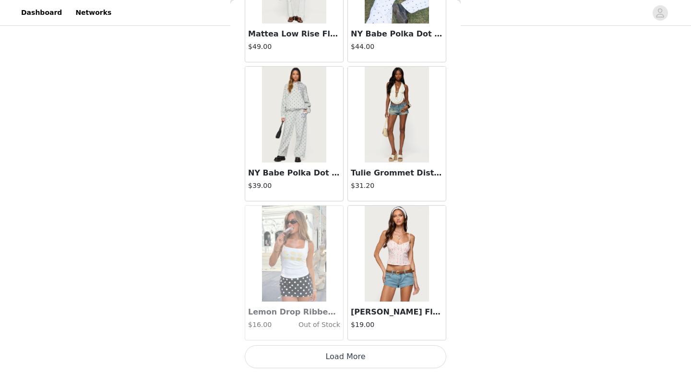
click at [345, 368] on button "Load More" at bounding box center [345, 356] width 201 height 23
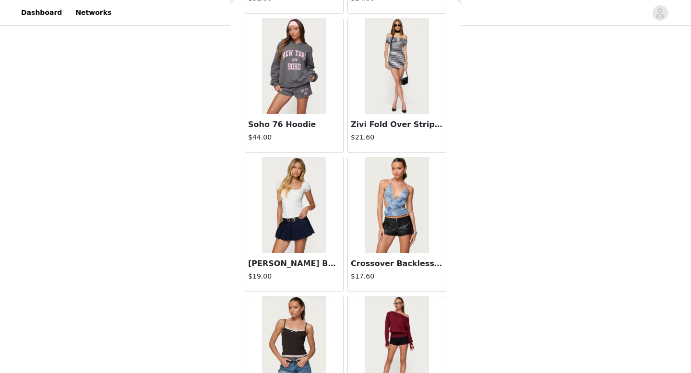
scroll to position [21961, 0]
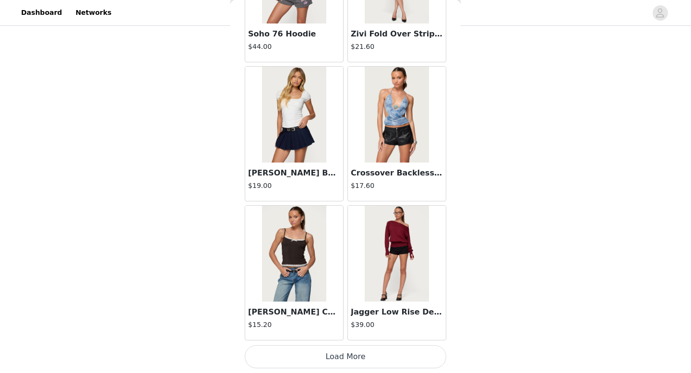
click at [344, 364] on button "Load More" at bounding box center [345, 356] width 201 height 23
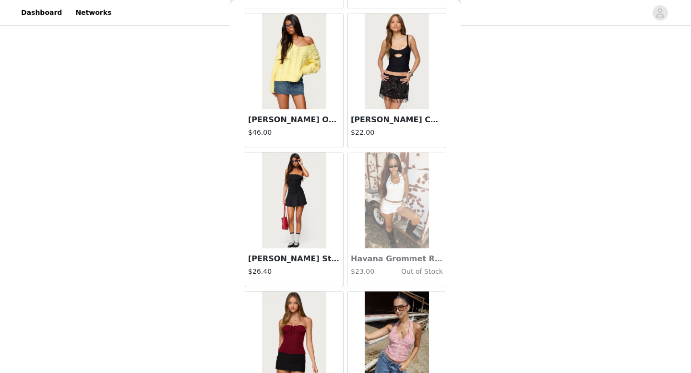
scroll to position [23352, 0]
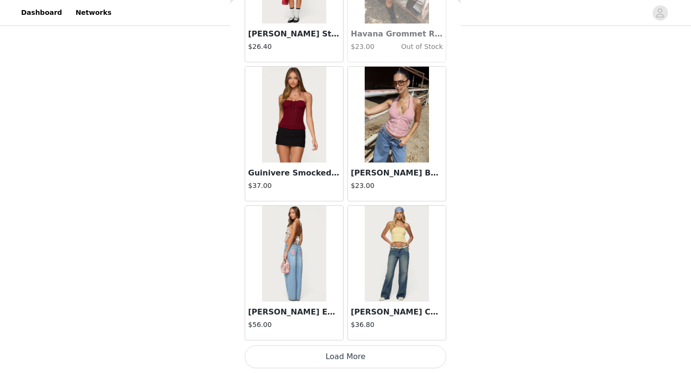
click at [340, 359] on button "Load More" at bounding box center [345, 356] width 201 height 23
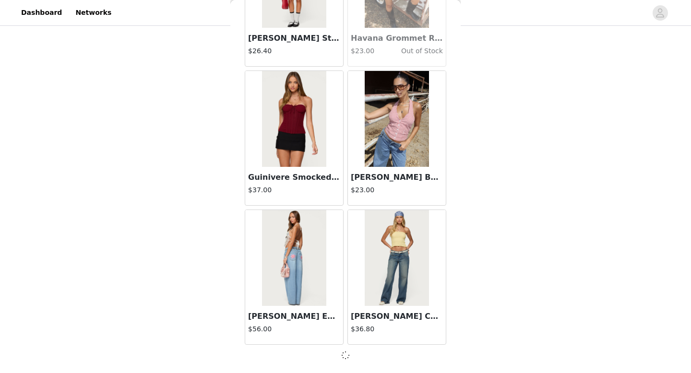
scroll to position [23347, 0]
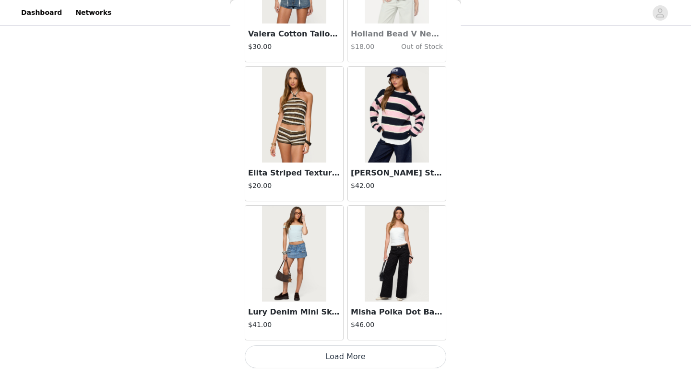
click at [340, 359] on button "Load More" at bounding box center [345, 356] width 201 height 23
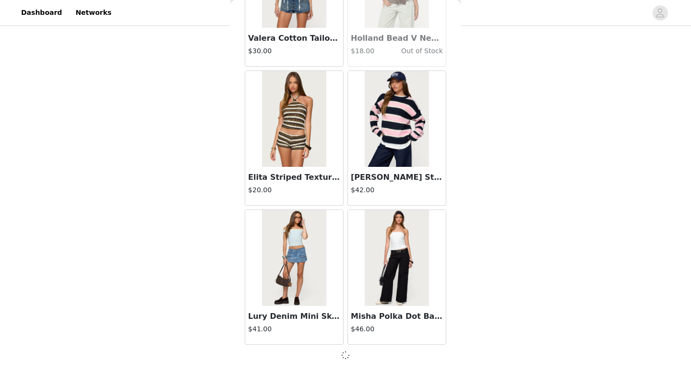
scroll to position [24738, 0]
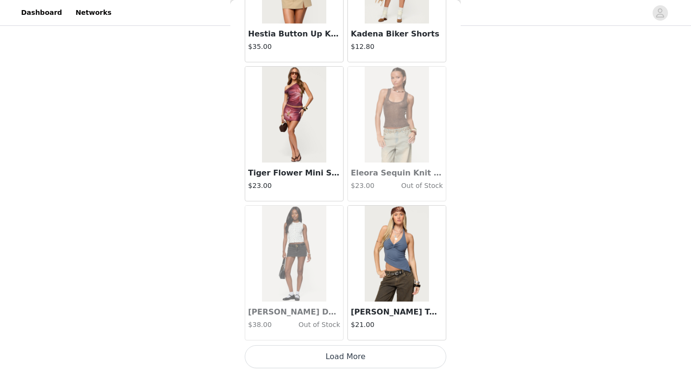
click at [344, 352] on button "Load More" at bounding box center [345, 356] width 201 height 23
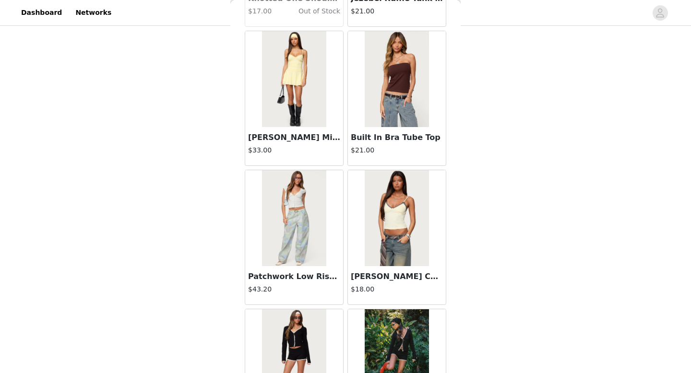
scroll to position [27525, 0]
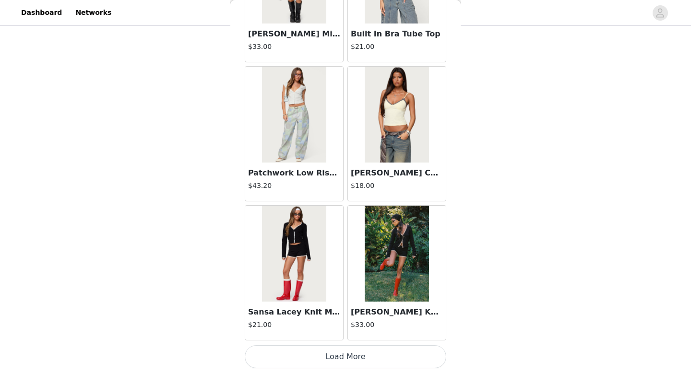
click at [335, 363] on button "Load More" at bounding box center [345, 356] width 201 height 23
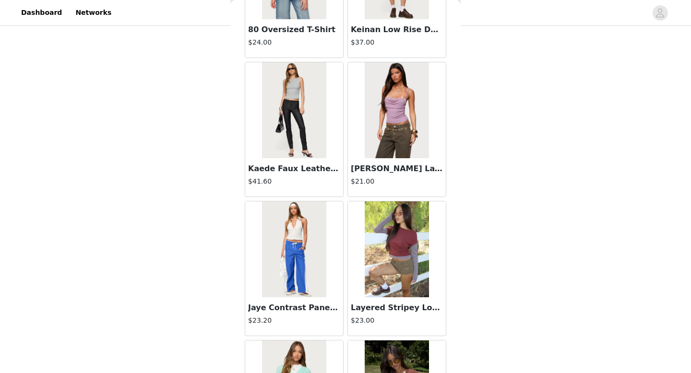
scroll to position [28916, 0]
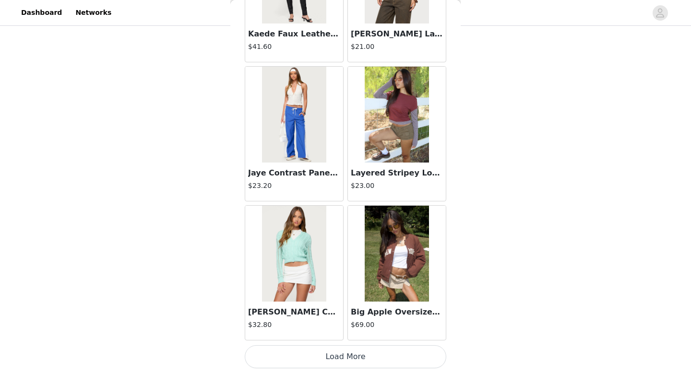
click at [375, 364] on button "Load More" at bounding box center [345, 356] width 201 height 23
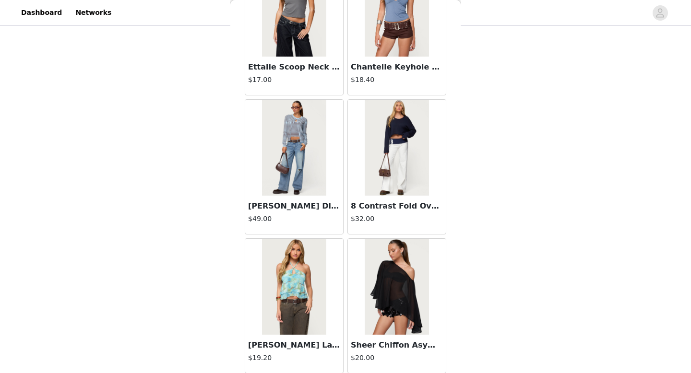
scroll to position [30307, 0]
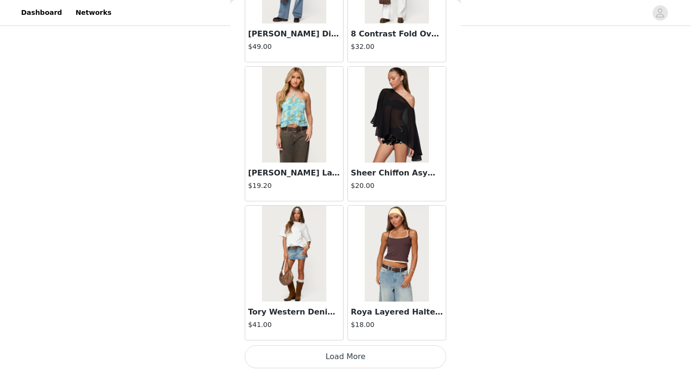
click at [371, 365] on button "Load More" at bounding box center [345, 356] width 201 height 23
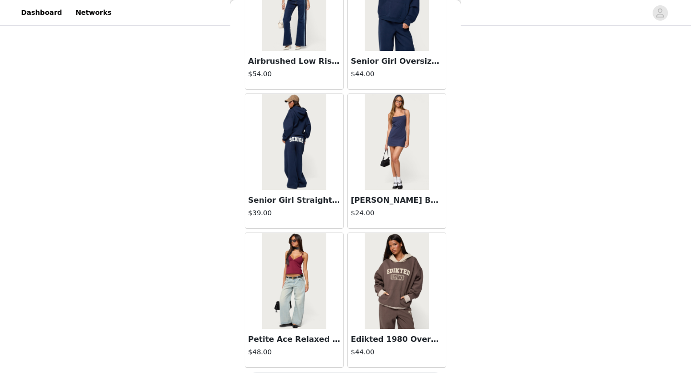
scroll to position [31698, 0]
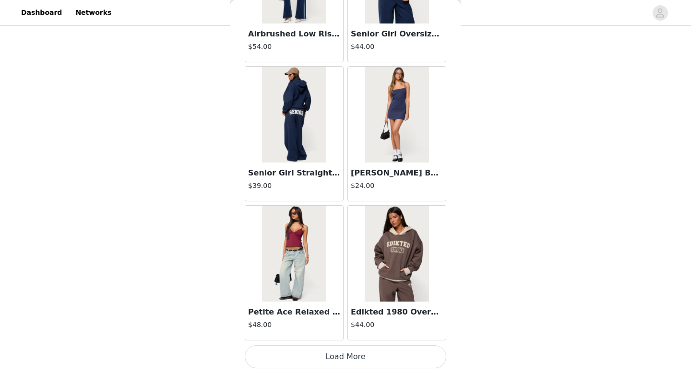
click at [360, 354] on button "Load More" at bounding box center [345, 356] width 201 height 23
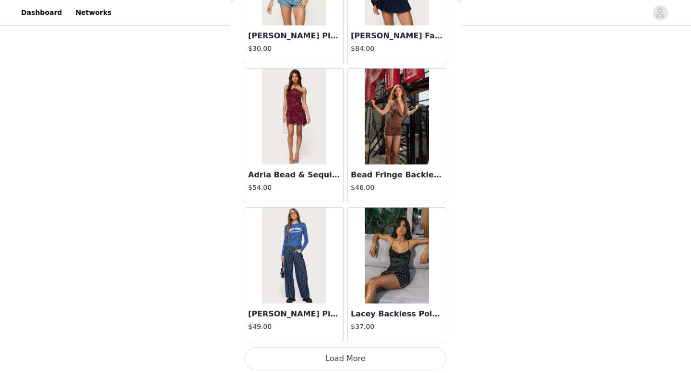
scroll to position [33089, 0]
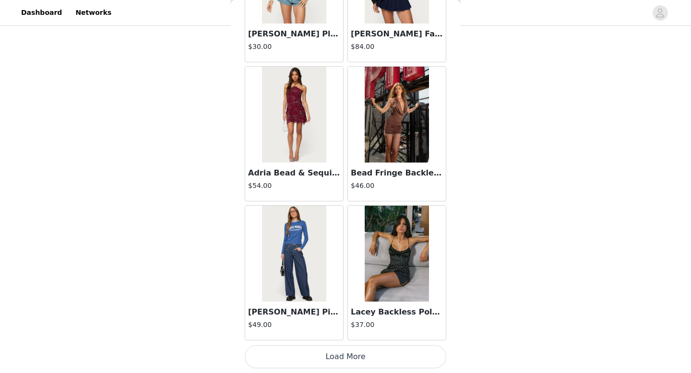
click at [363, 354] on button "Load More" at bounding box center [345, 356] width 201 height 23
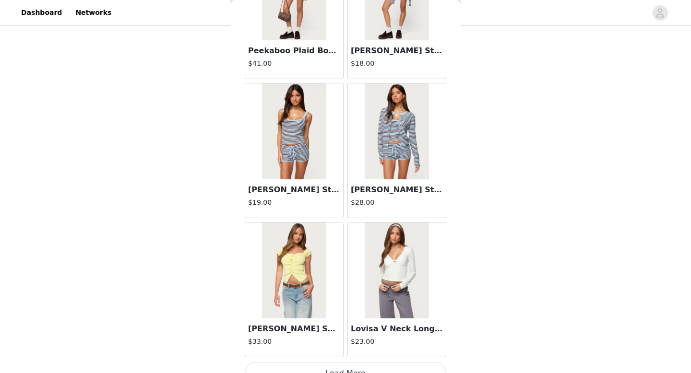
scroll to position [34480, 0]
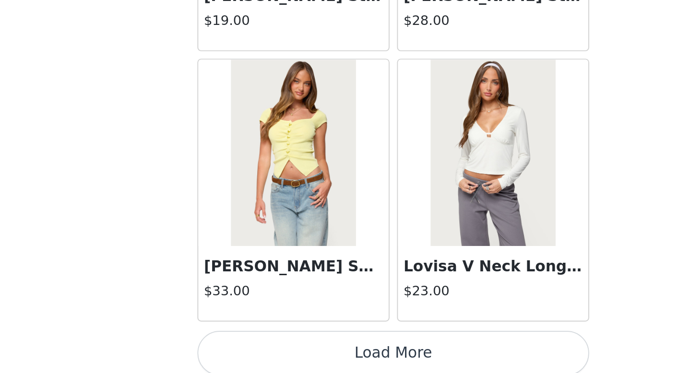
click at [326, 355] on button "Load More" at bounding box center [345, 356] width 201 height 23
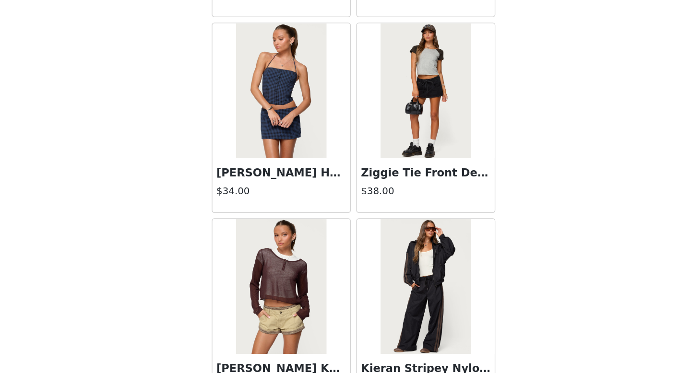
scroll to position [35871, 0]
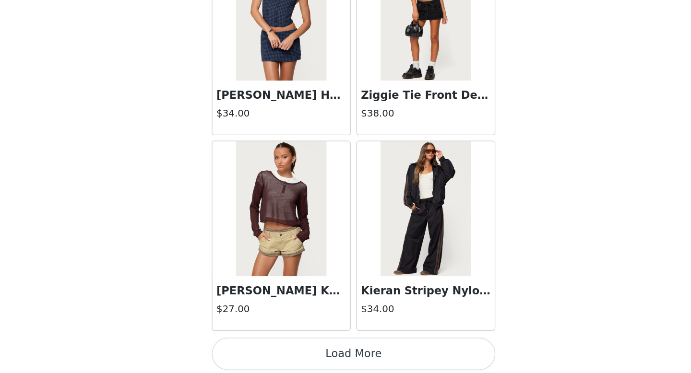
click at [359, 357] on button "Load More" at bounding box center [345, 356] width 201 height 23
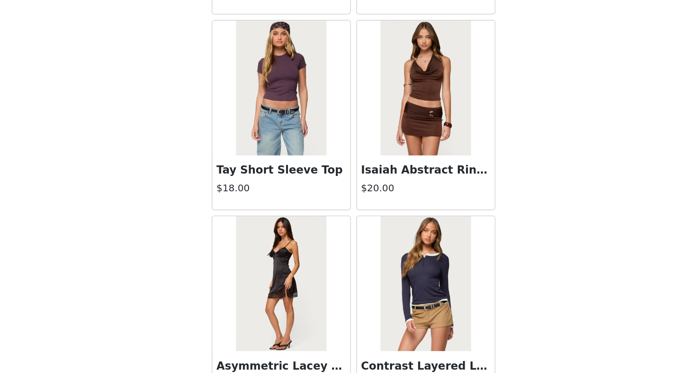
scroll to position [37262, 0]
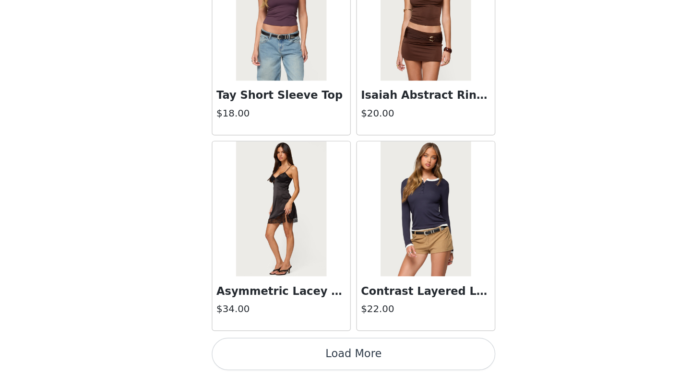
click at [338, 354] on button "Load More" at bounding box center [345, 356] width 201 height 23
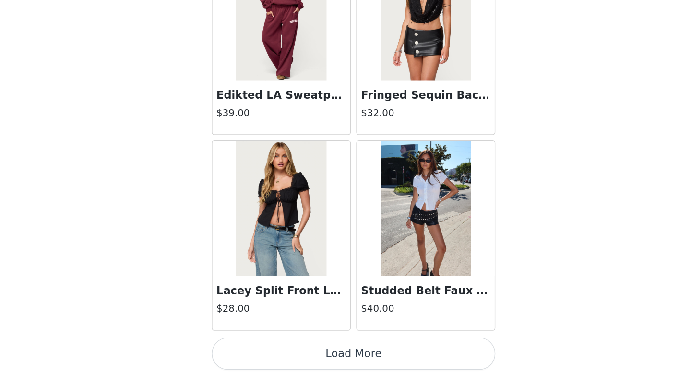
scroll to position [403, 0]
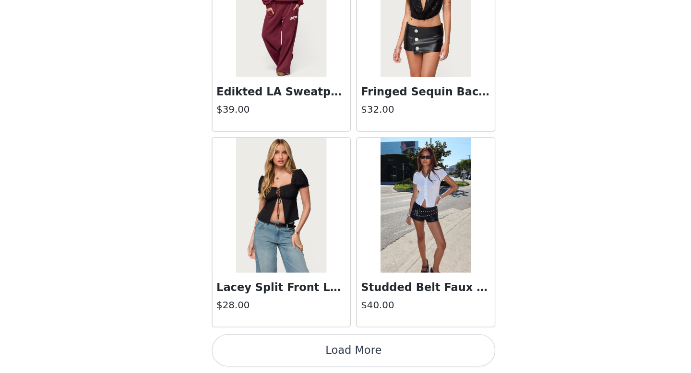
click at [338, 358] on button "Load More" at bounding box center [345, 356] width 201 height 23
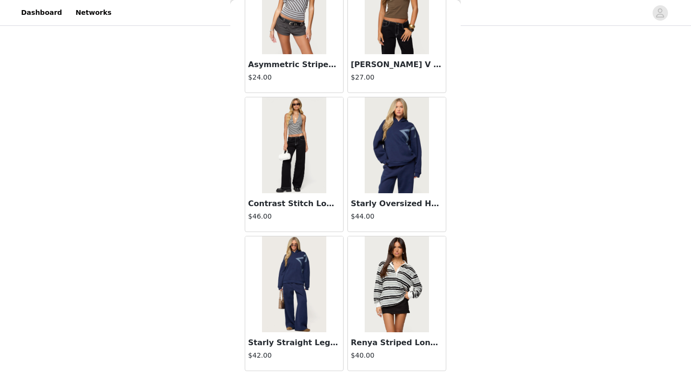
scroll to position [366, 0]
click at [531, 225] on div "STEP 1 OF 5 Products Choose as many products as you'd like, up to $200.00. 6 Se…" at bounding box center [345, 0] width 691 height 679
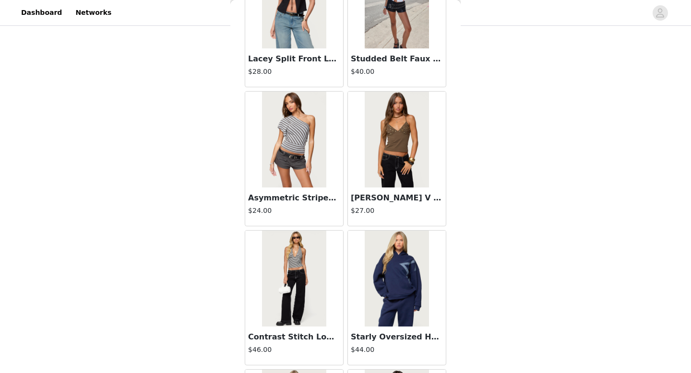
scroll to position [39030, 0]
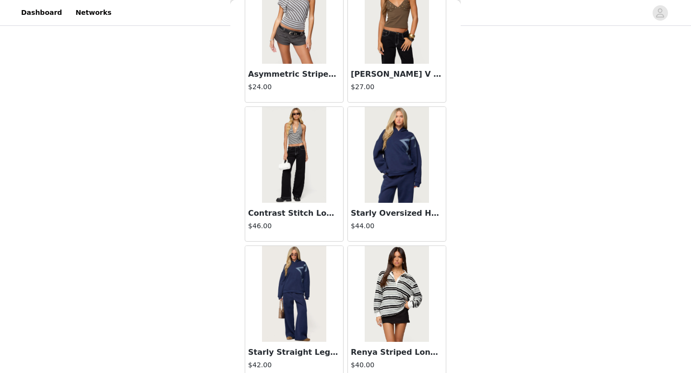
click at [394, 297] on img at bounding box center [397, 294] width 64 height 96
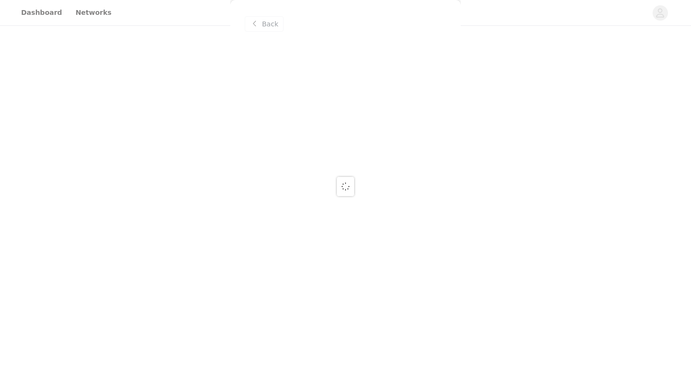
scroll to position [0, 0]
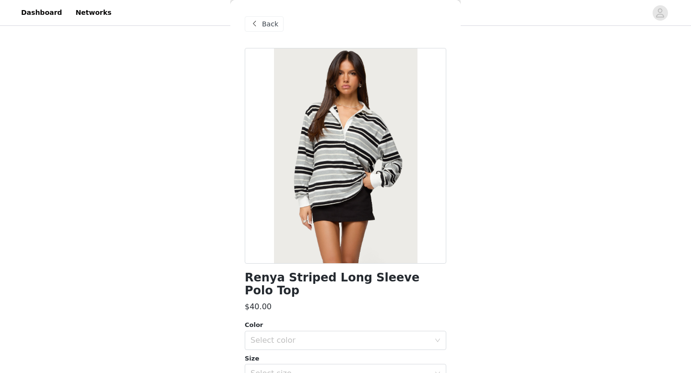
click at [265, 29] on span "Back" at bounding box center [270, 24] width 16 height 10
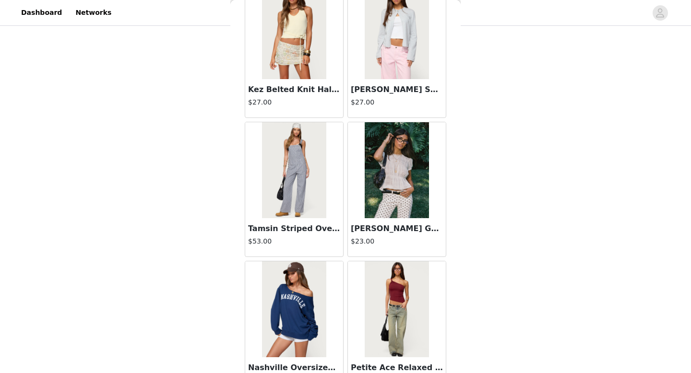
scroll to position [34021, 0]
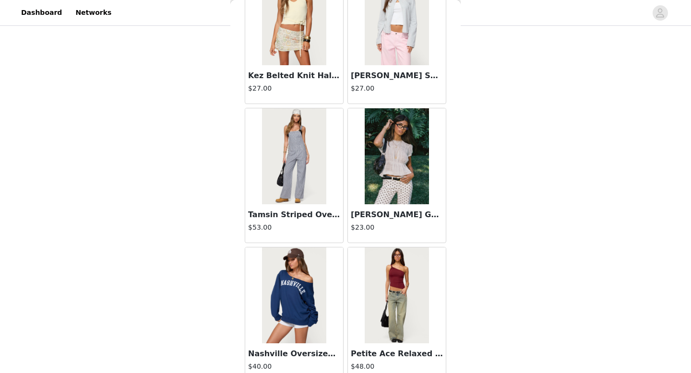
click at [318, 172] on img at bounding box center [294, 156] width 64 height 96
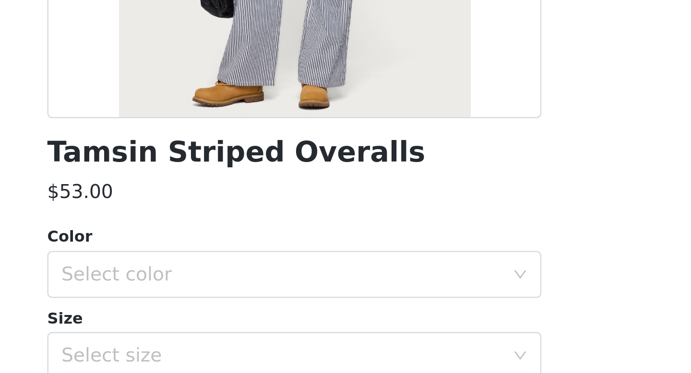
scroll to position [125, 0]
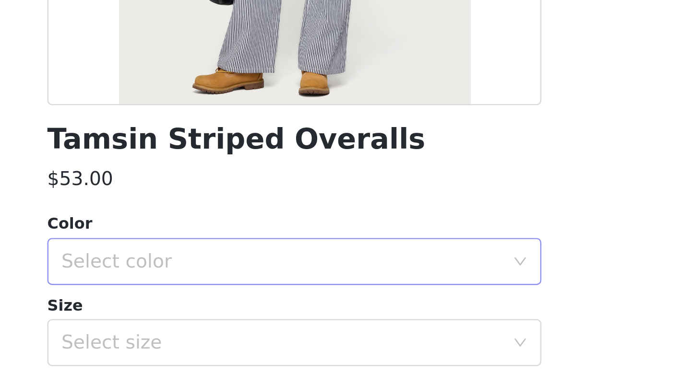
click at [366, 323] on div "Select color" at bounding box center [339, 328] width 179 height 10
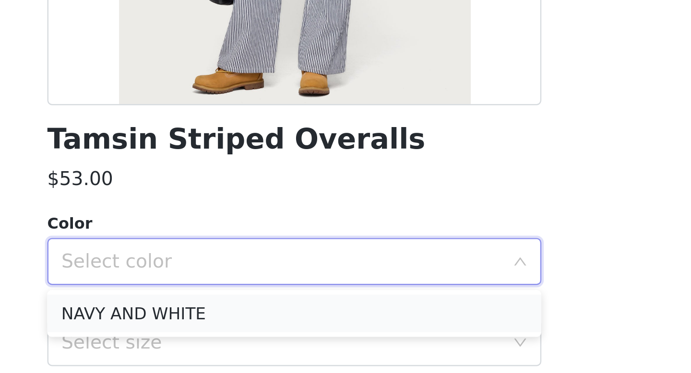
click at [353, 347] on li "NAVY AND WHITE" at bounding box center [345, 348] width 201 height 15
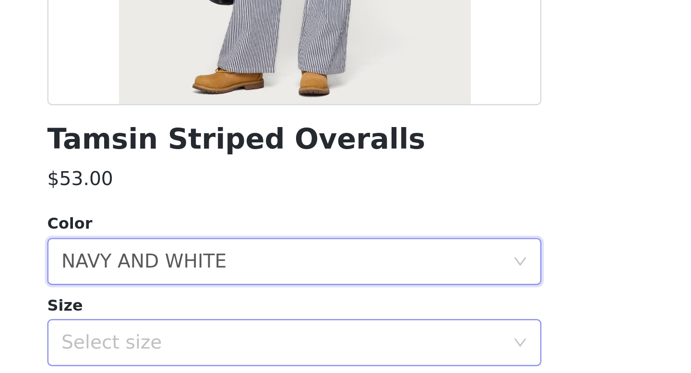
click at [353, 360] on div "Select size" at bounding box center [339, 361] width 179 height 10
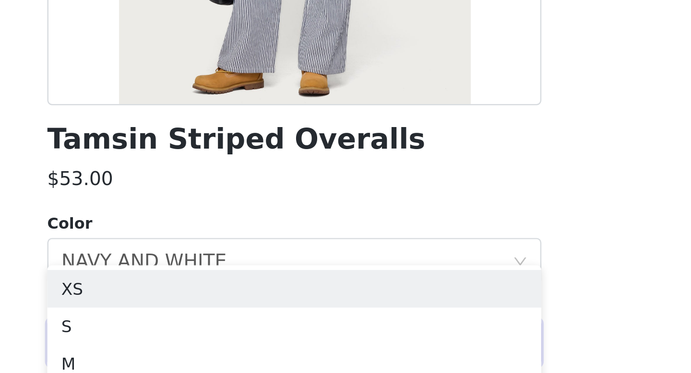
scroll to position [172, 0]
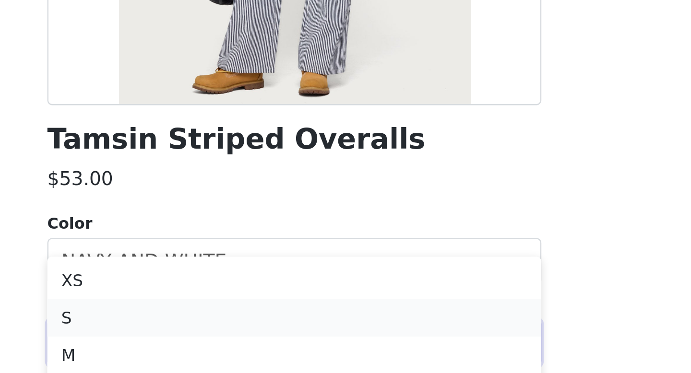
click at [348, 351] on li "S" at bounding box center [345, 350] width 201 height 15
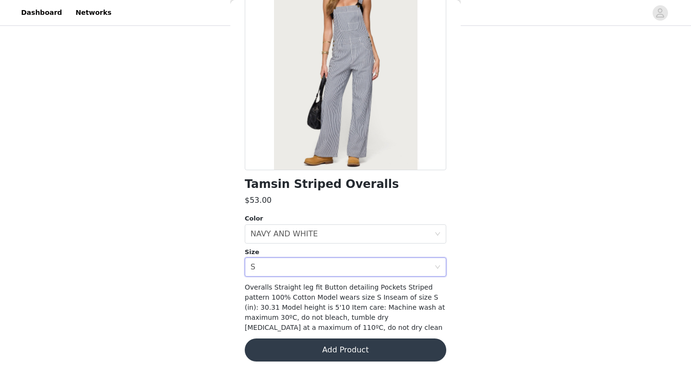
scroll to position [229, 0]
click at [319, 348] on button "Add Product" at bounding box center [345, 350] width 201 height 23
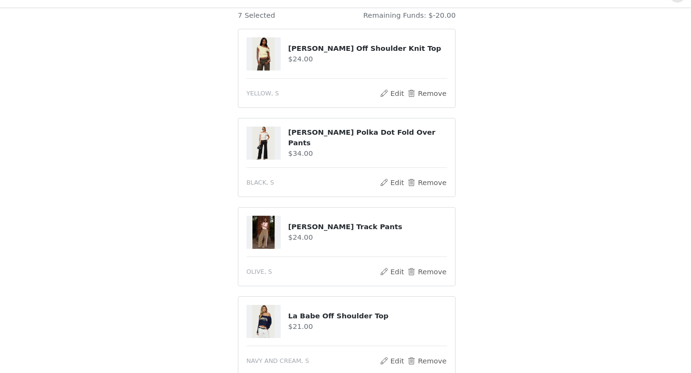
scroll to position [101, 0]
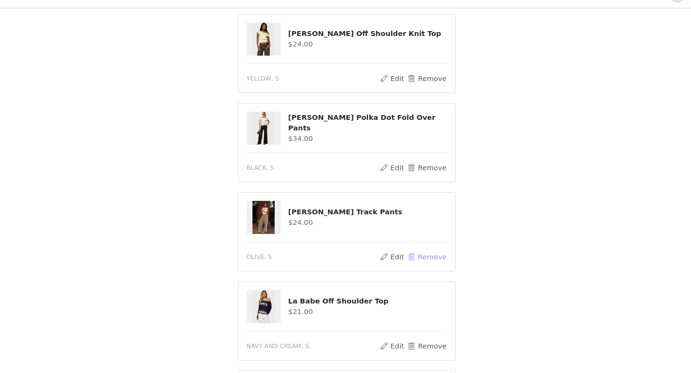
click at [419, 260] on button "Remove" at bounding box center [421, 263] width 38 height 12
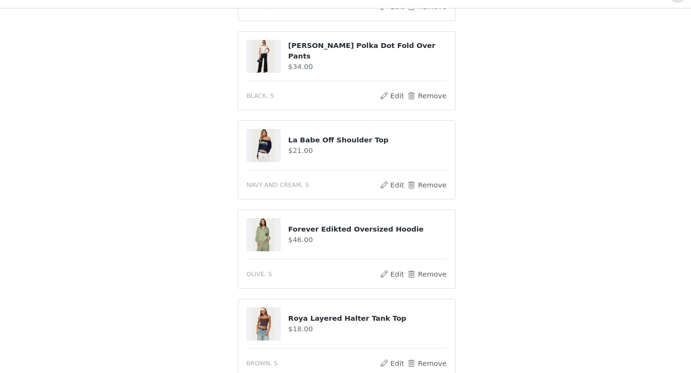
scroll to position [174, 0]
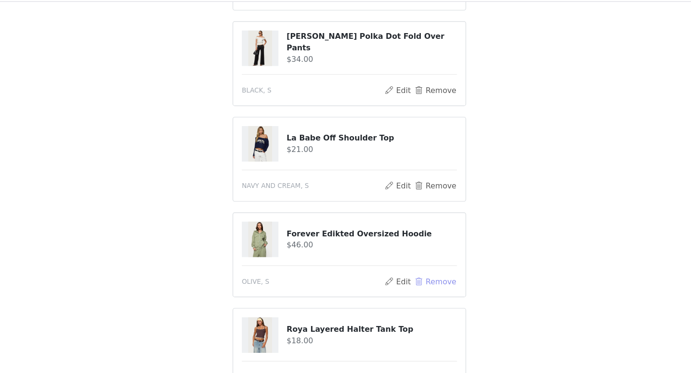
click at [425, 276] on button "Remove" at bounding box center [421, 275] width 38 height 12
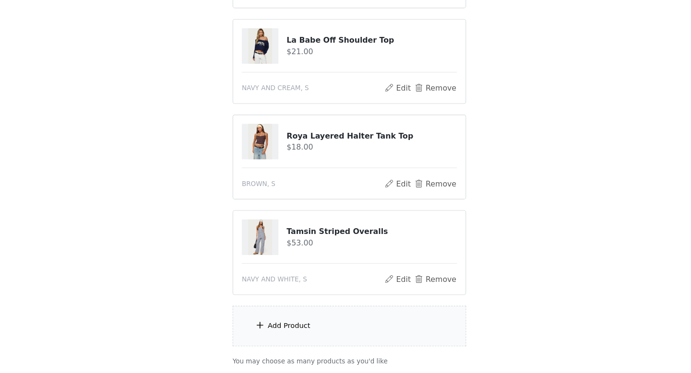
scroll to position [244, 0]
click at [354, 319] on div "Add Product" at bounding box center [345, 331] width 207 height 36
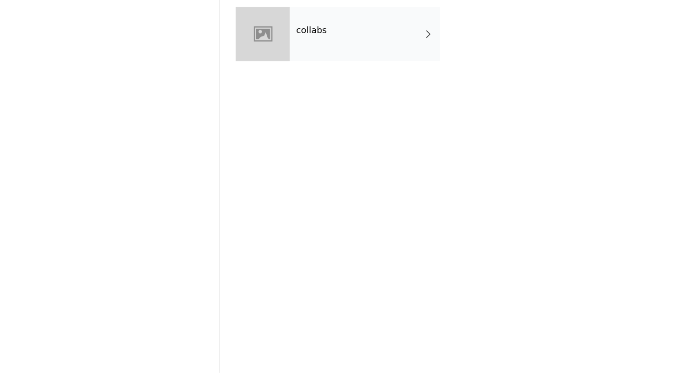
click at [340, 83] on div "collabs" at bounding box center [359, 72] width 133 height 48
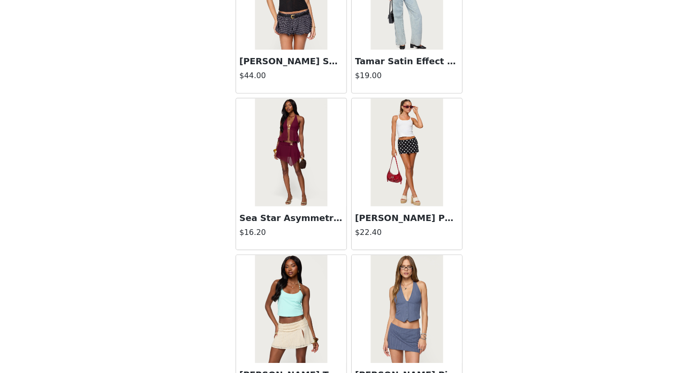
scroll to position [1095, 0]
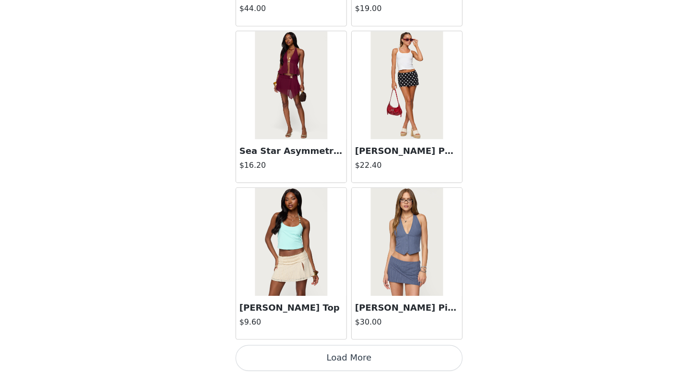
click at [330, 356] on button "Load More" at bounding box center [345, 356] width 201 height 23
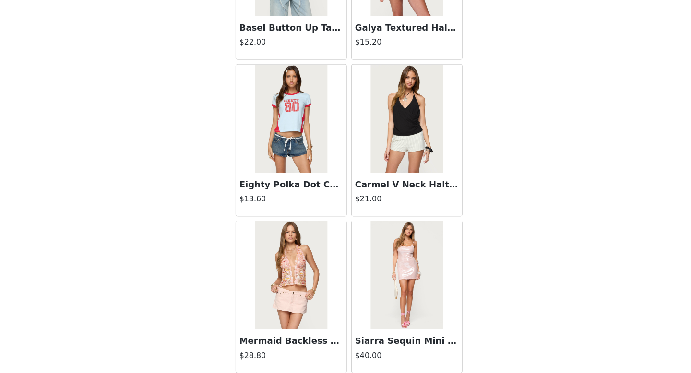
scroll to position [2486, 0]
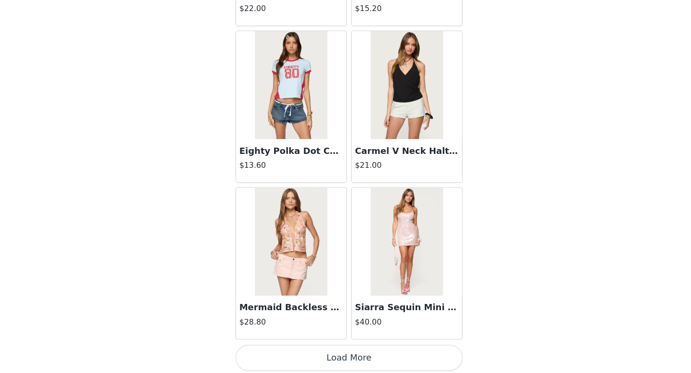
click at [332, 353] on button "Load More" at bounding box center [345, 356] width 201 height 23
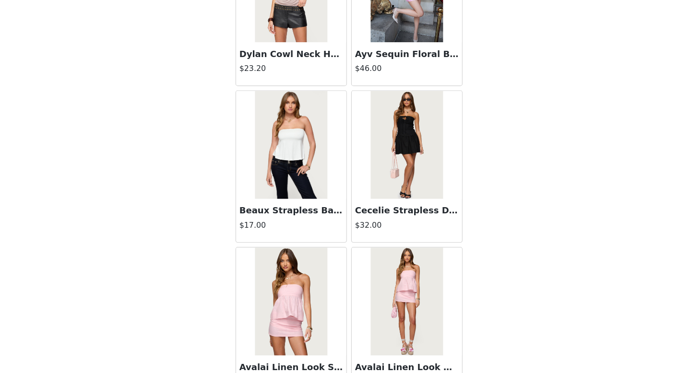
scroll to position [3864, 0]
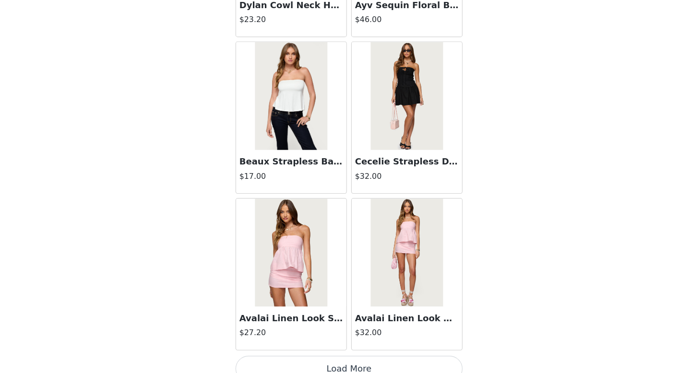
click at [337, 365] on button "Load More" at bounding box center [345, 369] width 201 height 23
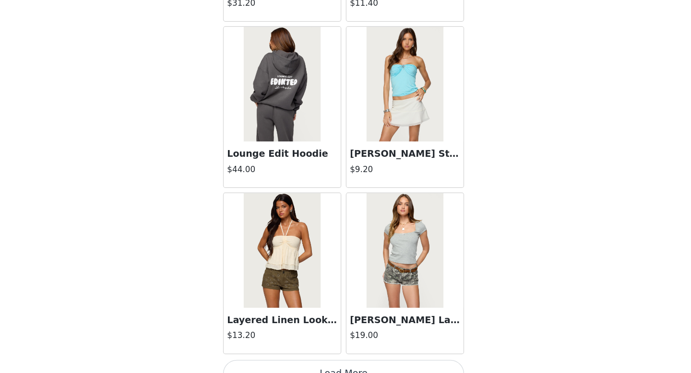
scroll to position [318, 0]
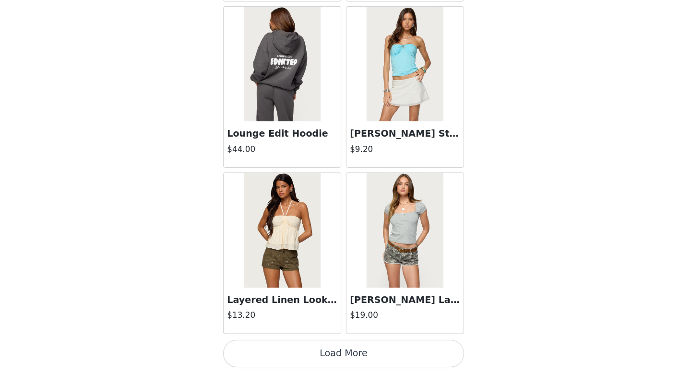
click at [403, 359] on button "Load More" at bounding box center [345, 356] width 201 height 23
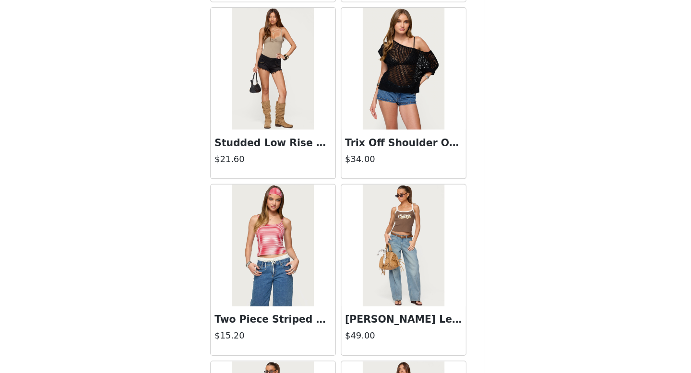
scroll to position [5586, 0]
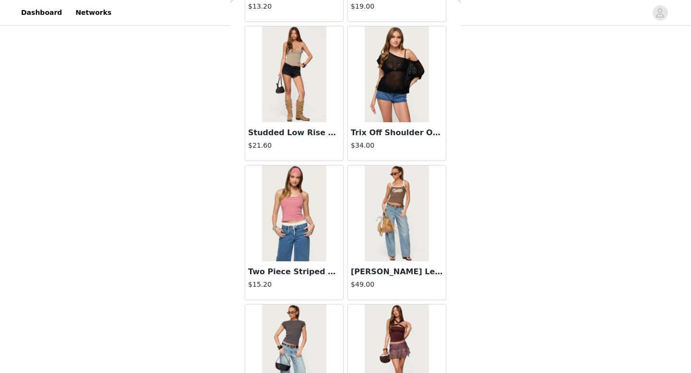
click at [402, 224] on img at bounding box center [397, 213] width 64 height 96
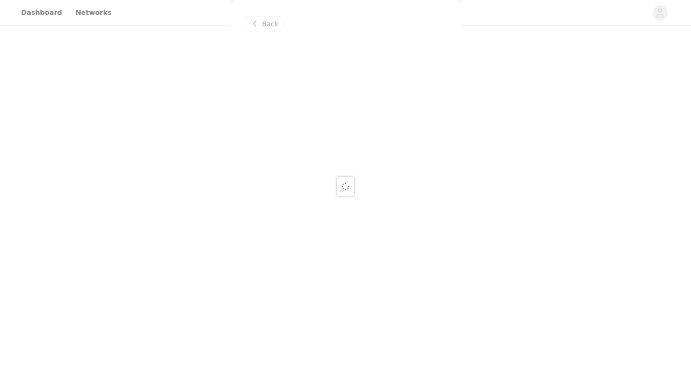
scroll to position [0, 0]
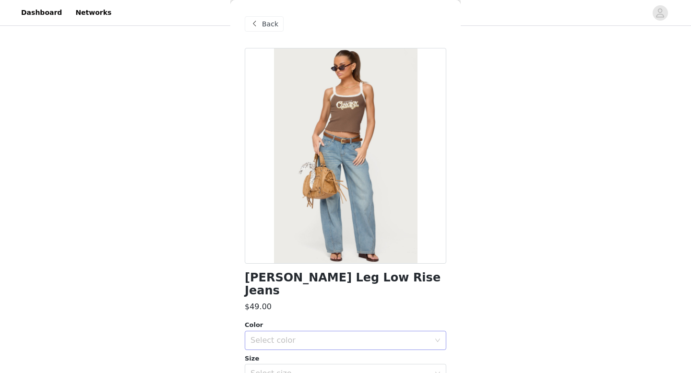
click at [374, 336] on div "Select color" at bounding box center [339, 341] width 179 height 10
click at [341, 347] on li "BLUE" at bounding box center [345, 348] width 201 height 15
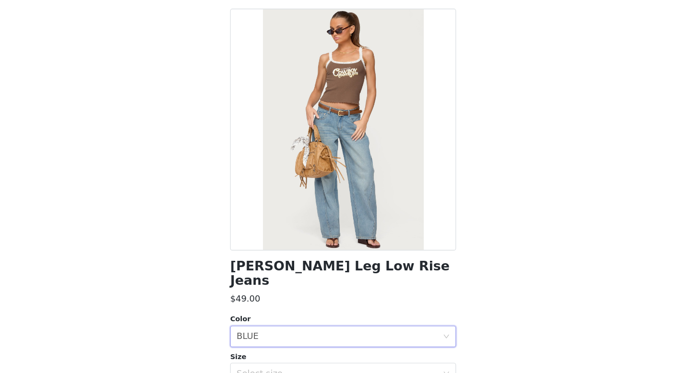
scroll to position [318, 0]
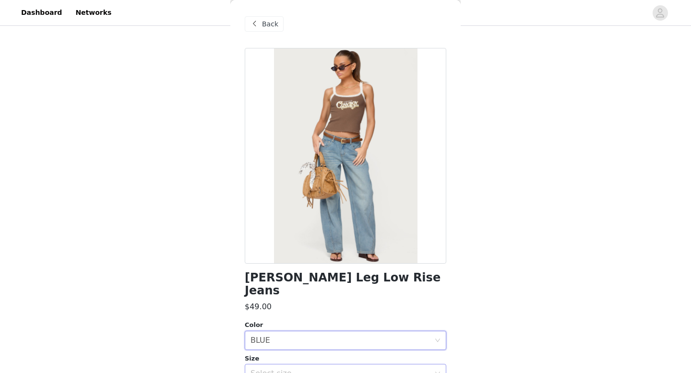
click at [362, 369] on div "Select size" at bounding box center [339, 374] width 179 height 10
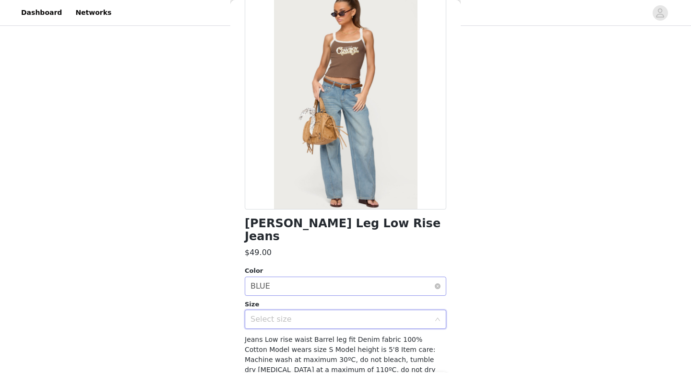
scroll to position [68, 0]
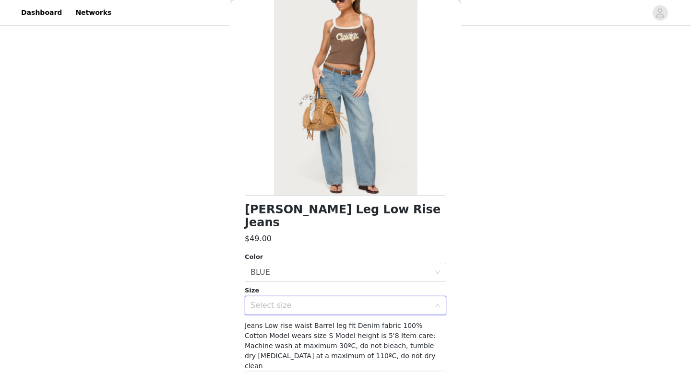
click at [361, 301] on div "Select size" at bounding box center [339, 306] width 179 height 10
click at [362, 301] on div "Select size" at bounding box center [339, 306] width 179 height 10
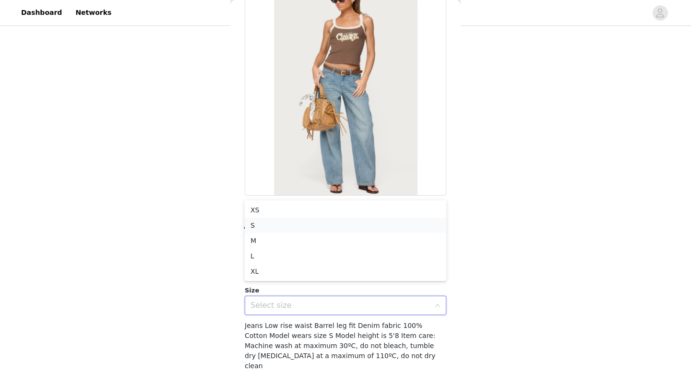
click at [339, 224] on li "S" at bounding box center [345, 225] width 201 height 15
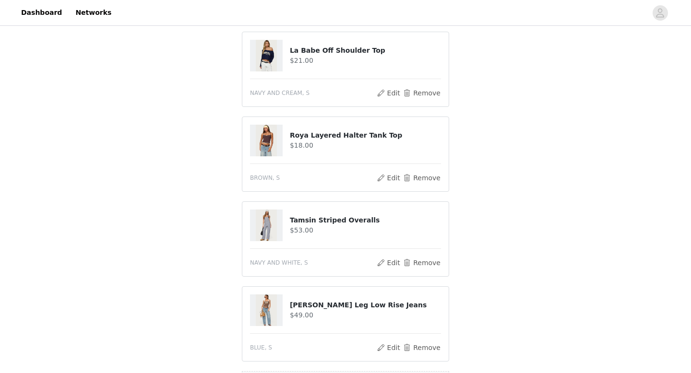
scroll to position [270, 0]
click at [260, 228] on img at bounding box center [266, 226] width 21 height 32
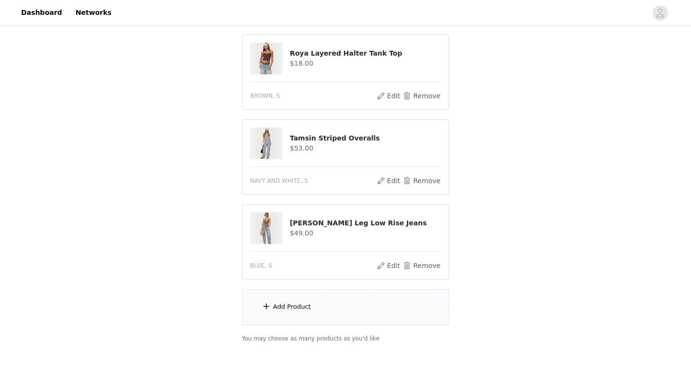
scroll to position [362, 0]
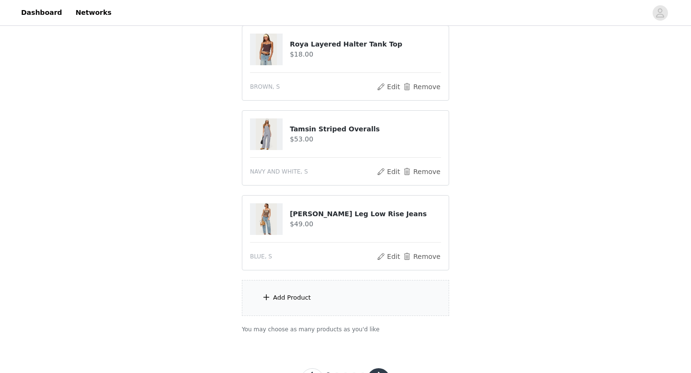
click at [295, 295] on div "Add Product" at bounding box center [292, 298] width 38 height 10
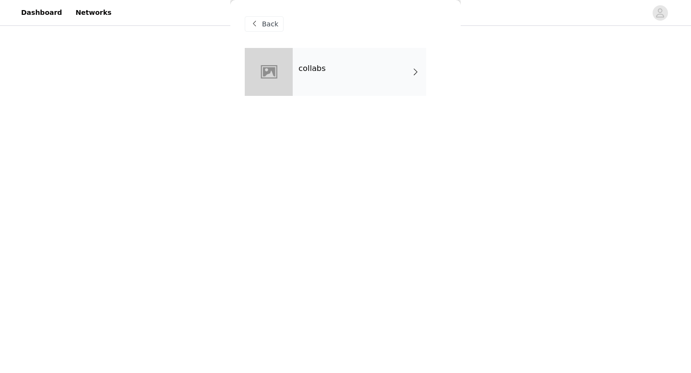
click at [272, 81] on div at bounding box center [269, 72] width 48 height 48
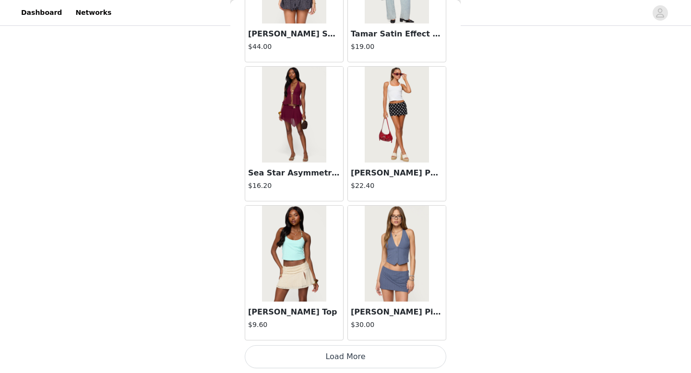
scroll to position [394, 0]
click at [381, 353] on button "Load More" at bounding box center [345, 356] width 201 height 23
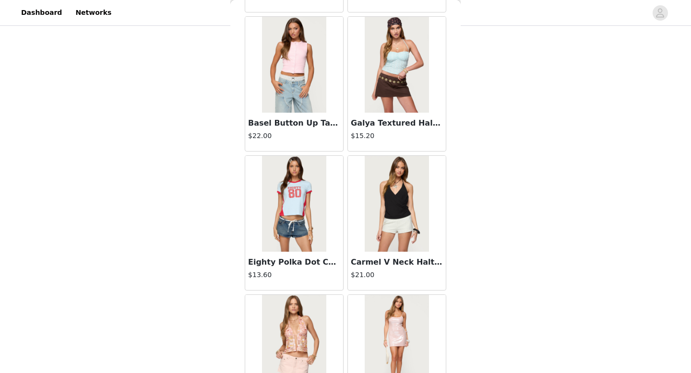
scroll to position [2486, 0]
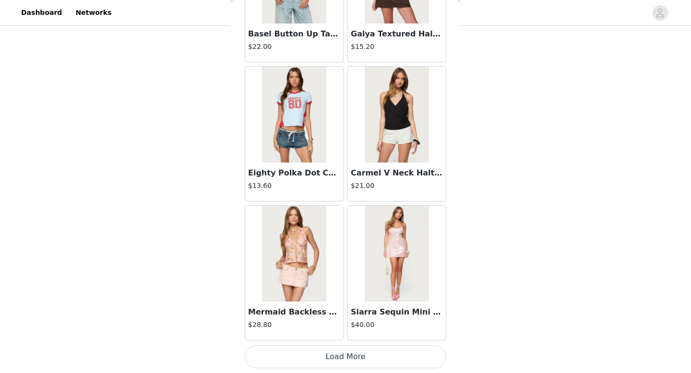
click at [402, 354] on button "Load More" at bounding box center [345, 356] width 201 height 23
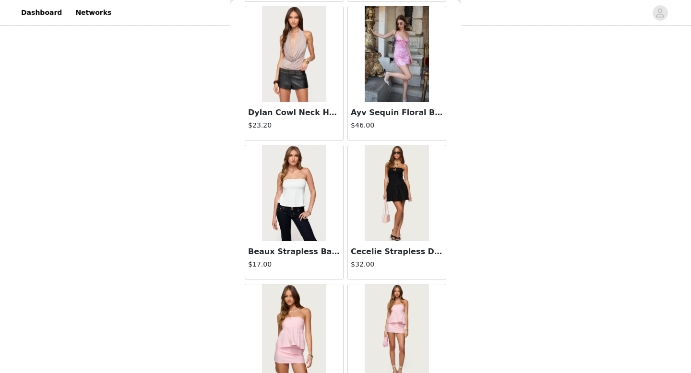
scroll to position [3877, 0]
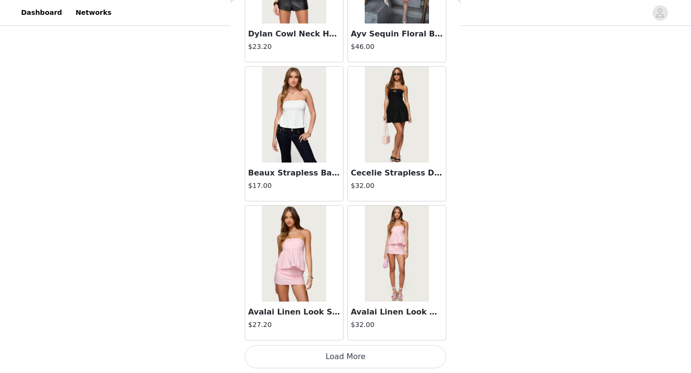
click at [402, 361] on button "Load More" at bounding box center [345, 356] width 201 height 23
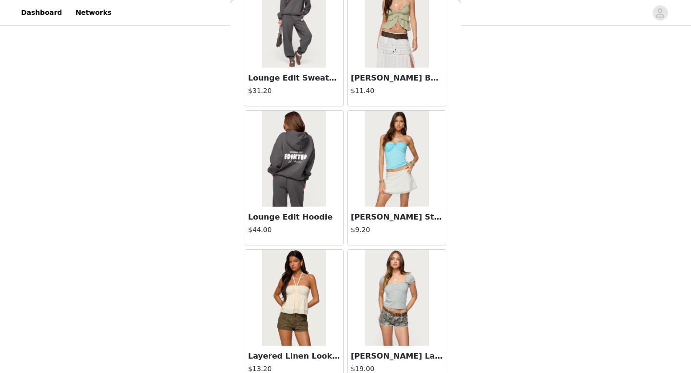
scroll to position [5268, 0]
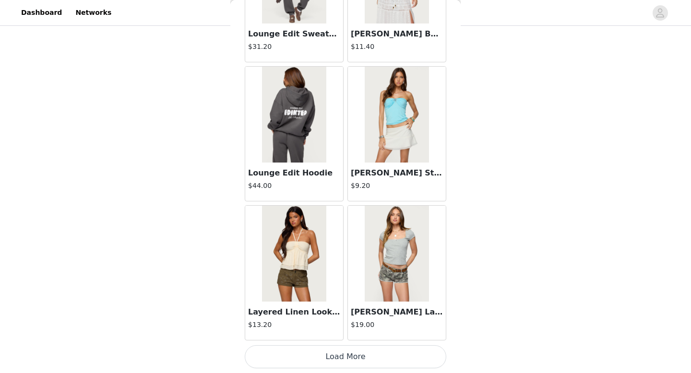
click at [390, 364] on button "Load More" at bounding box center [345, 356] width 201 height 23
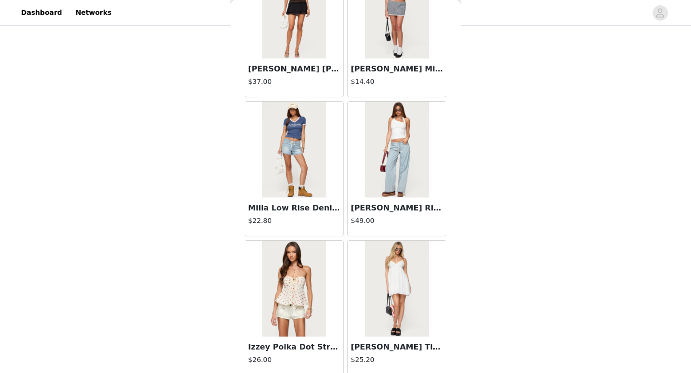
scroll to position [6659, 0]
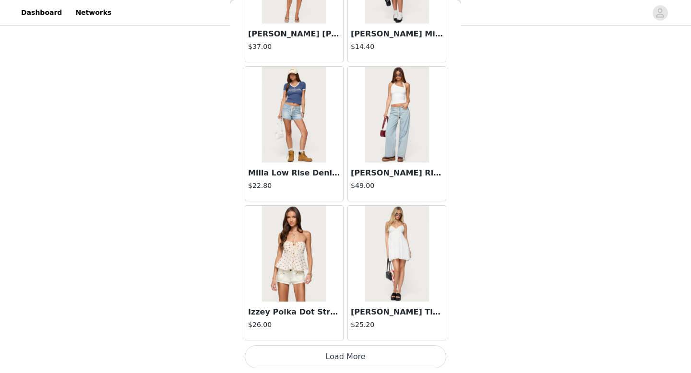
click at [407, 364] on button "Load More" at bounding box center [345, 356] width 201 height 23
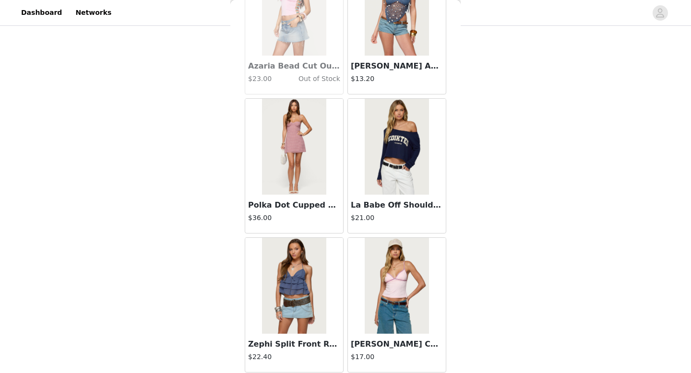
scroll to position [8050, 0]
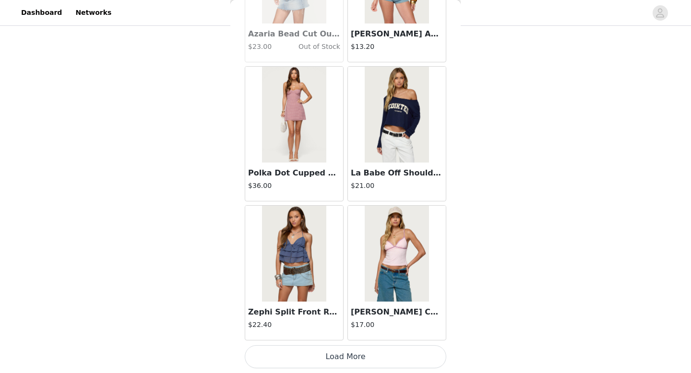
click at [414, 355] on button "Load More" at bounding box center [345, 356] width 201 height 23
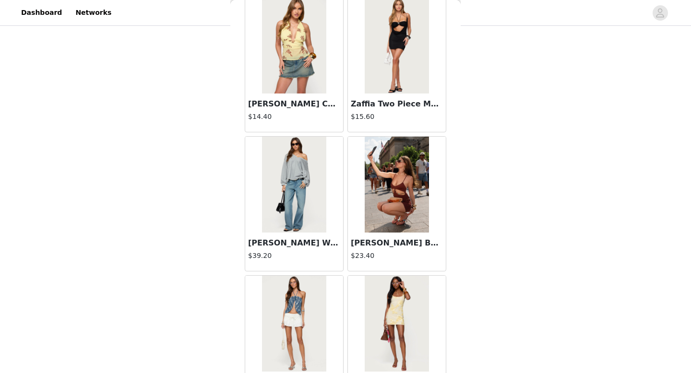
scroll to position [9065, 0]
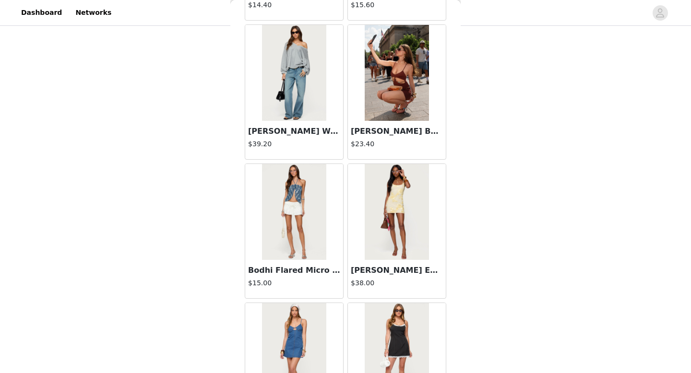
click at [306, 114] on img at bounding box center [294, 73] width 64 height 96
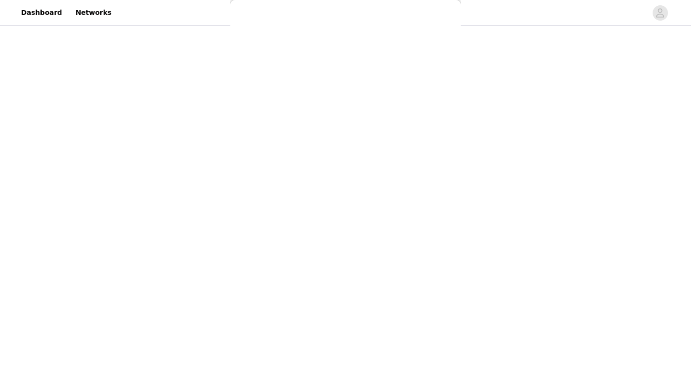
scroll to position [0, 0]
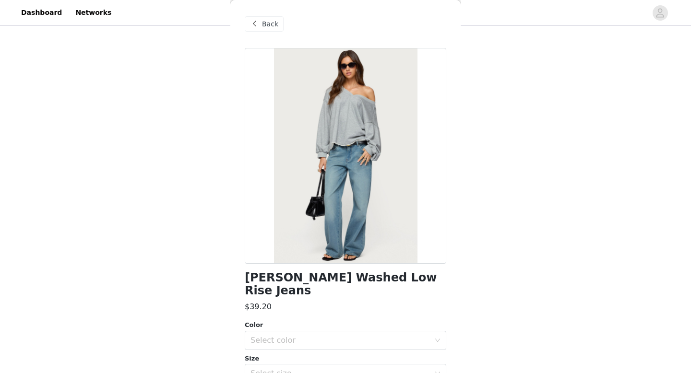
click at [272, 24] on span "Back" at bounding box center [270, 24] width 16 height 10
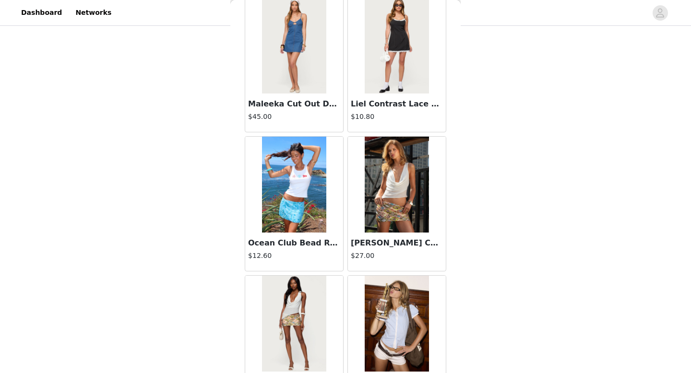
scroll to position [9441, 0]
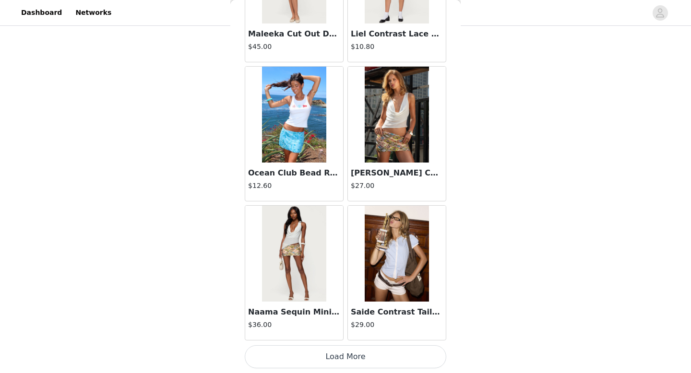
click at [366, 356] on button "Load More" at bounding box center [345, 356] width 201 height 23
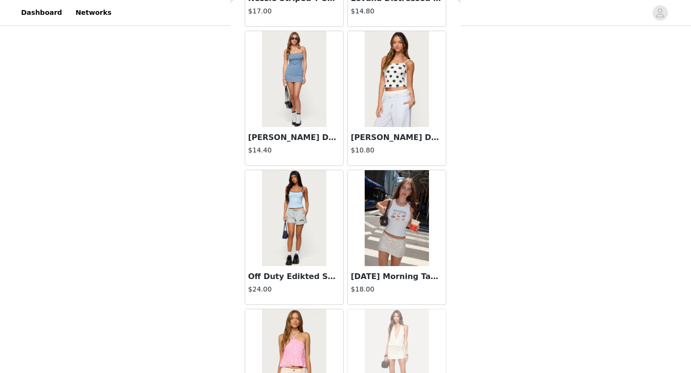
scroll to position [403, 0]
